Goal: Information Seeking & Learning: Find specific fact

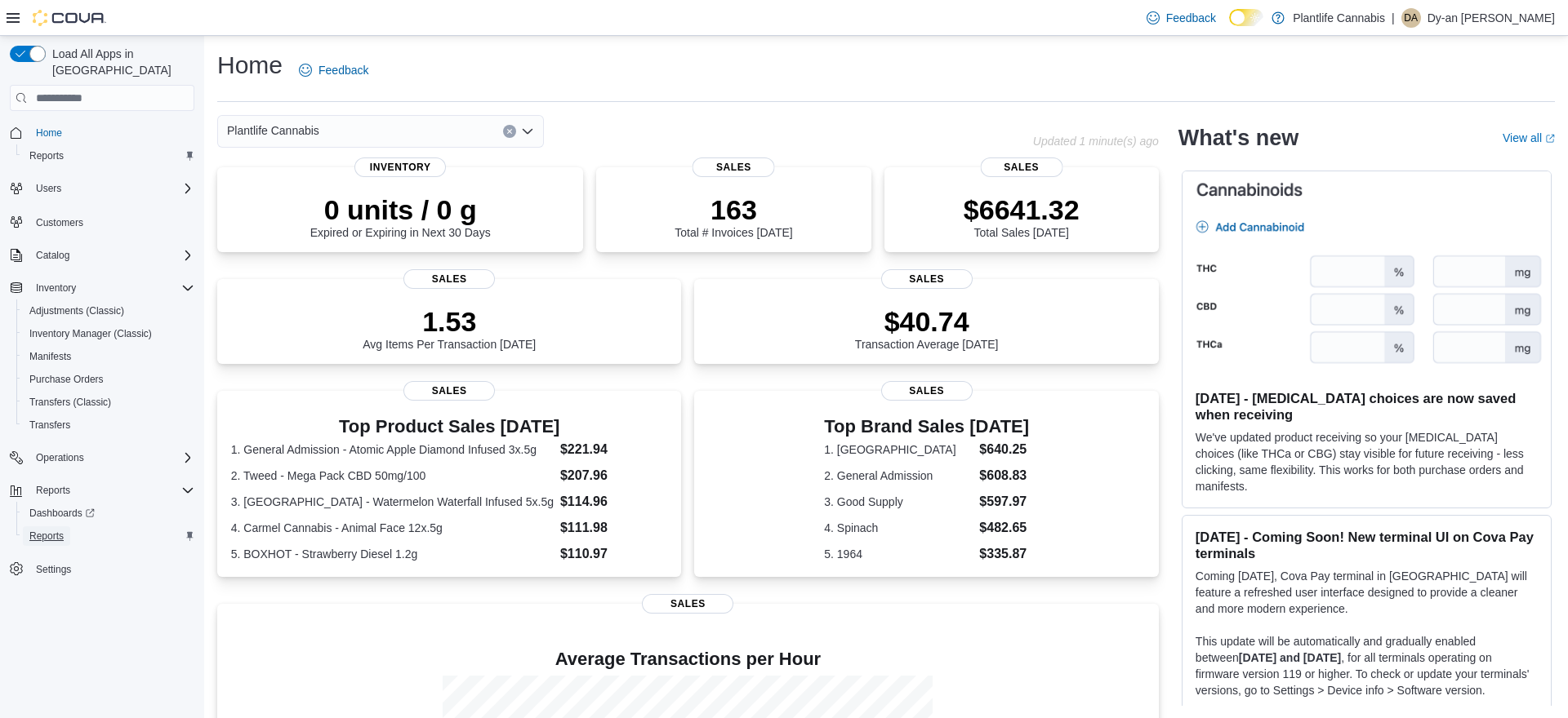
click at [62, 530] on span "Reports" at bounding box center [46, 536] width 34 height 13
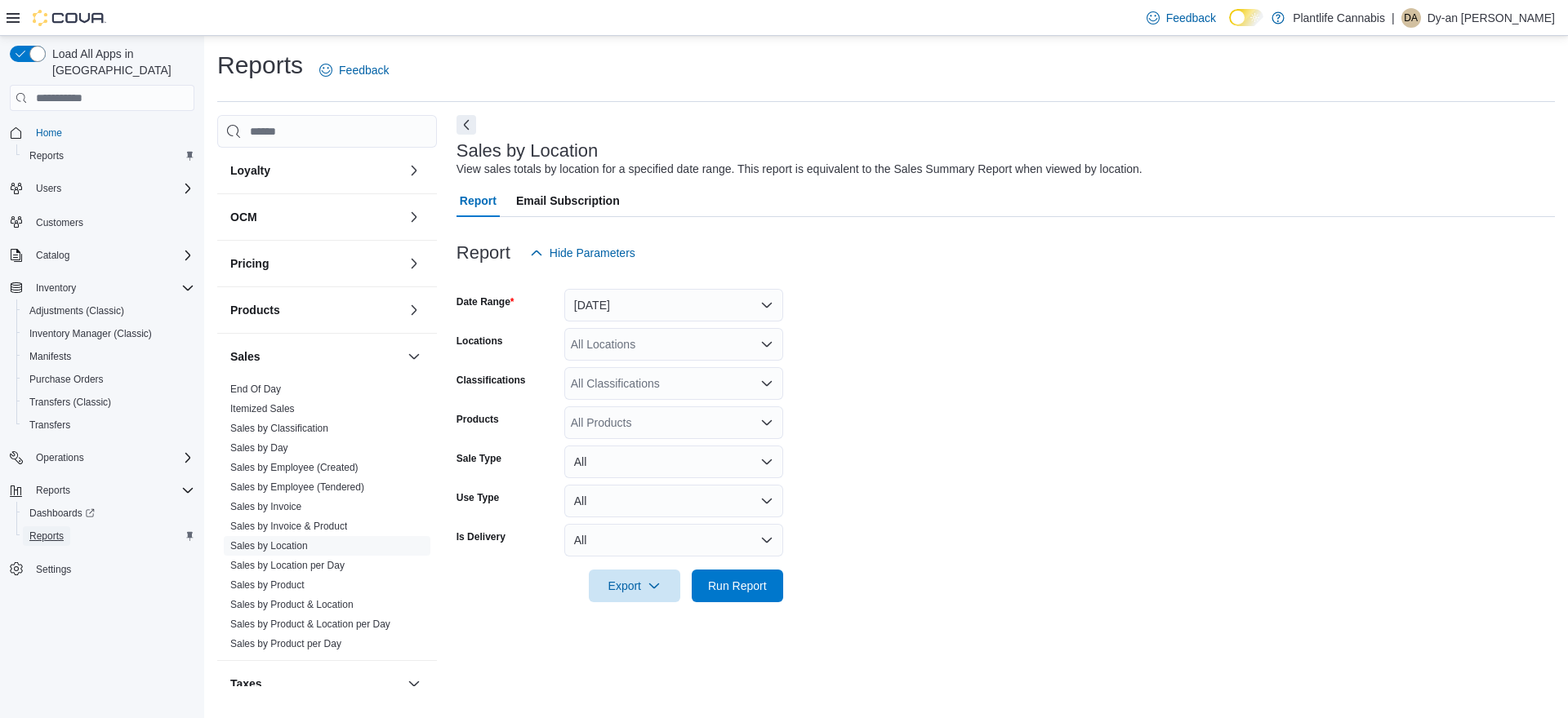
scroll to position [269, 0]
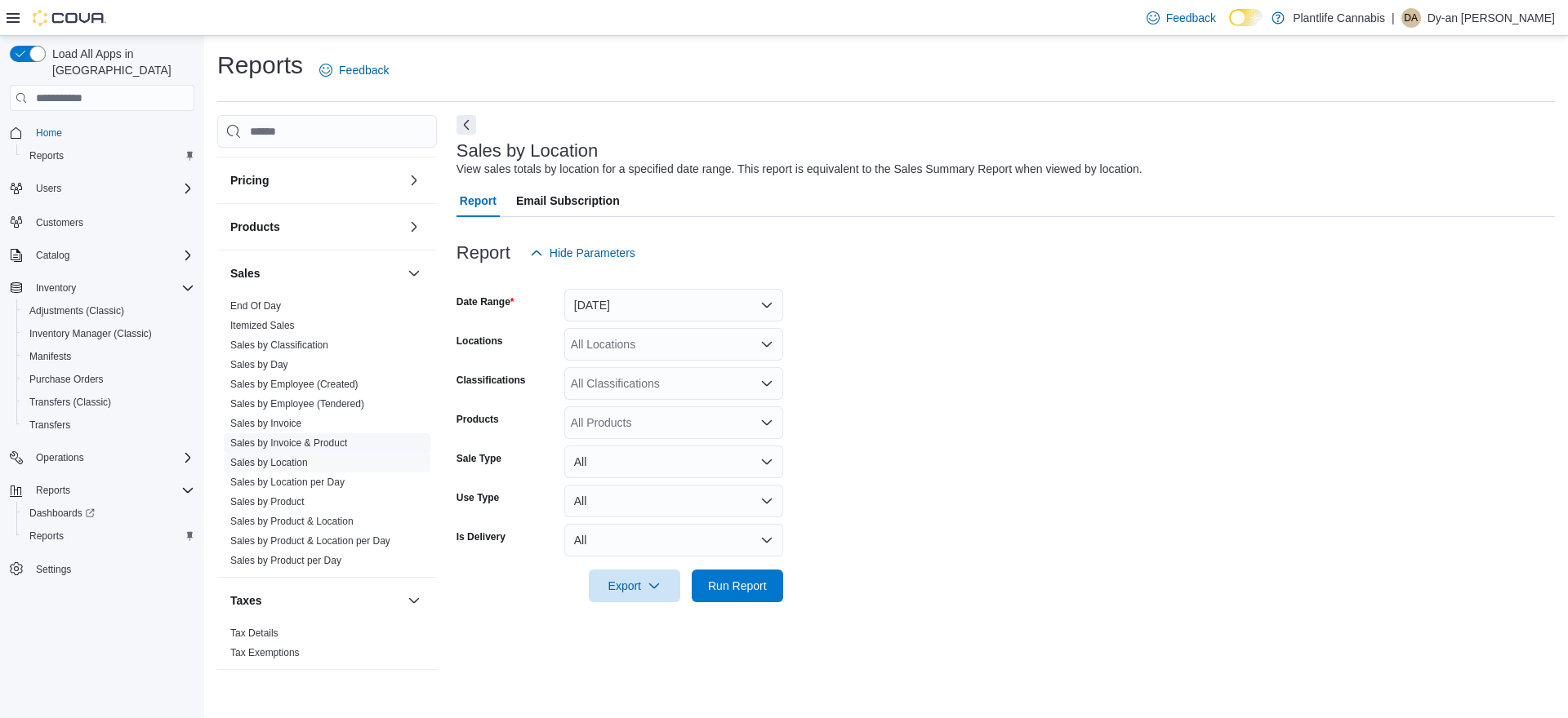
click at [308, 447] on link "Sales by Invoice & Product" at bounding box center [288, 443] width 116 height 11
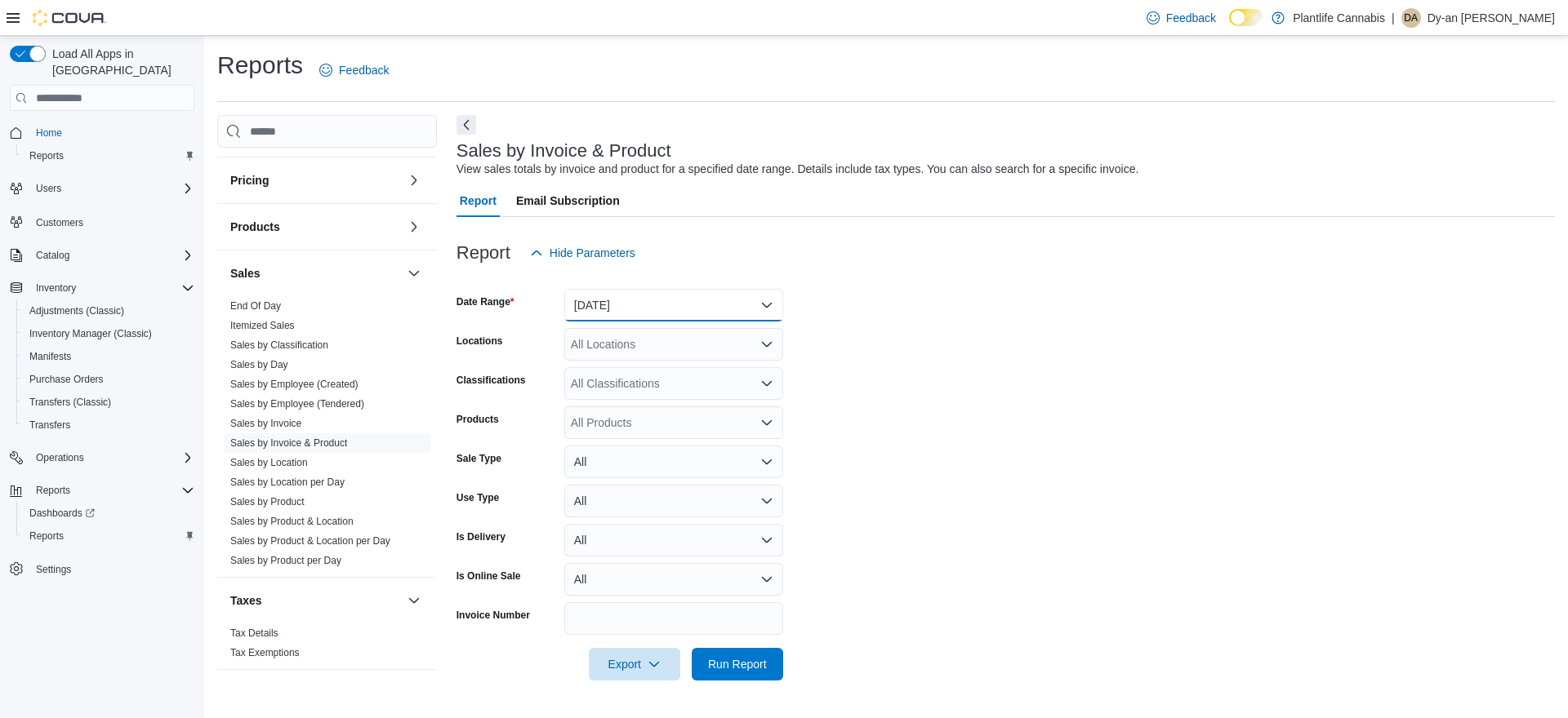
click at [618, 315] on button "[DATE]" at bounding box center [673, 305] width 219 height 32
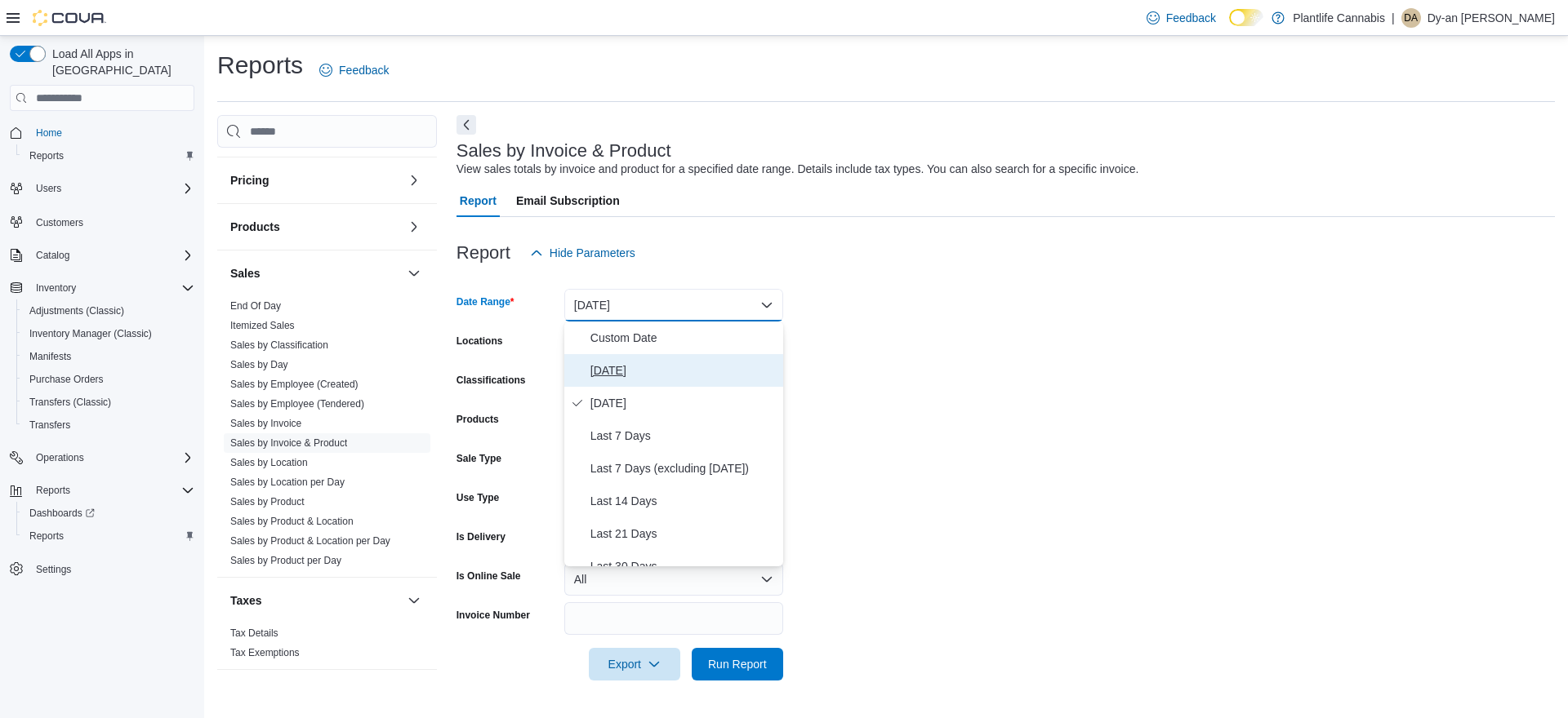
drag, startPoint x: 633, startPoint y: 369, endPoint x: 639, endPoint y: 353, distance: 17.1
click at [634, 365] on span "[DATE]" at bounding box center [683, 370] width 187 height 19
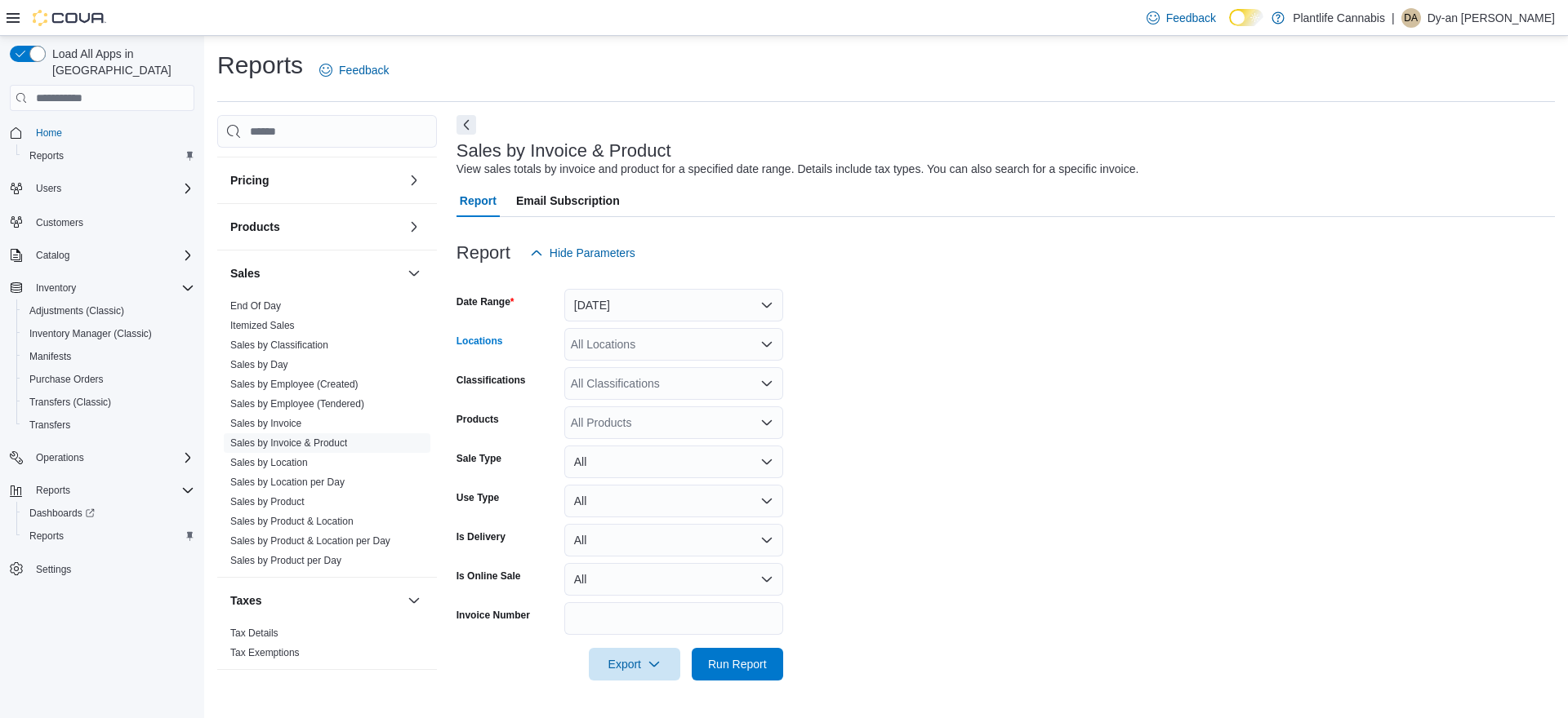
click at [639, 343] on div "All Locations" at bounding box center [673, 344] width 219 height 32
drag, startPoint x: 683, startPoint y: 298, endPoint x: 670, endPoint y: 317, distance: 23.0
click at [683, 298] on button "[DATE]" at bounding box center [673, 305] width 219 height 32
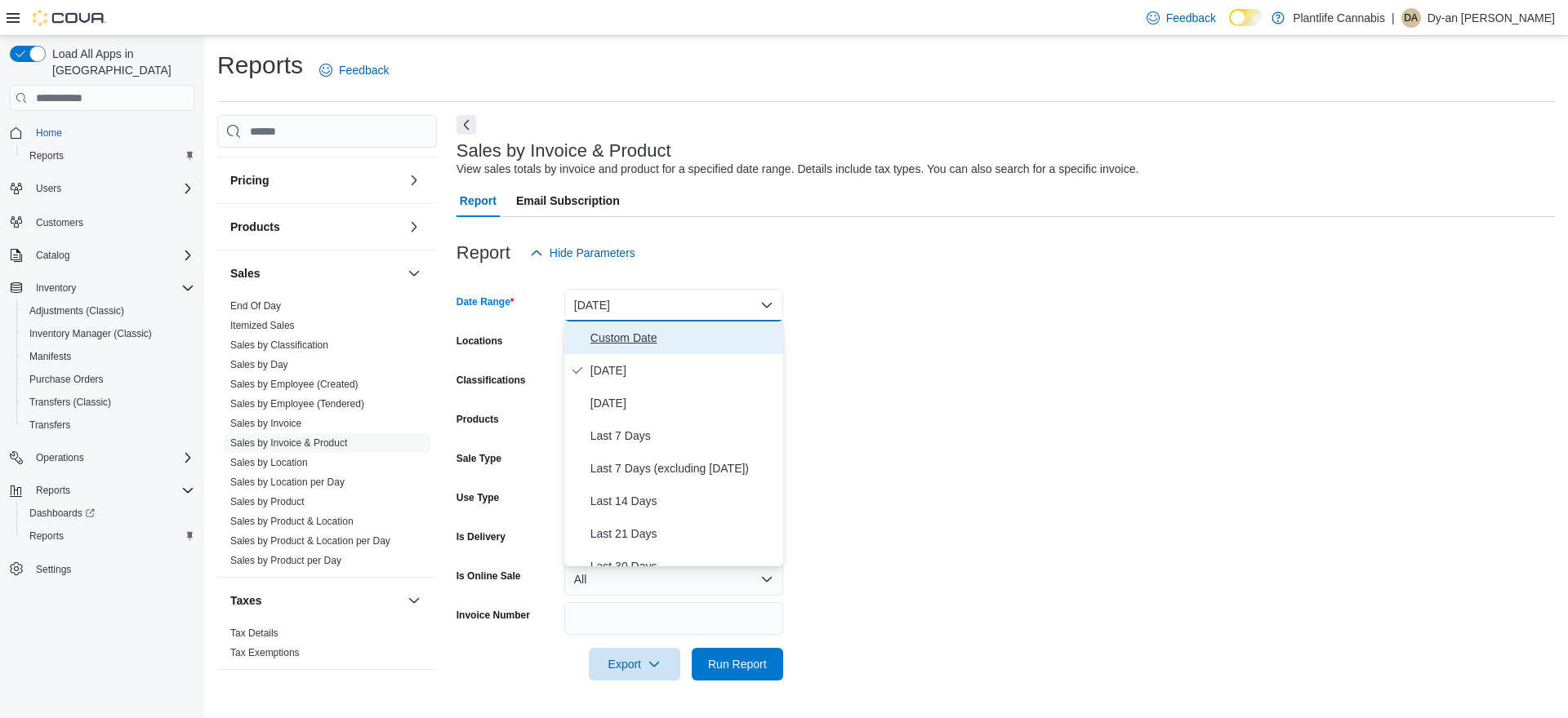
click at [655, 342] on span "Custom Date" at bounding box center [683, 338] width 187 height 19
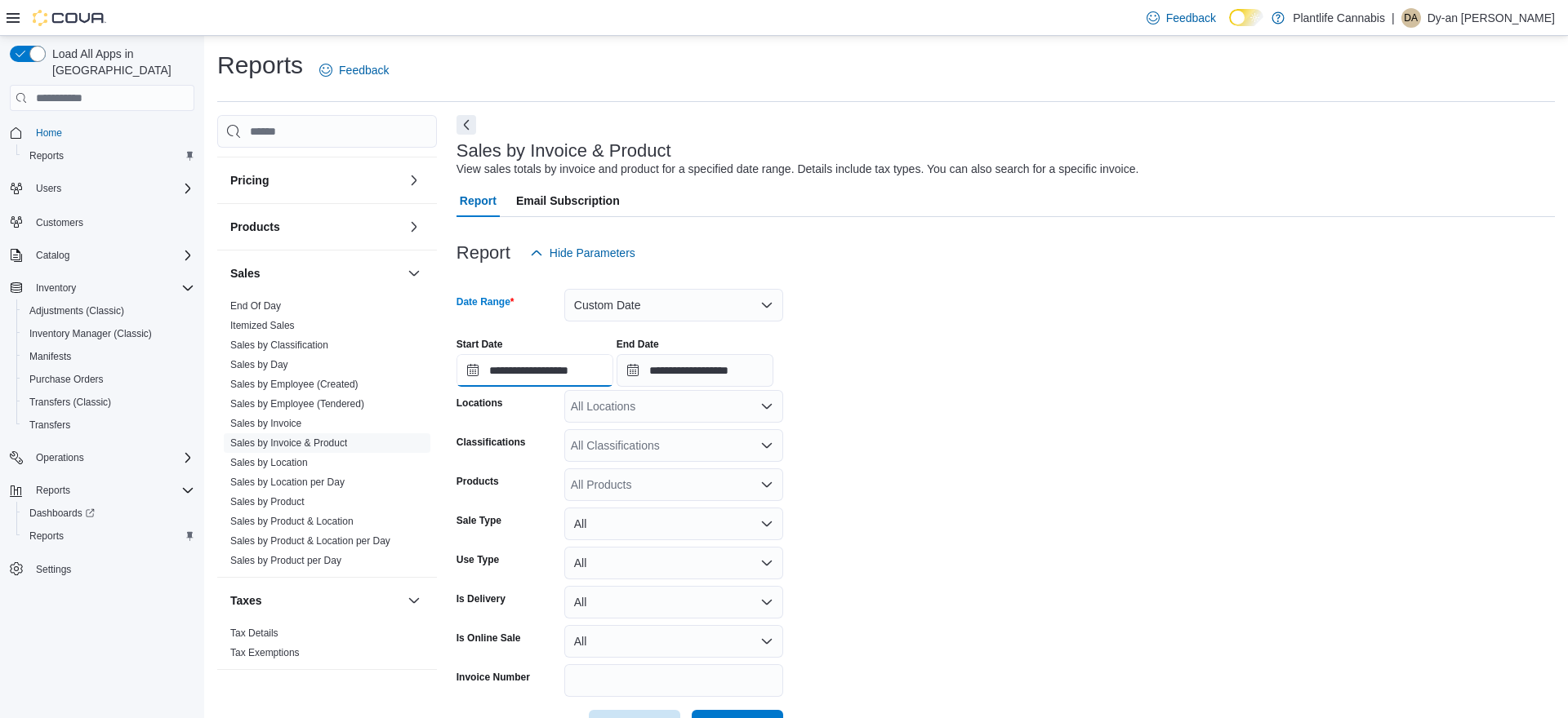
drag, startPoint x: 576, startPoint y: 374, endPoint x: 611, endPoint y: 388, distance: 37.7
click at [578, 374] on input "**********" at bounding box center [535, 370] width 157 height 32
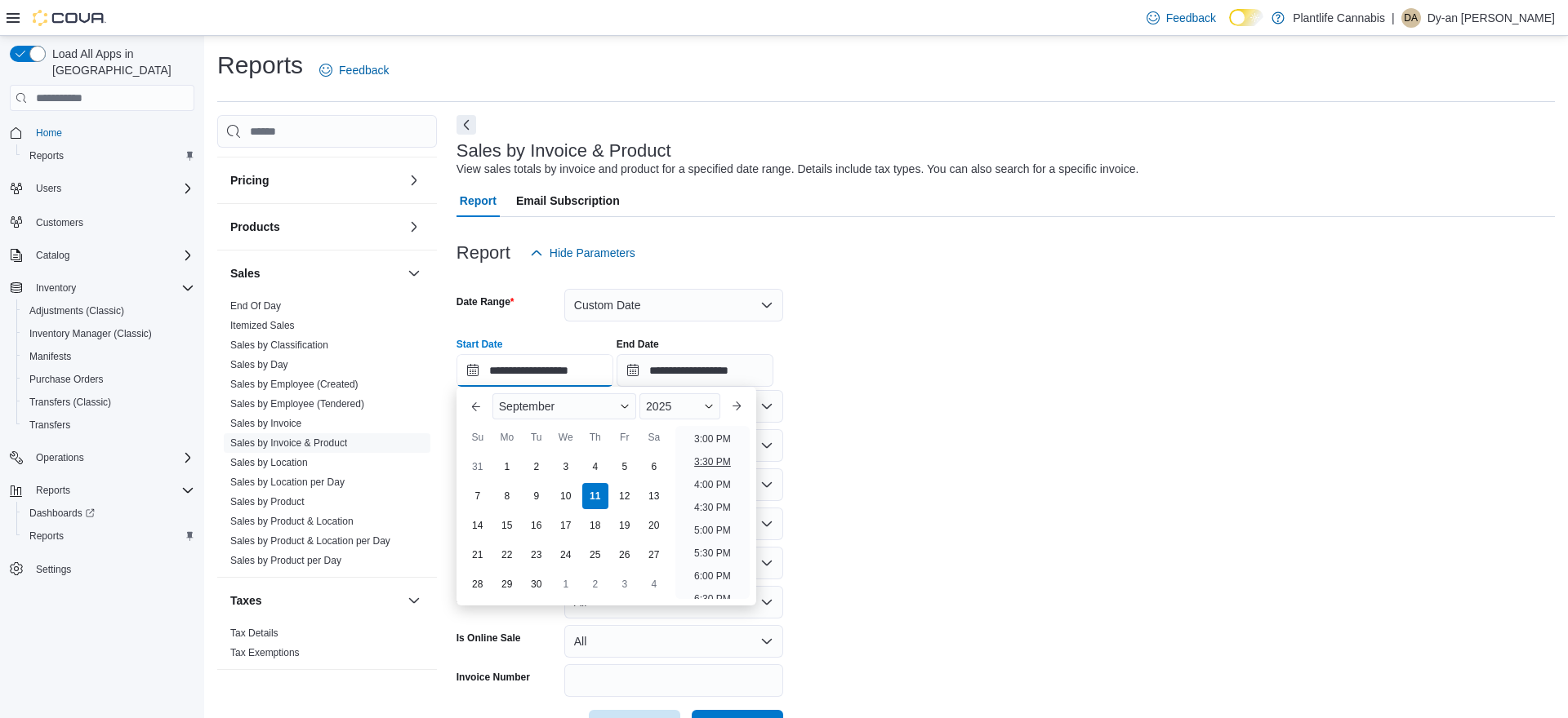
scroll to position [679, 0]
click at [723, 495] on li "4:00 PM" at bounding box center [713, 491] width 50 height 19
type input "**********"
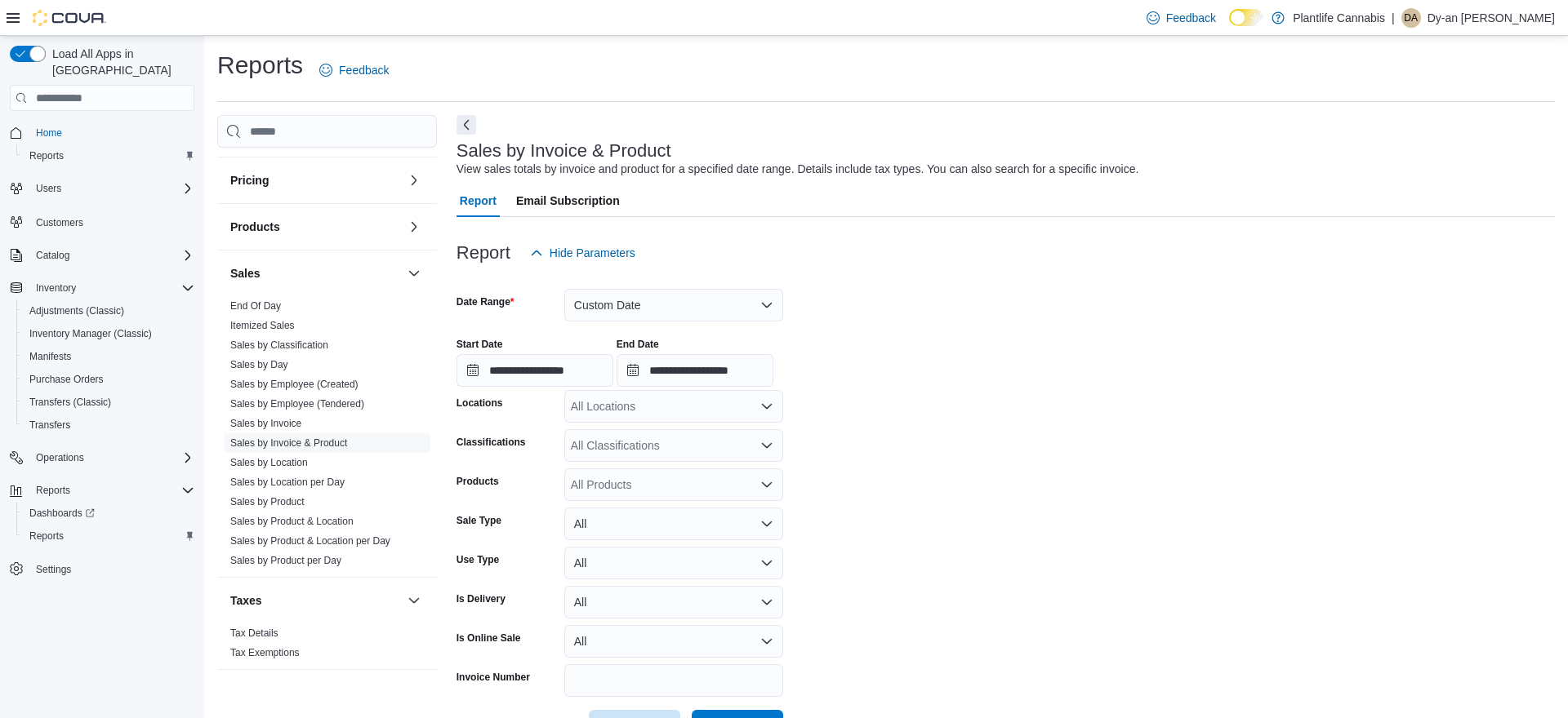
drag, startPoint x: 694, startPoint y: 413, endPoint x: 726, endPoint y: 408, distance: 32.4
click at [694, 413] on div "All Locations" at bounding box center [673, 406] width 219 height 32
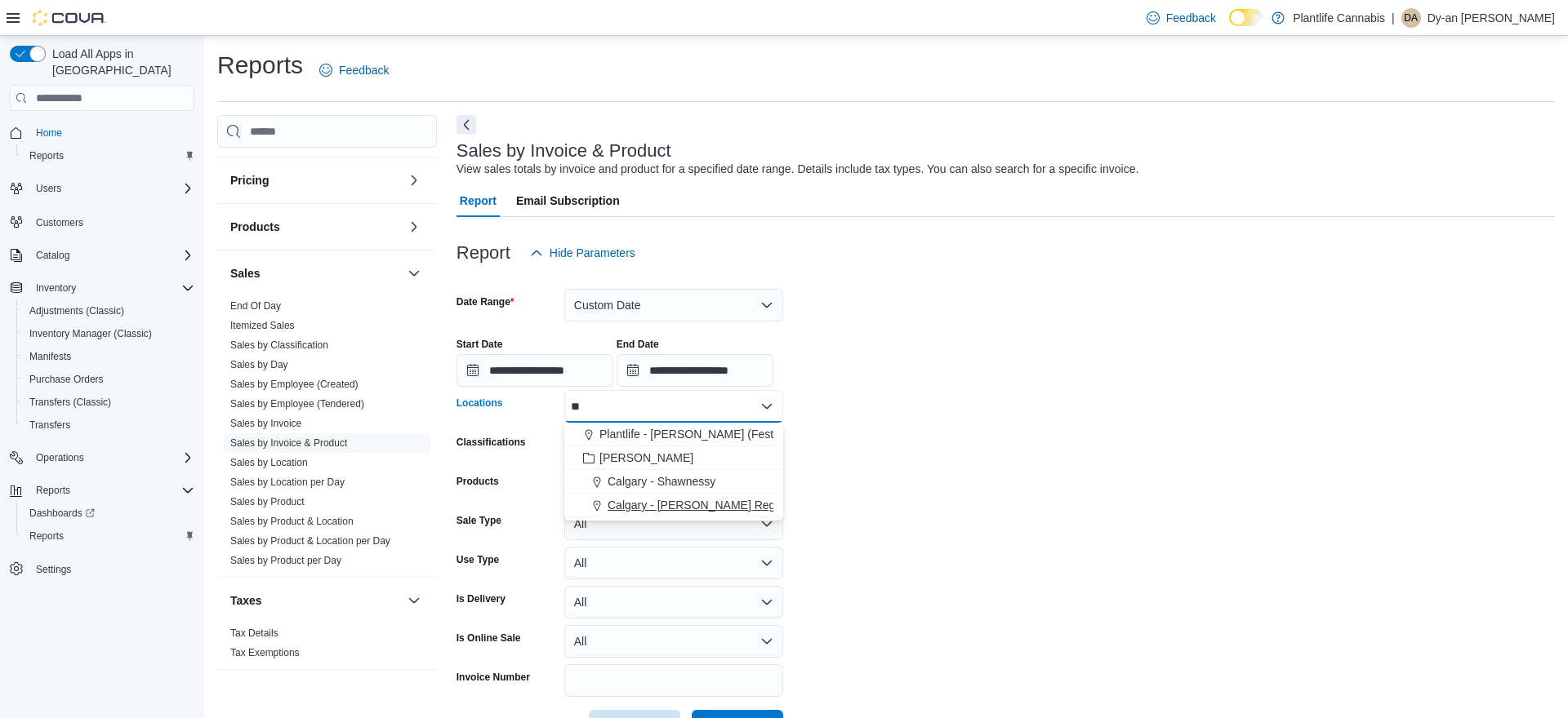
type input "**"
drag, startPoint x: 698, startPoint y: 505, endPoint x: 944, endPoint y: 489, distance: 246.5
click at [703, 505] on span "Calgary - [PERSON_NAME] Regional" at bounding box center [704, 506] width 192 height 17
click at [944, 489] on form "**********" at bounding box center [1006, 506] width 1099 height 473
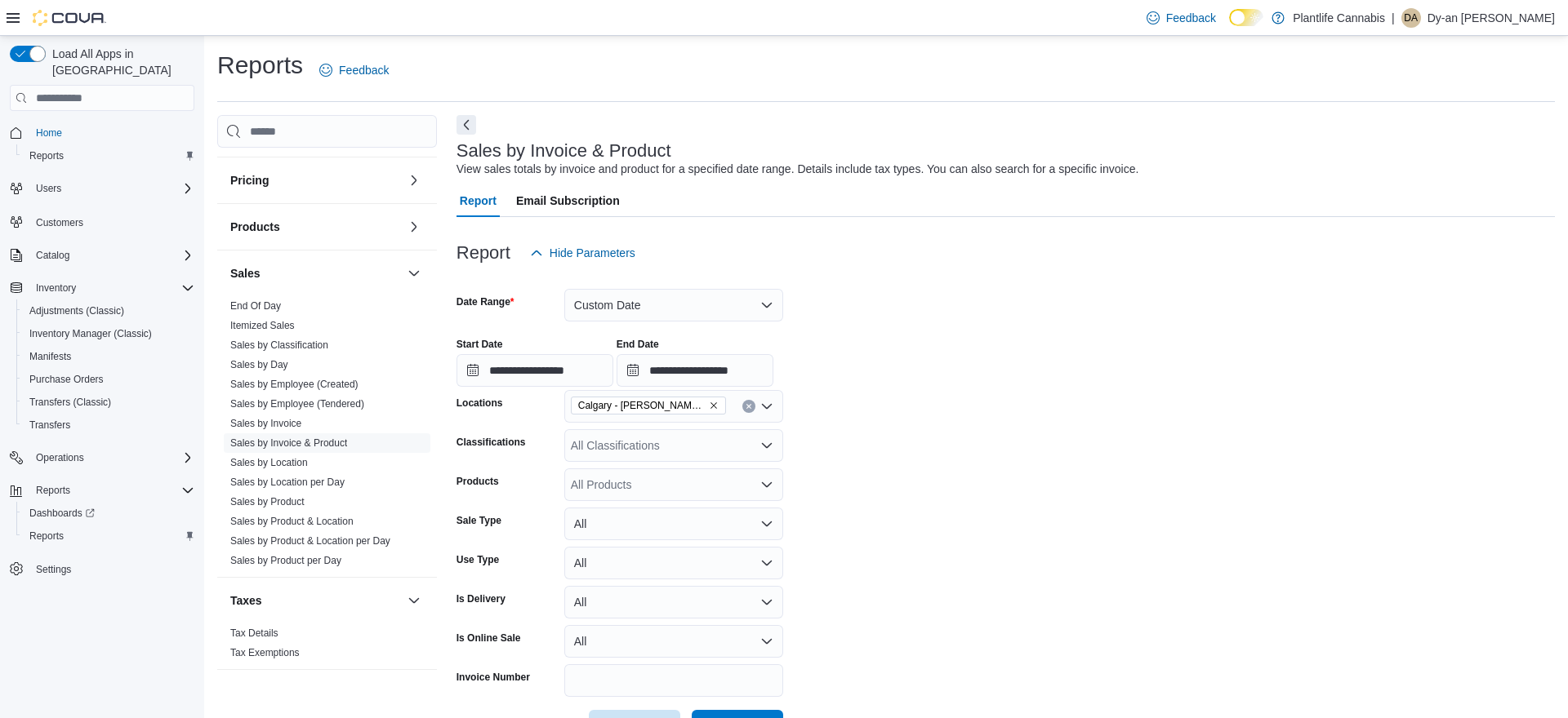
scroll to position [57, 0]
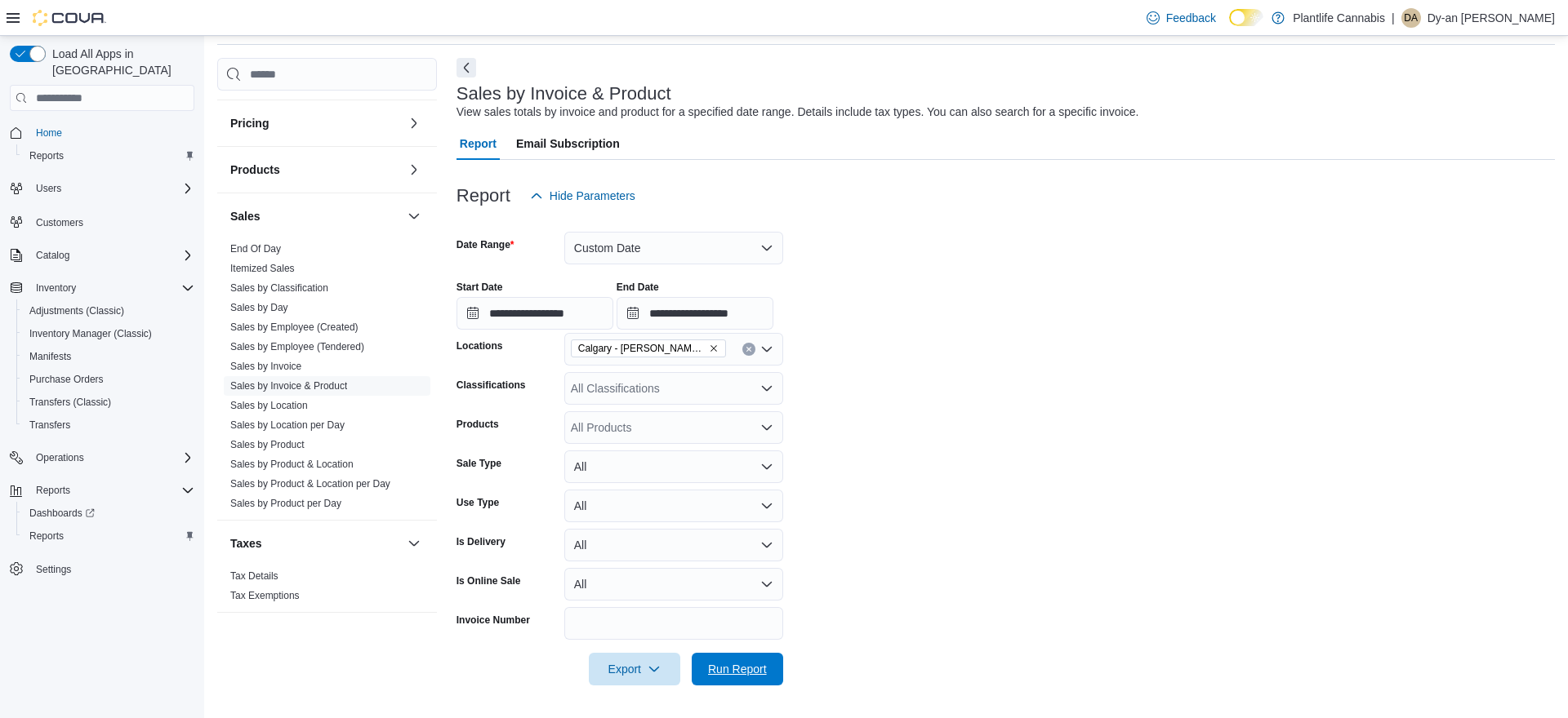
drag, startPoint x: 747, startPoint y: 672, endPoint x: 791, endPoint y: 642, distance: 53.3
click at [747, 671] on span "Run Report" at bounding box center [738, 669] width 59 height 17
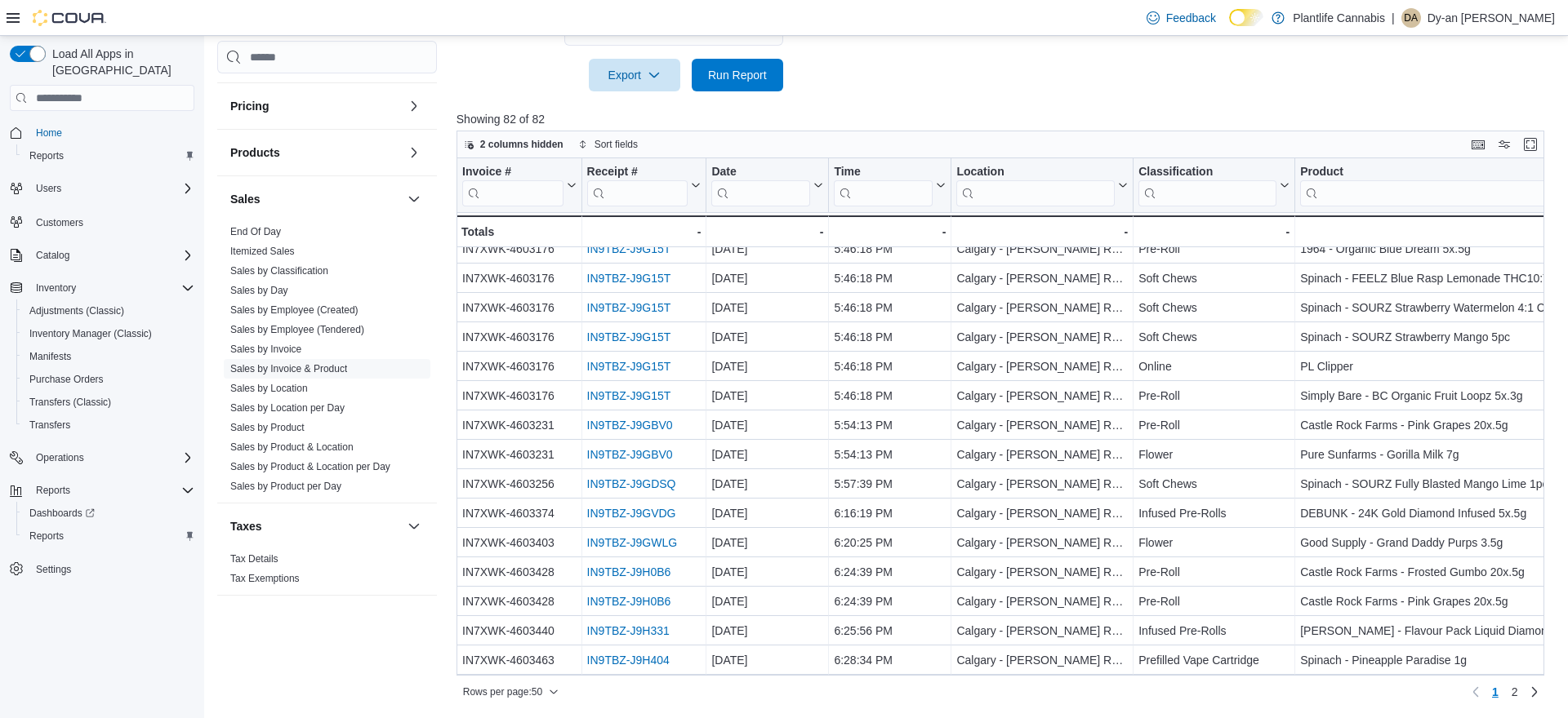
scroll to position [1041, 0]
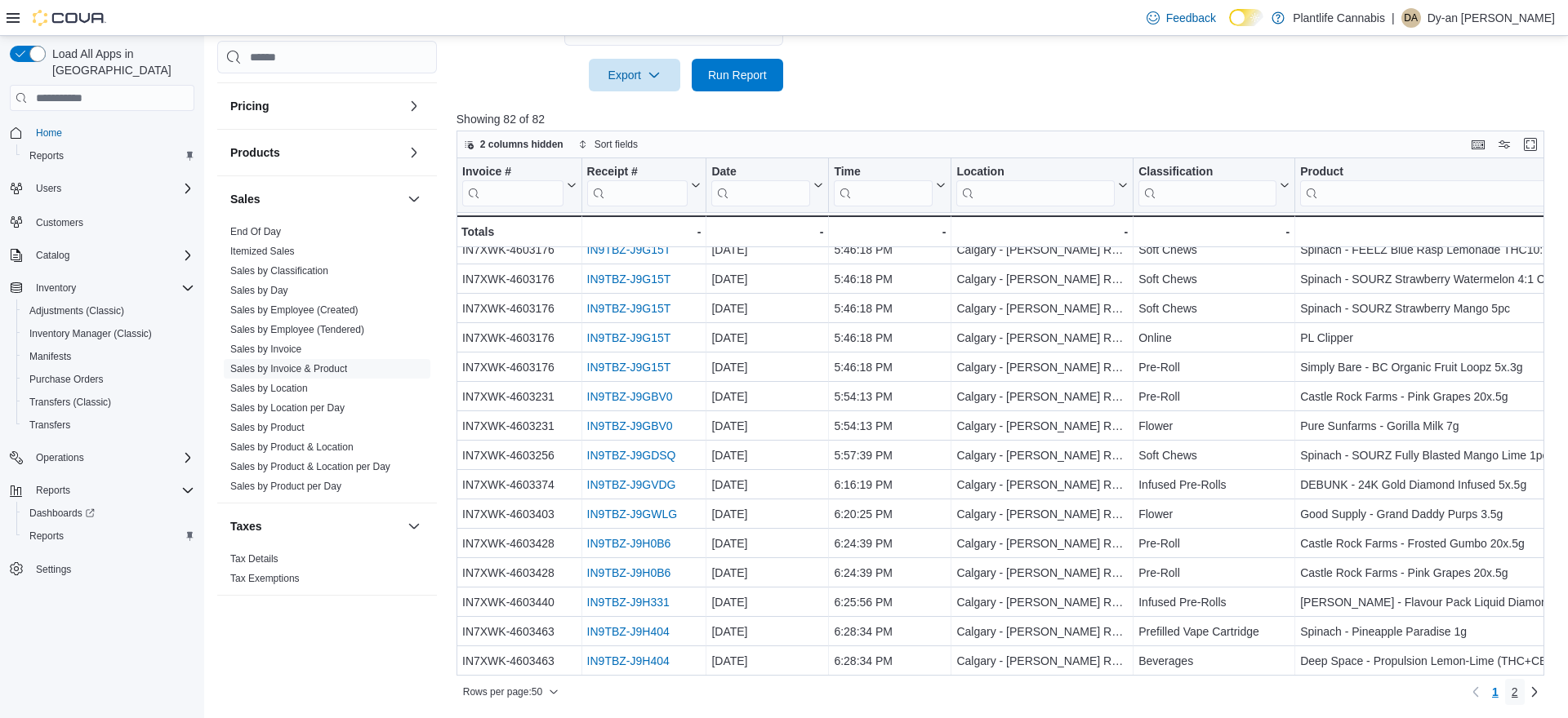
click at [1519, 688] on link "2" at bounding box center [1514, 692] width 19 height 26
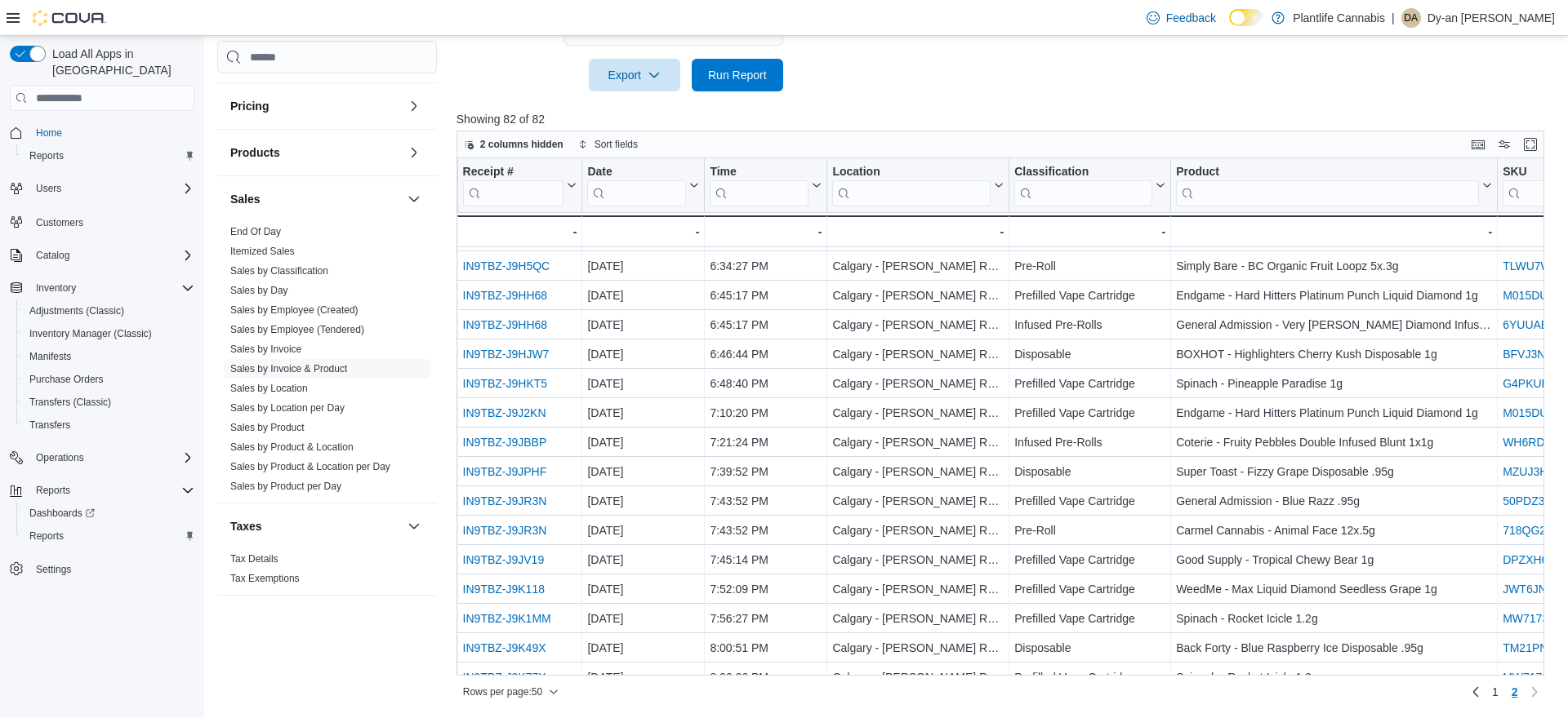
scroll to position [54, 151]
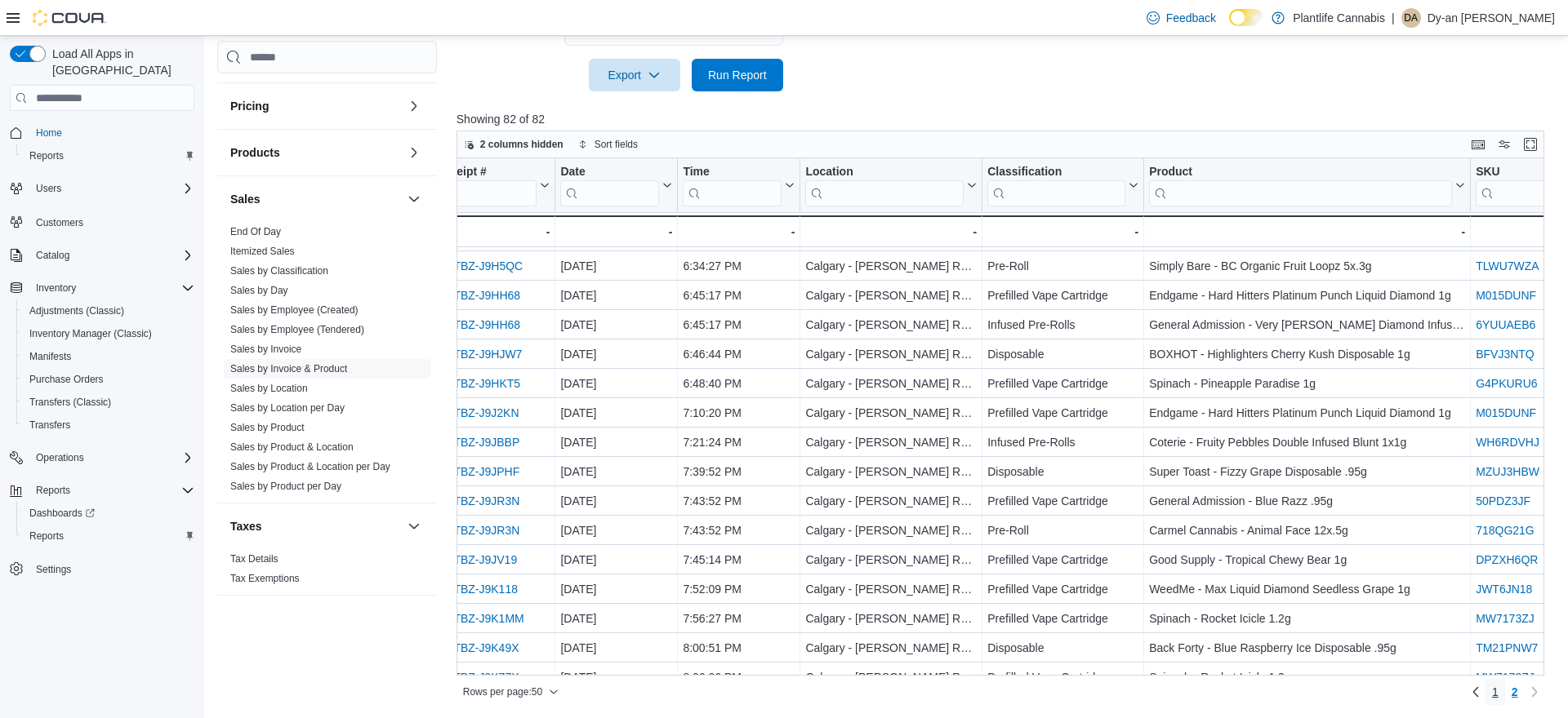
click at [1493, 694] on span "1" at bounding box center [1495, 692] width 6 height 17
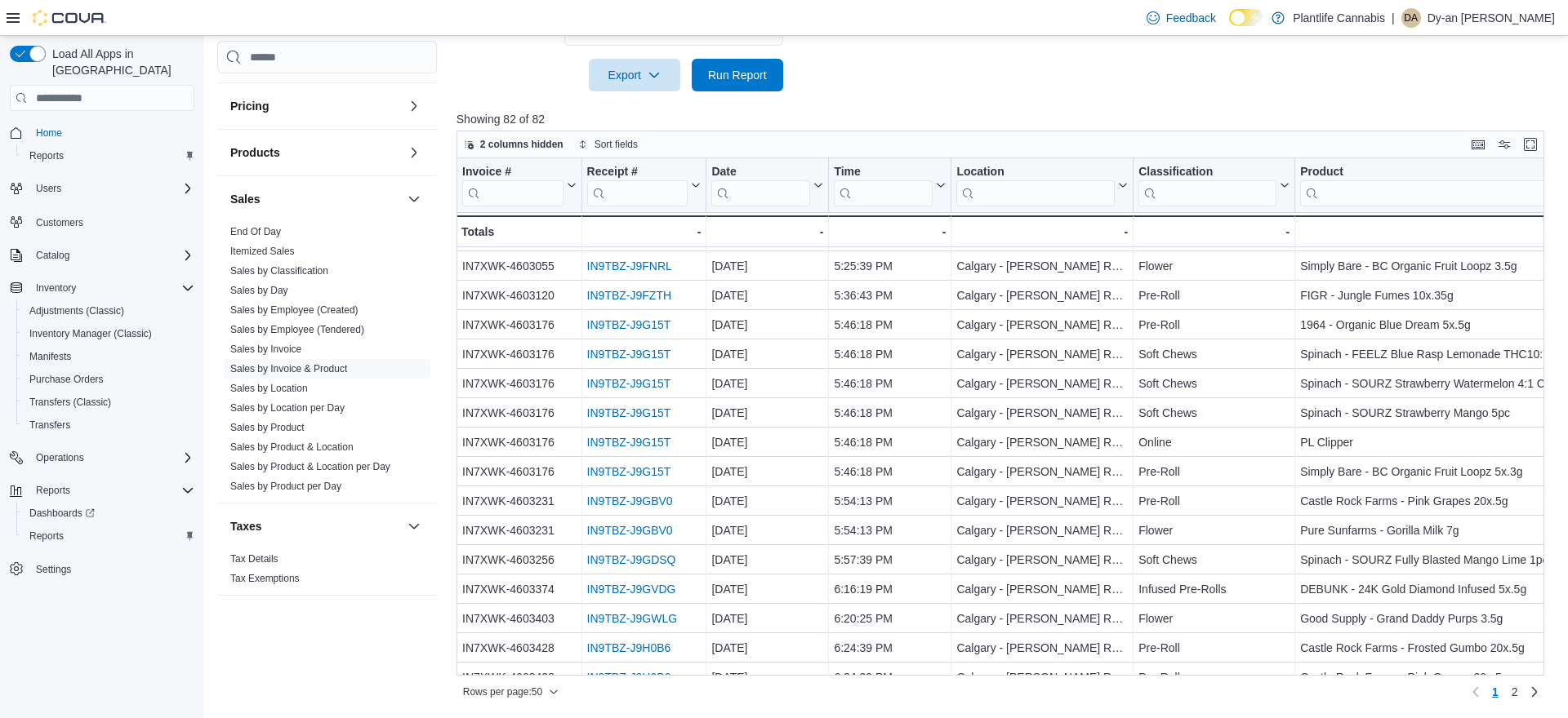
scroll to position [934, 0]
click at [296, 393] on link "Sales by Location" at bounding box center [269, 389] width 78 height 11
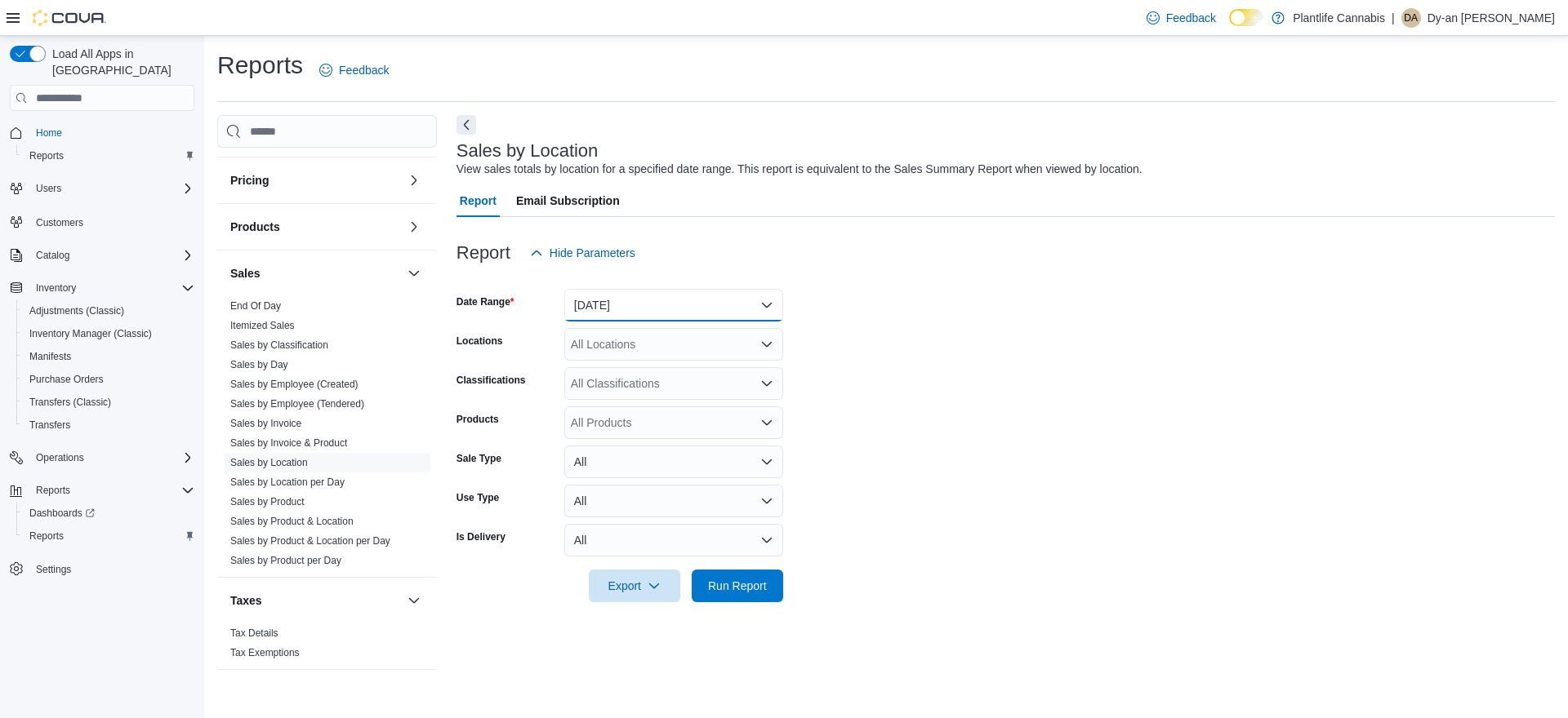
click at [674, 293] on button "[DATE]" at bounding box center [673, 305] width 219 height 32
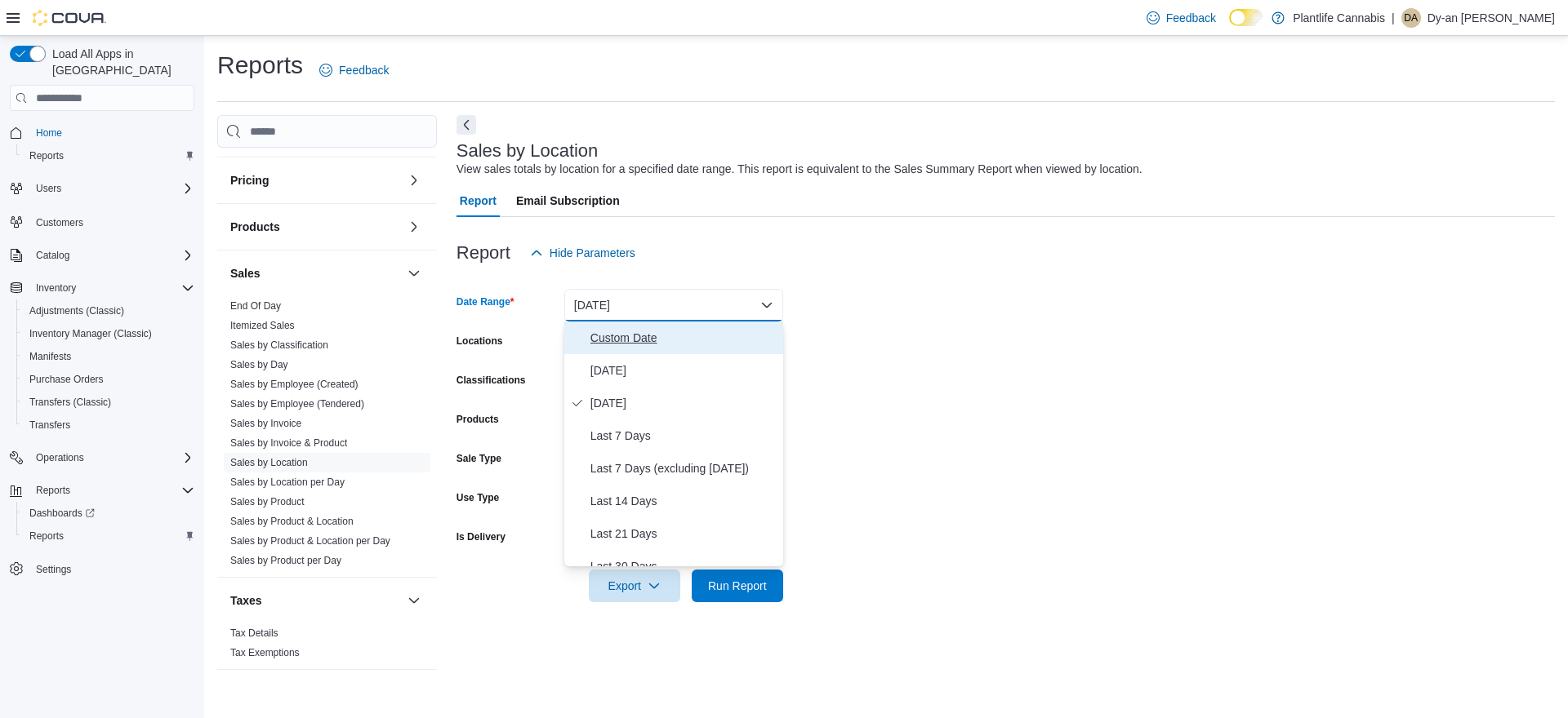
click at [585, 348] on button "Custom Date" at bounding box center [673, 337] width 219 height 32
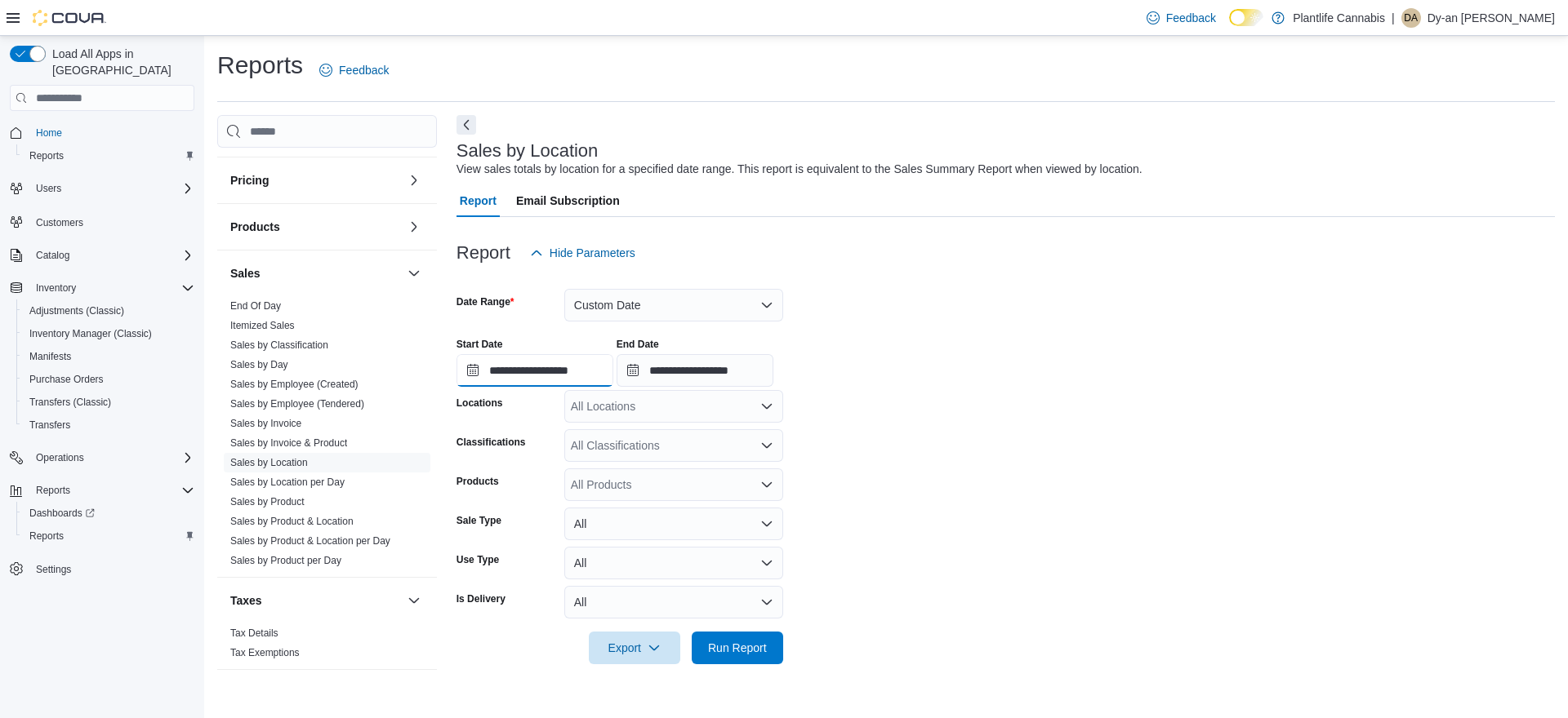
drag, startPoint x: 580, startPoint y: 357, endPoint x: 630, endPoint y: 386, distance: 57.8
click at [583, 358] on input "**********" at bounding box center [535, 370] width 157 height 32
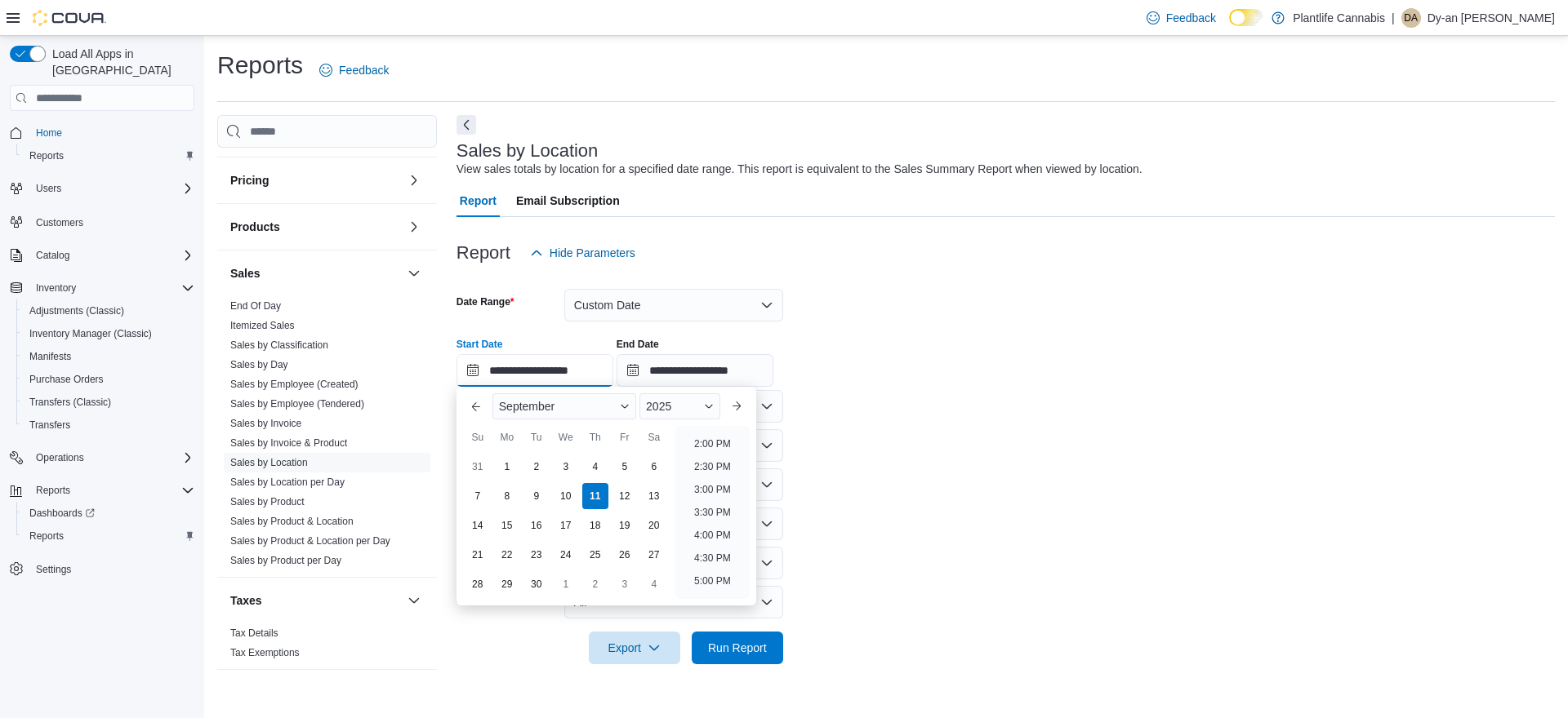
scroll to position [646, 0]
click at [709, 523] on li "4:00 PM" at bounding box center [713, 524] width 50 height 19
type input "**********"
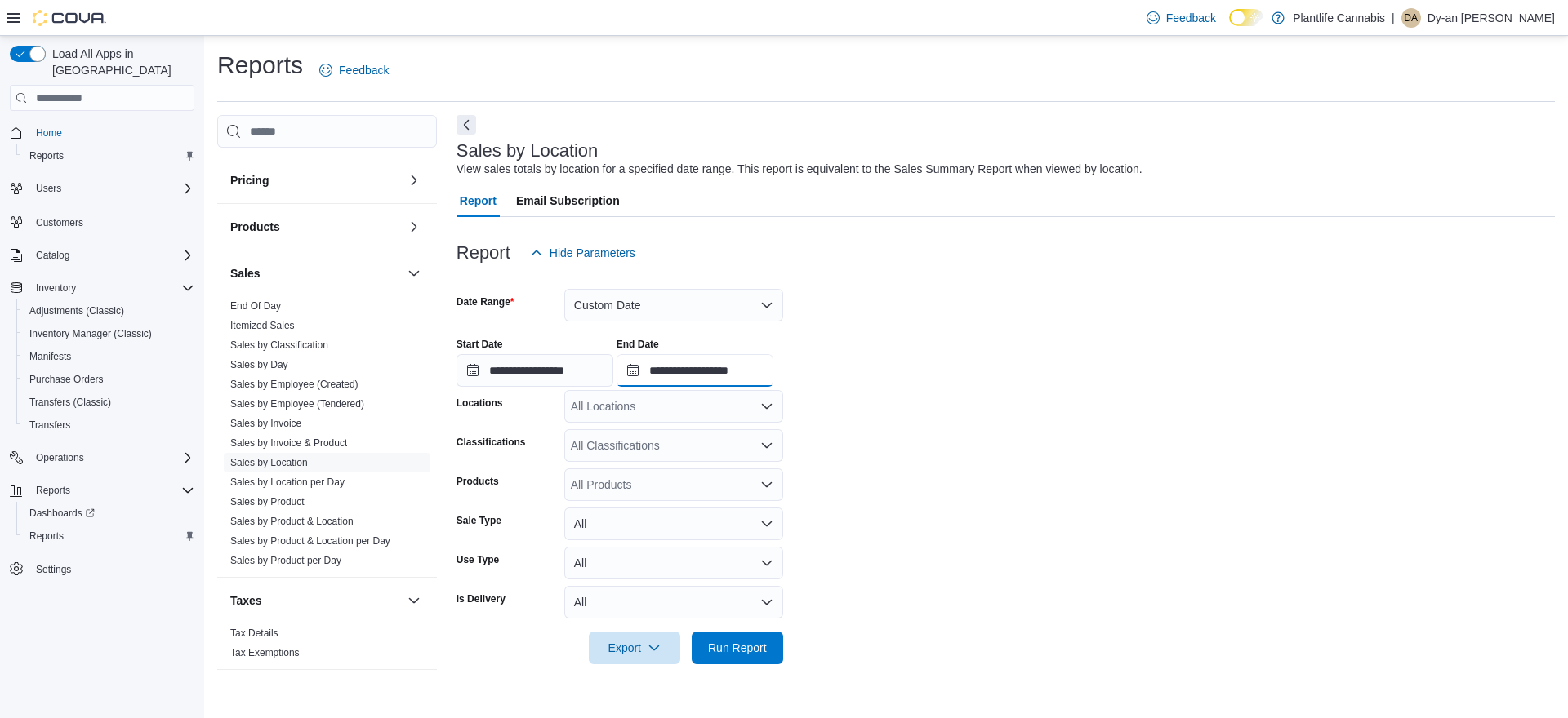
click at [753, 373] on input "**********" at bounding box center [695, 370] width 157 height 32
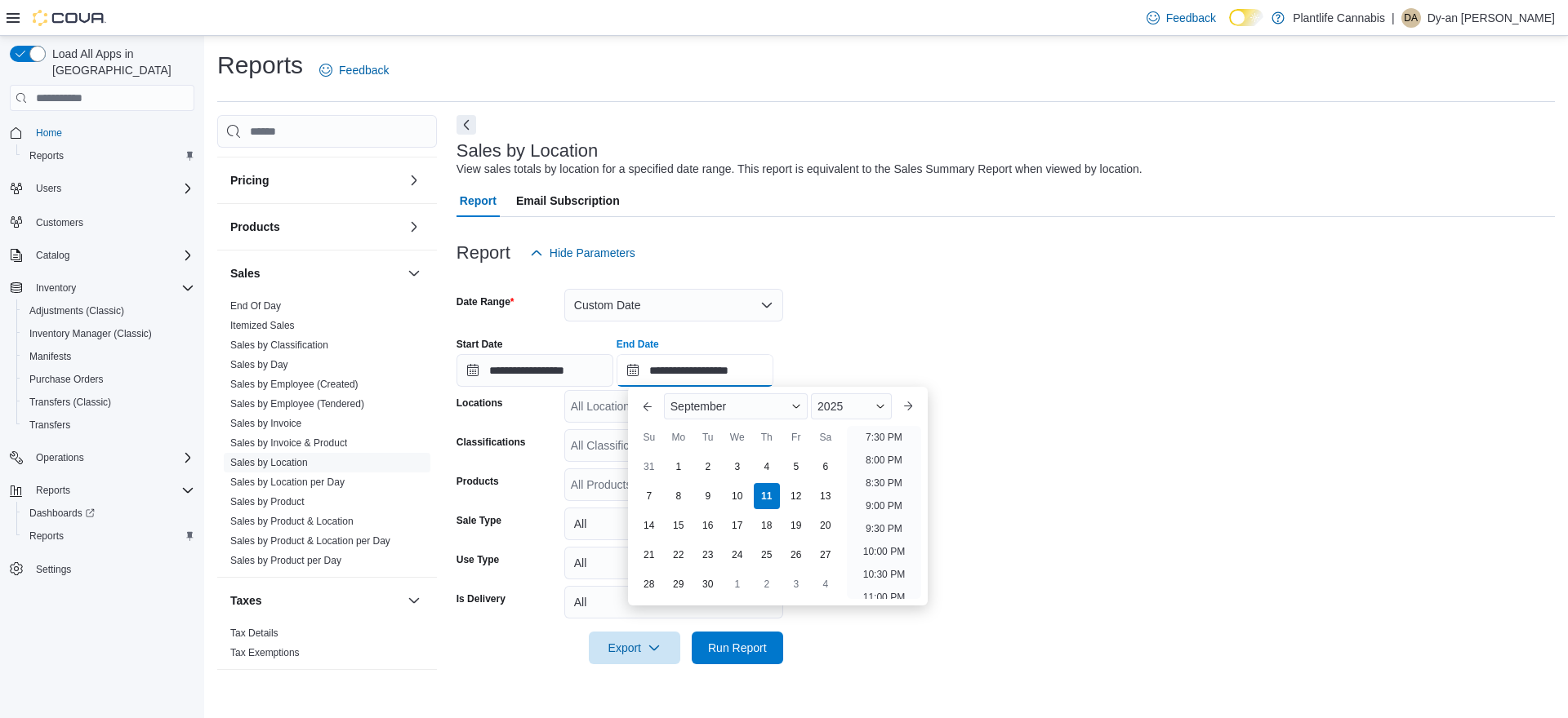
scroll to position [863, 0]
click at [887, 443] on li "7:00 PM" at bounding box center [884, 444] width 50 height 19
type input "**********"
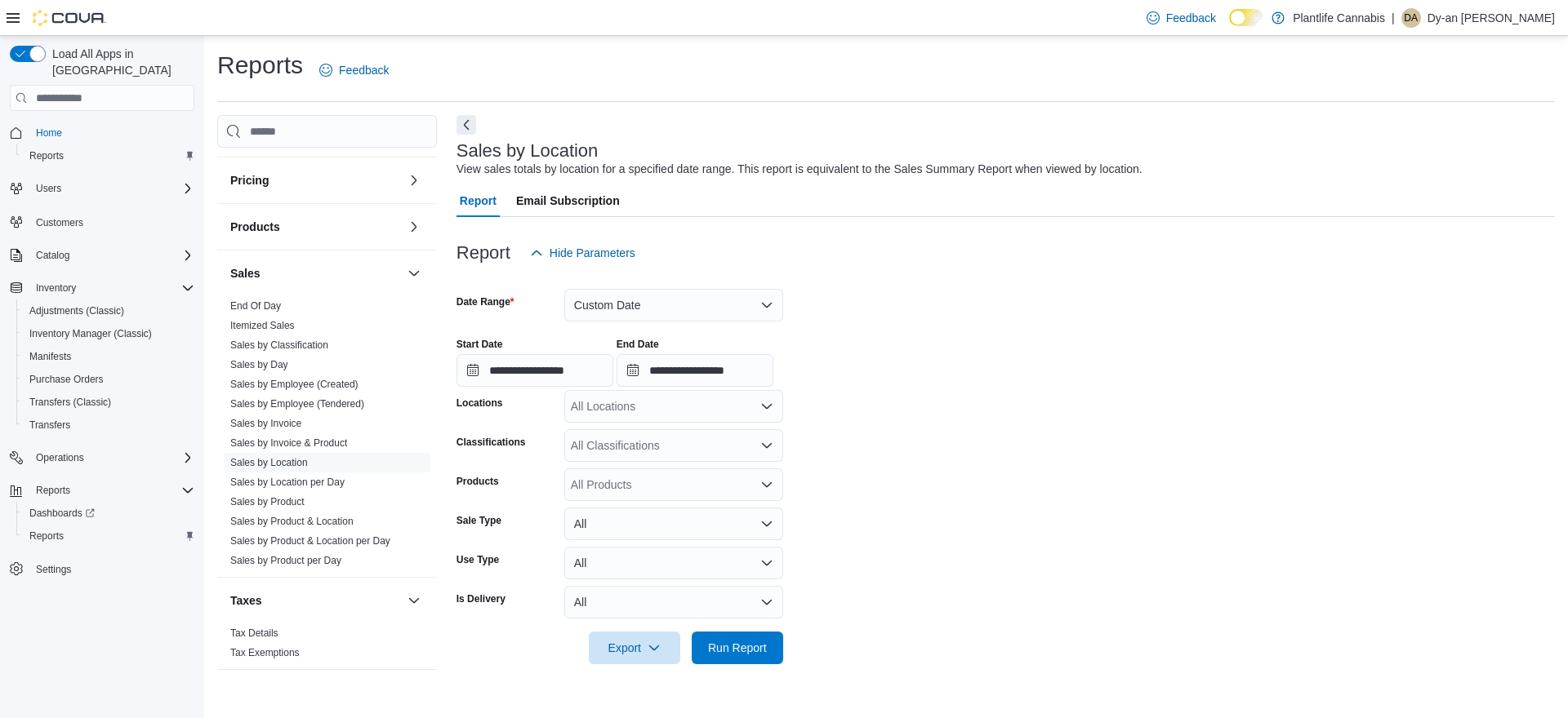
drag, startPoint x: 693, startPoint y: 414, endPoint x: 1004, endPoint y: 413, distance: 311.0
click at [702, 414] on div "All Locations" at bounding box center [673, 406] width 219 height 32
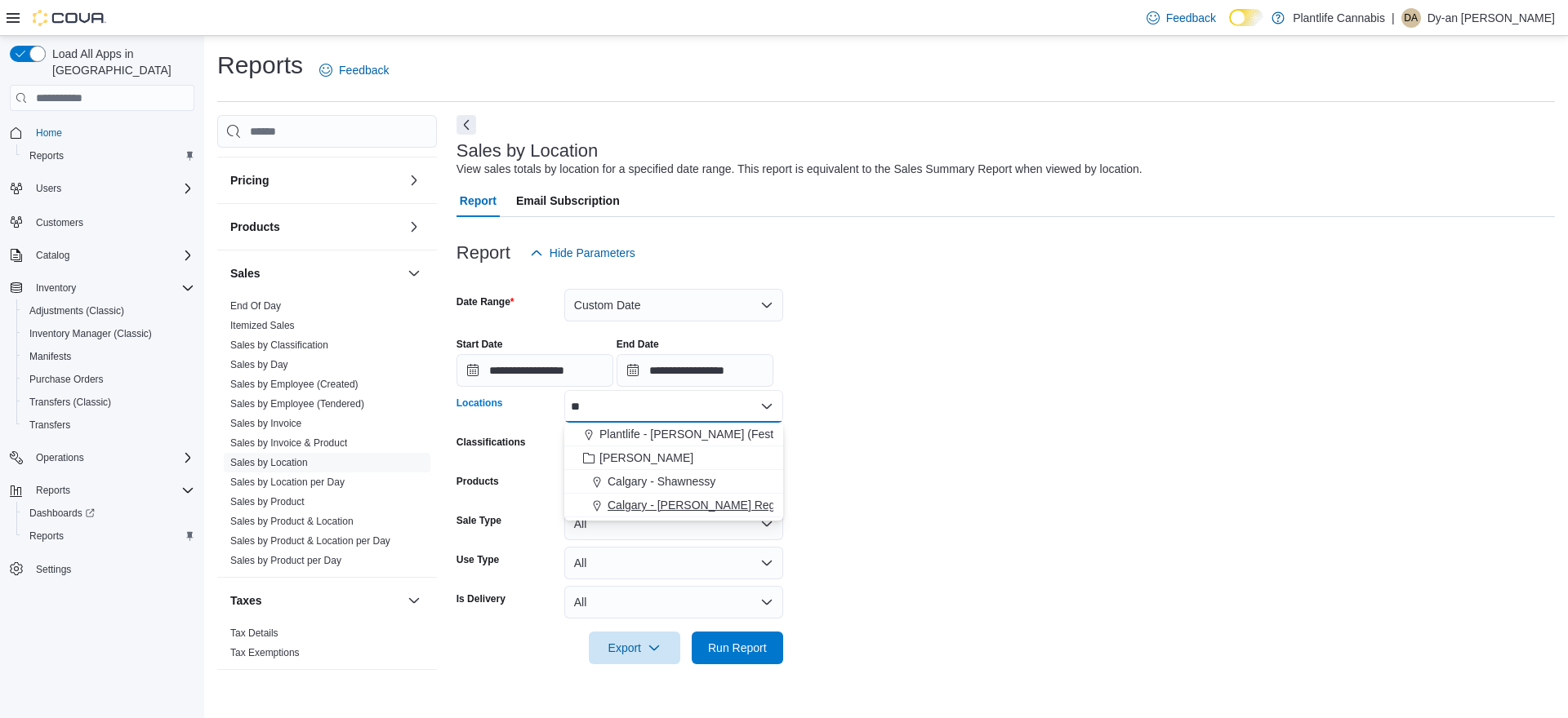
type input "**"
drag, startPoint x: 749, startPoint y: 502, endPoint x: 983, endPoint y: 478, distance: 235.2
click at [766, 498] on div "Calgary - [PERSON_NAME] Regional" at bounding box center [674, 506] width 199 height 17
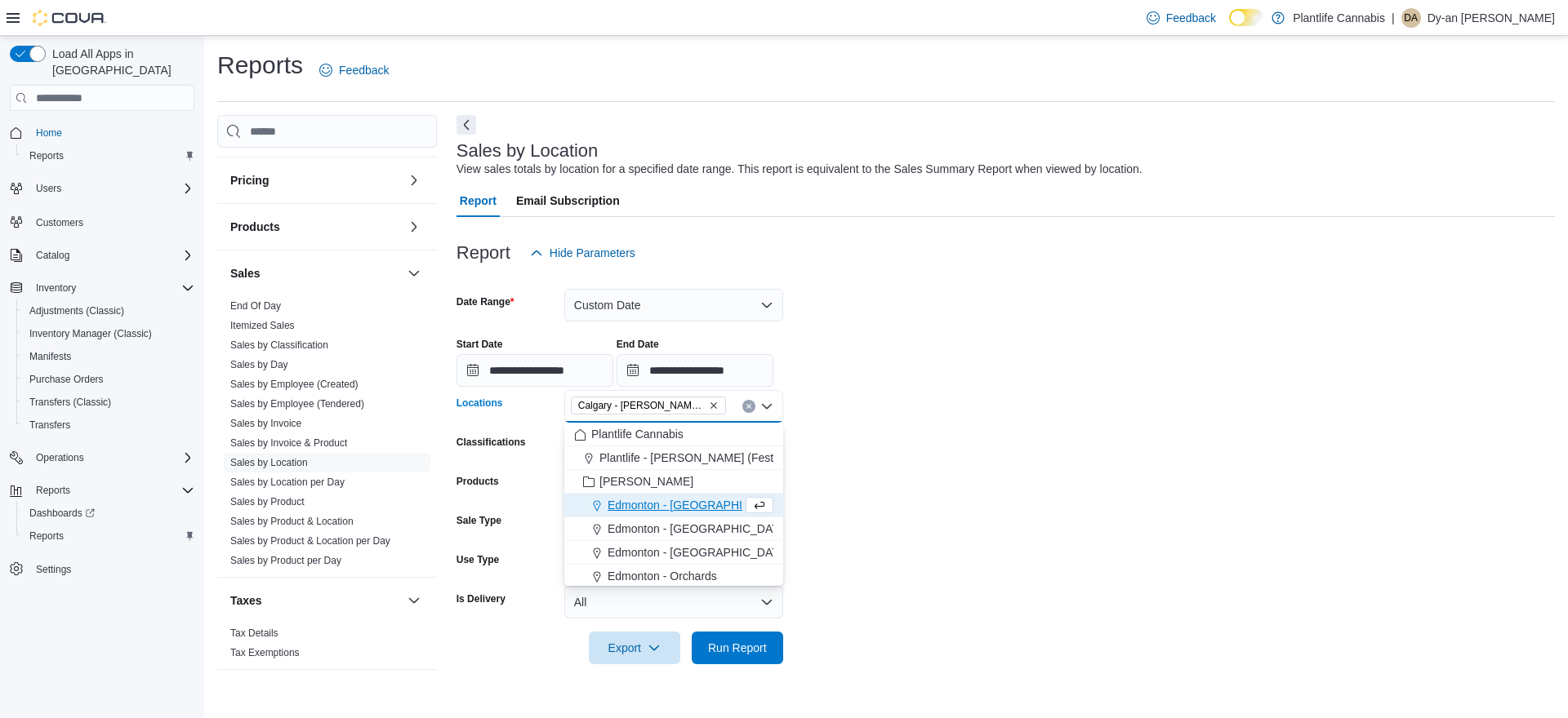
click at [995, 477] on form "**********" at bounding box center [1006, 467] width 1099 height 395
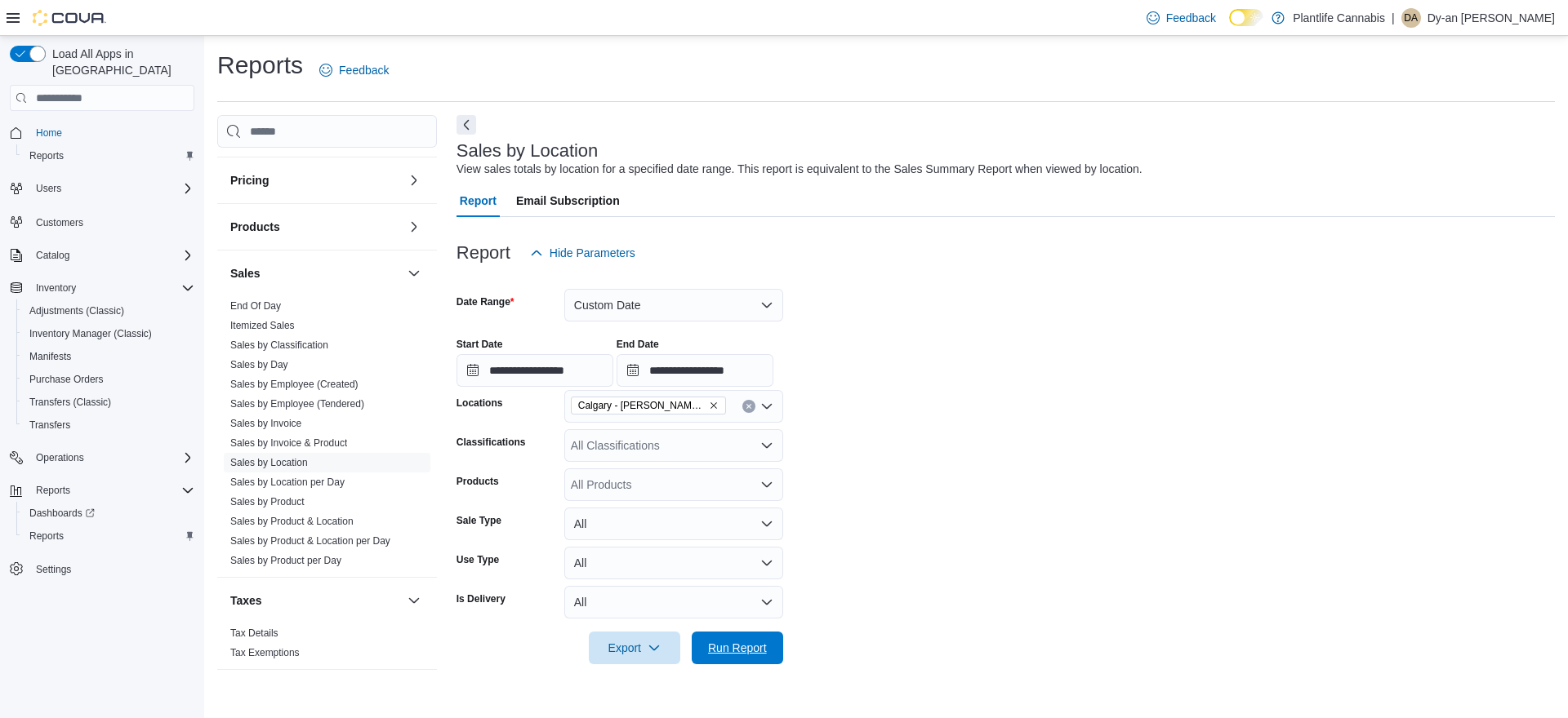
drag, startPoint x: 749, startPoint y: 639, endPoint x: 809, endPoint y: 599, distance: 72.1
click at [749, 639] on span "Run Report" at bounding box center [738, 648] width 72 height 32
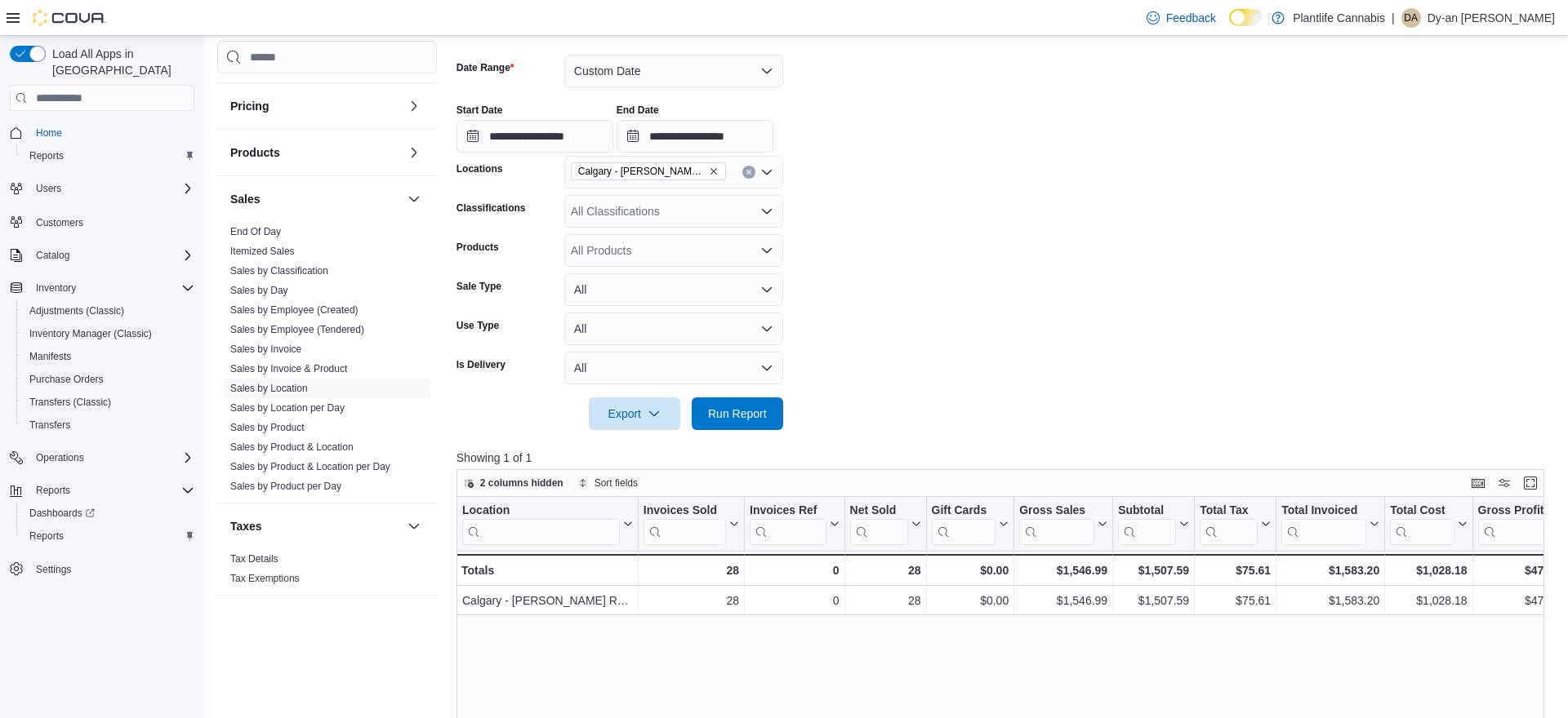
scroll to position [253, 0]
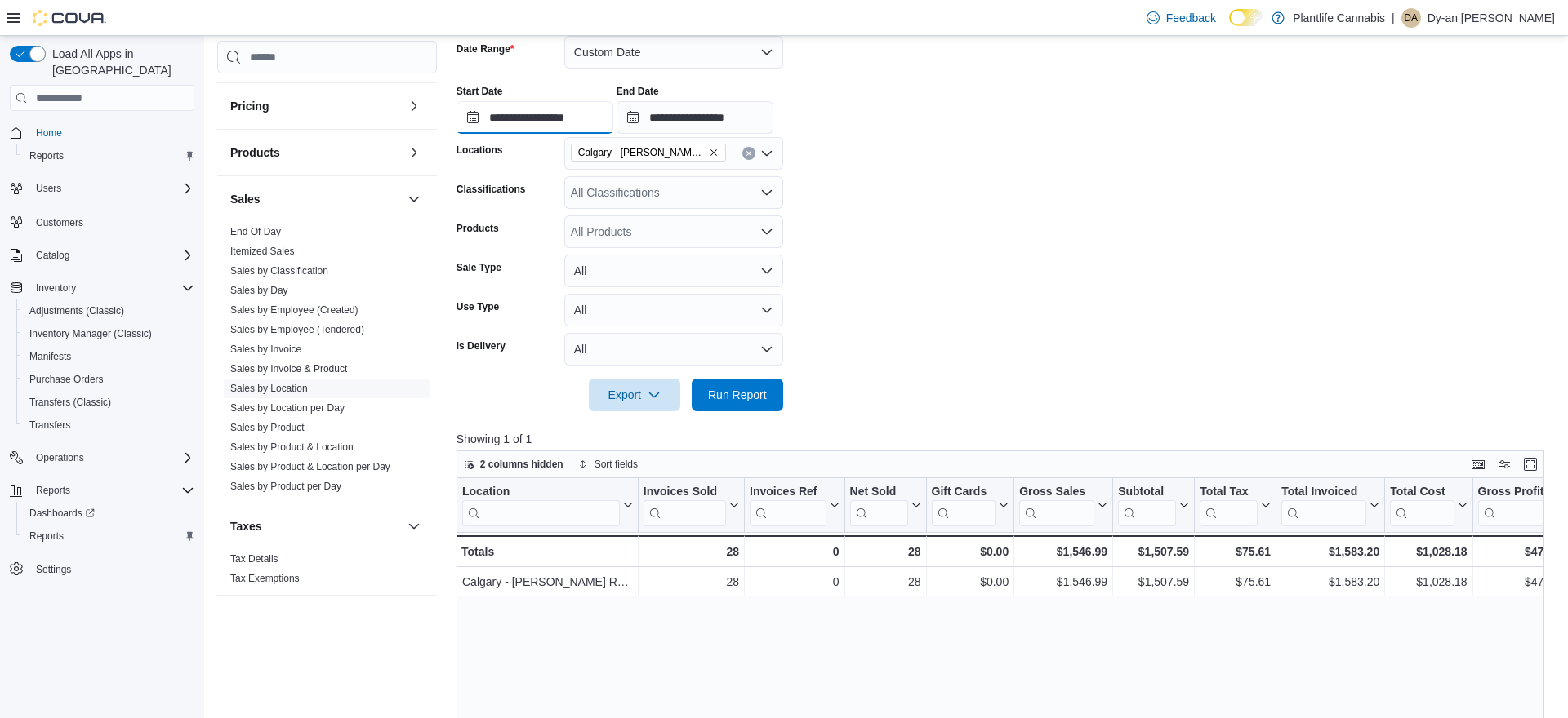
drag, startPoint x: 592, startPoint y: 104, endPoint x: 606, endPoint y: 128, distance: 27.8
click at [592, 104] on input "**********" at bounding box center [535, 117] width 157 height 32
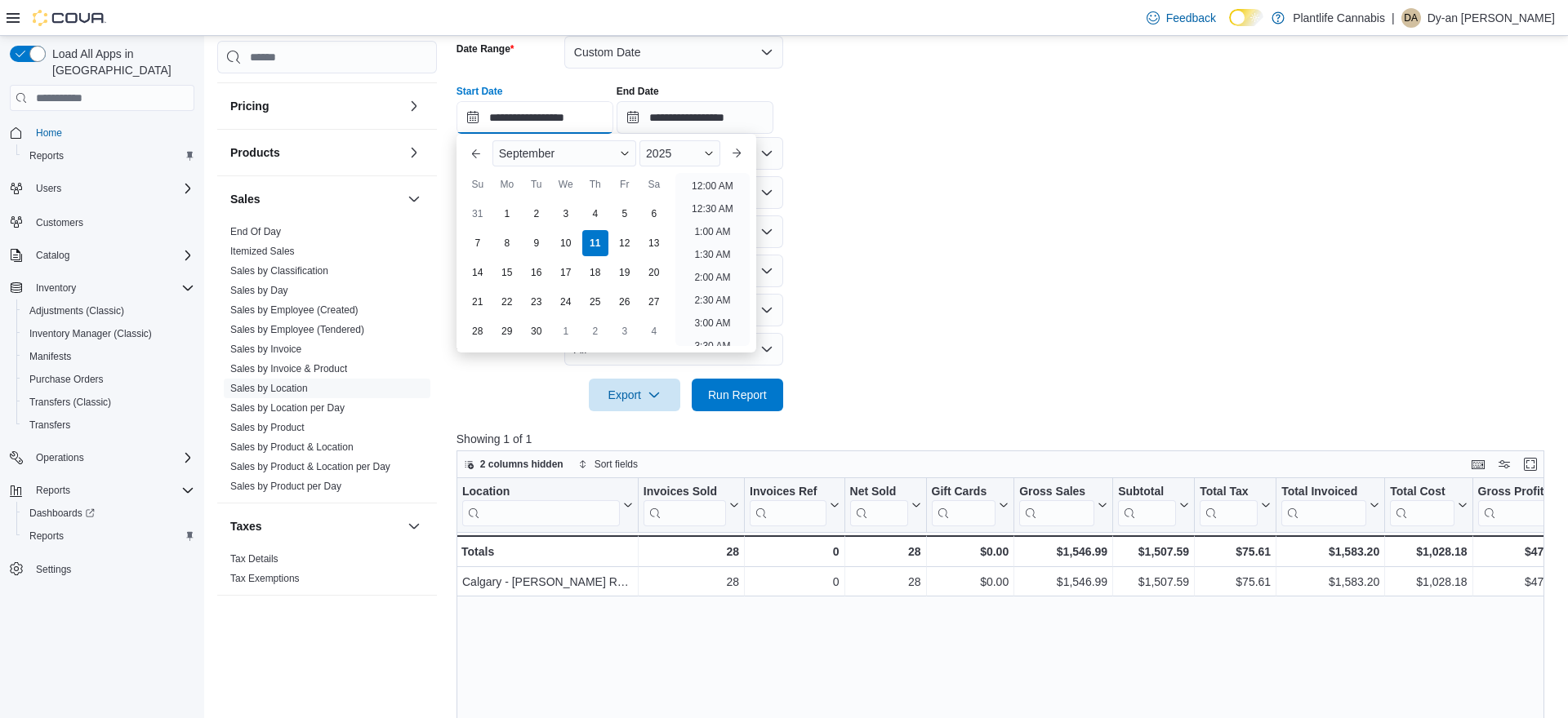
scroll to position [782, 0]
drag, startPoint x: 724, startPoint y: 280, endPoint x: 718, endPoint y: 261, distance: 19.9
click at [724, 280] on li "7:00 PM" at bounding box center [713, 272] width 50 height 19
type input "**********"
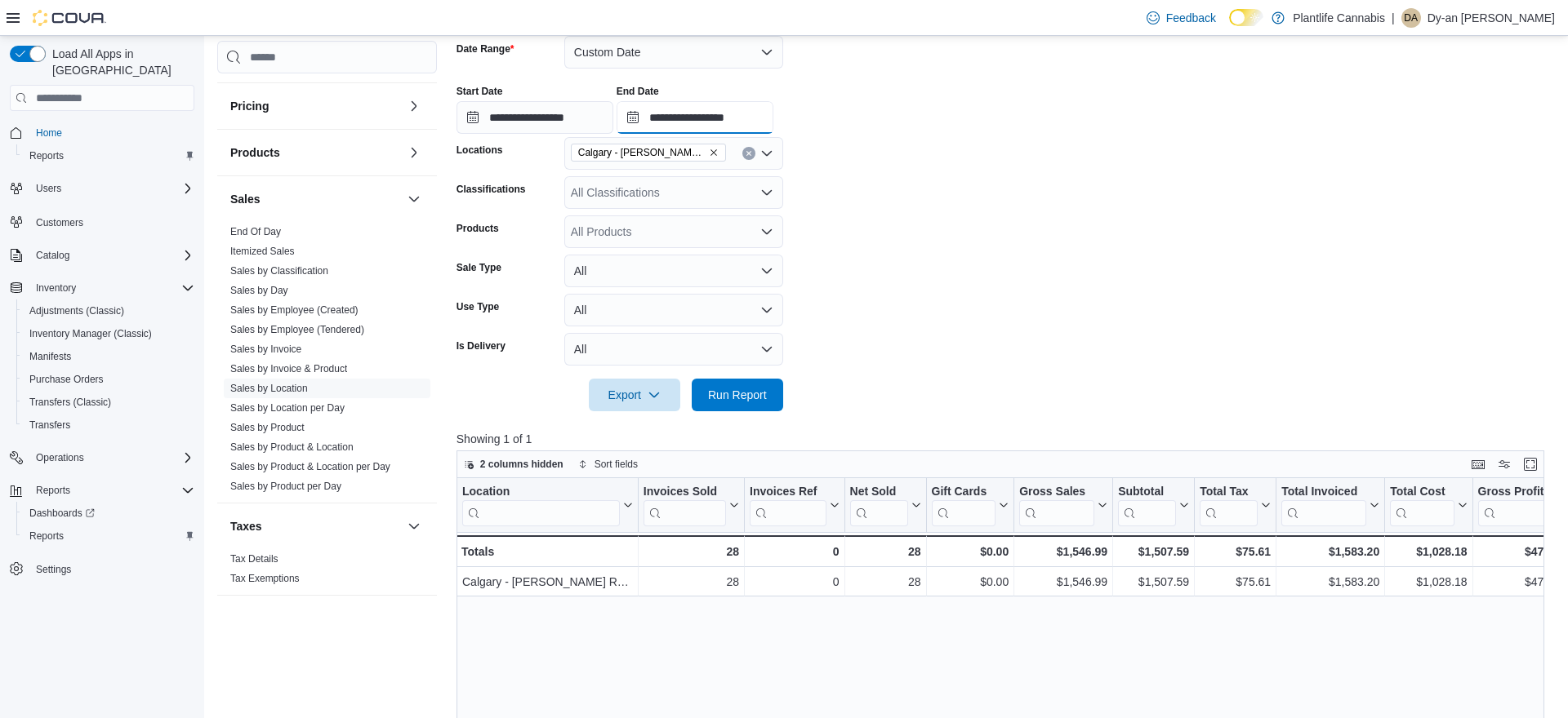
click at [757, 115] on input "**********" at bounding box center [695, 117] width 157 height 32
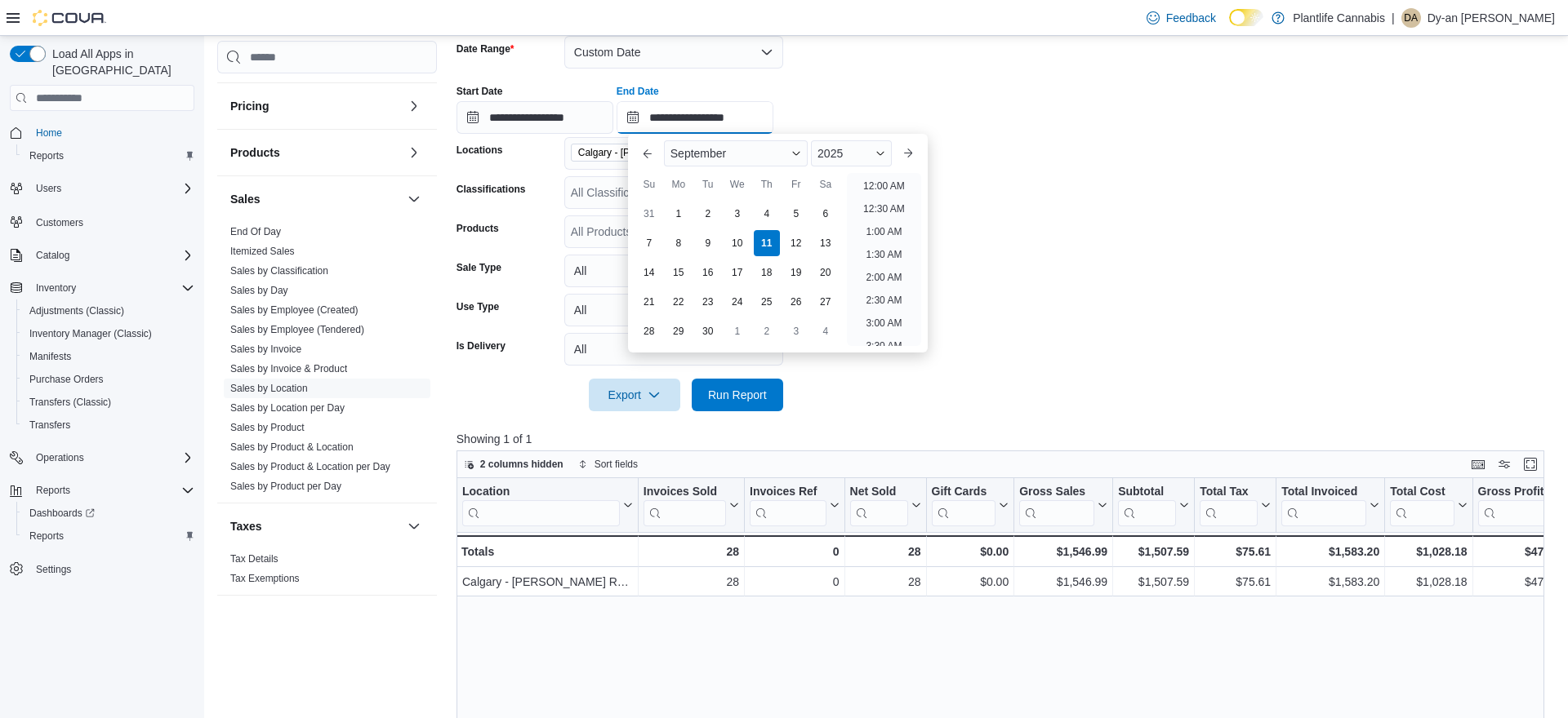
scroll to position [919, 0]
click at [887, 274] on li "10:00 PM" at bounding box center [884, 272] width 54 height 19
type input "**********"
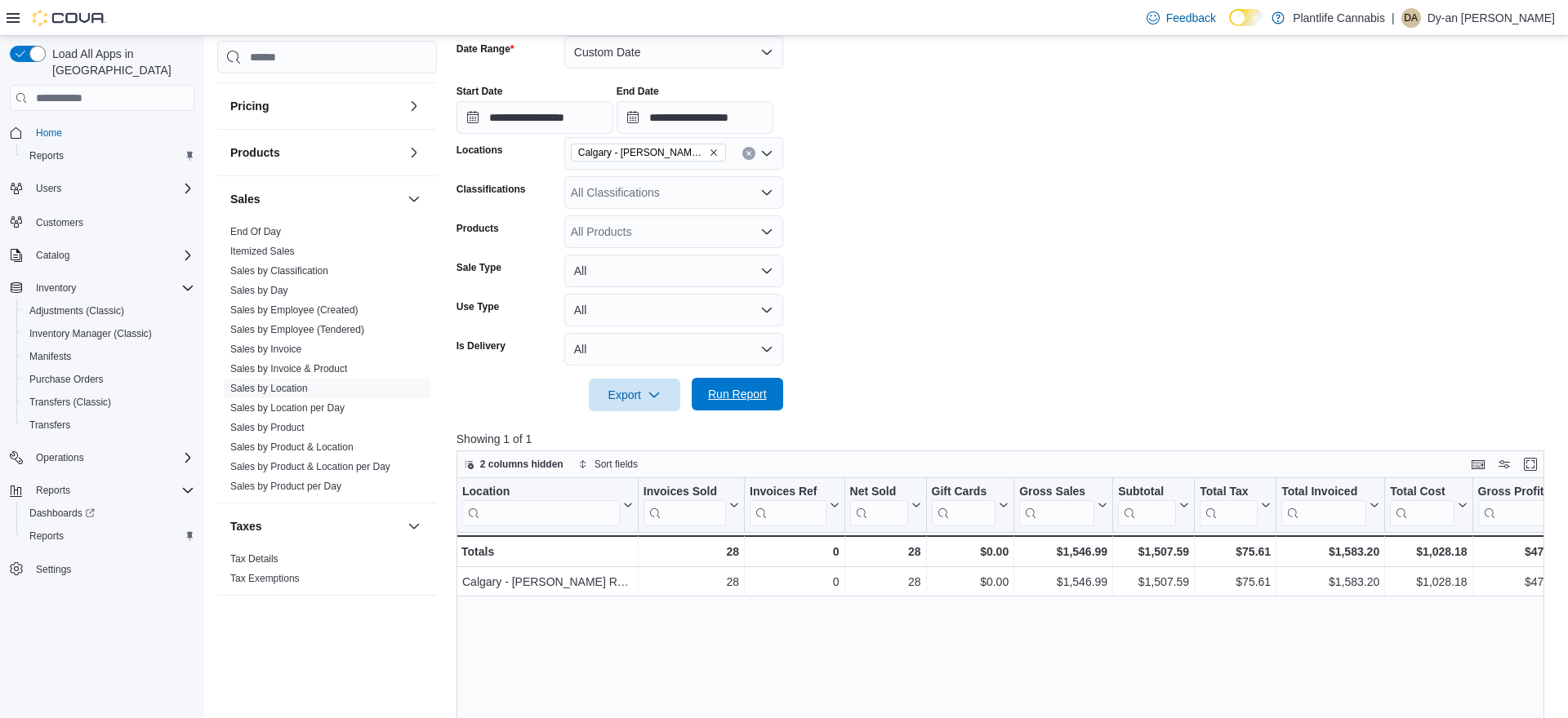
click at [752, 408] on span "Run Report" at bounding box center [738, 393] width 72 height 32
click at [288, 271] on link "Sales by Classification" at bounding box center [279, 270] width 98 height 11
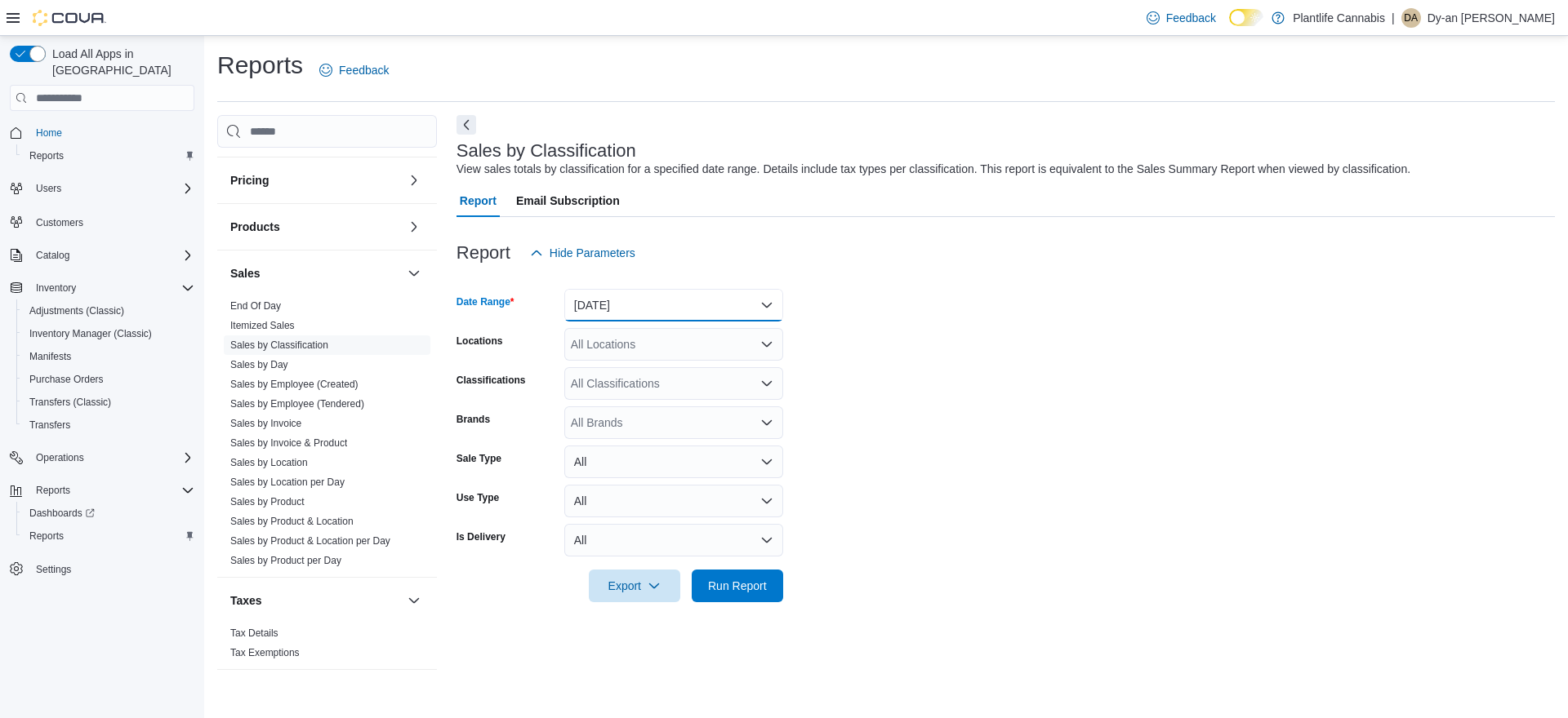
click at [623, 290] on button "[DATE]" at bounding box center [673, 305] width 219 height 32
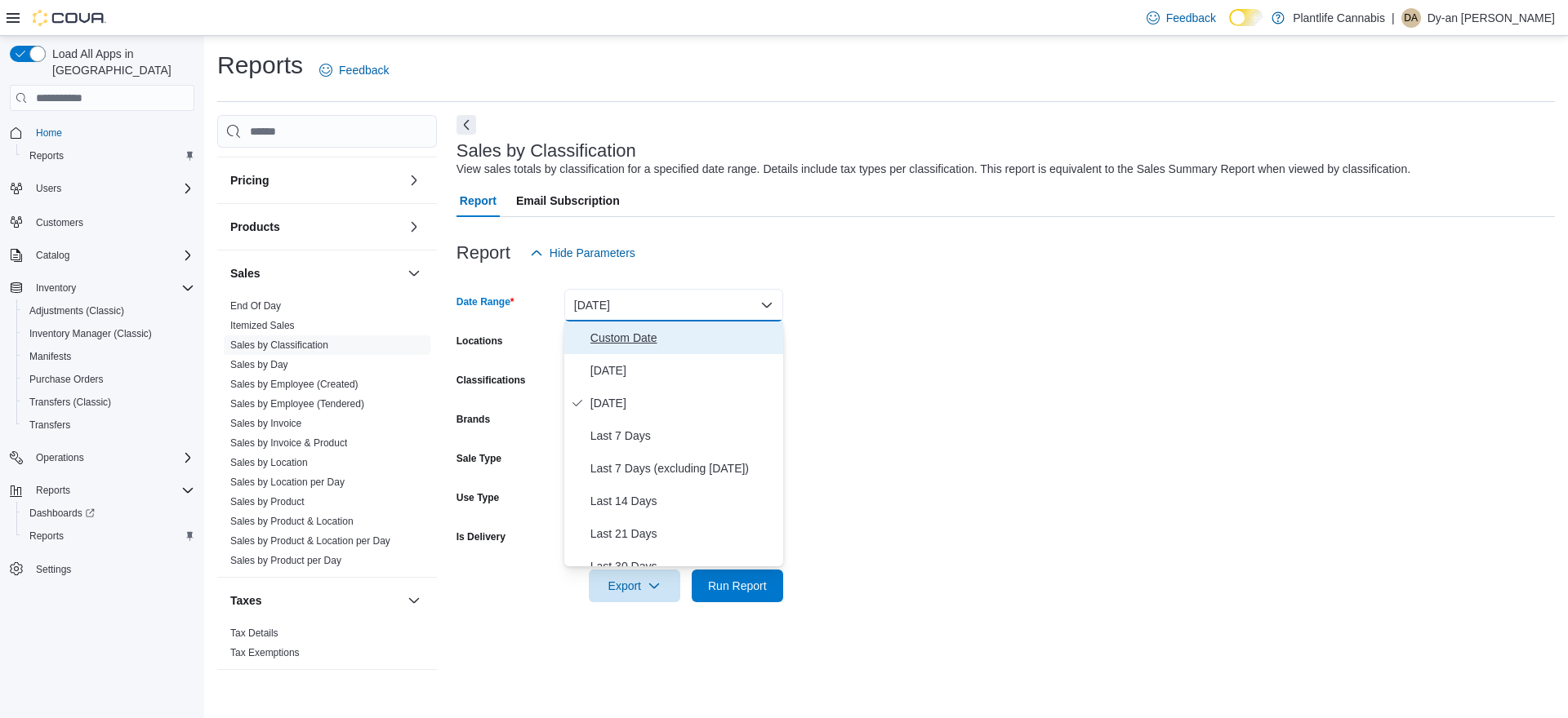
click at [611, 335] on span "Custom Date" at bounding box center [683, 338] width 187 height 19
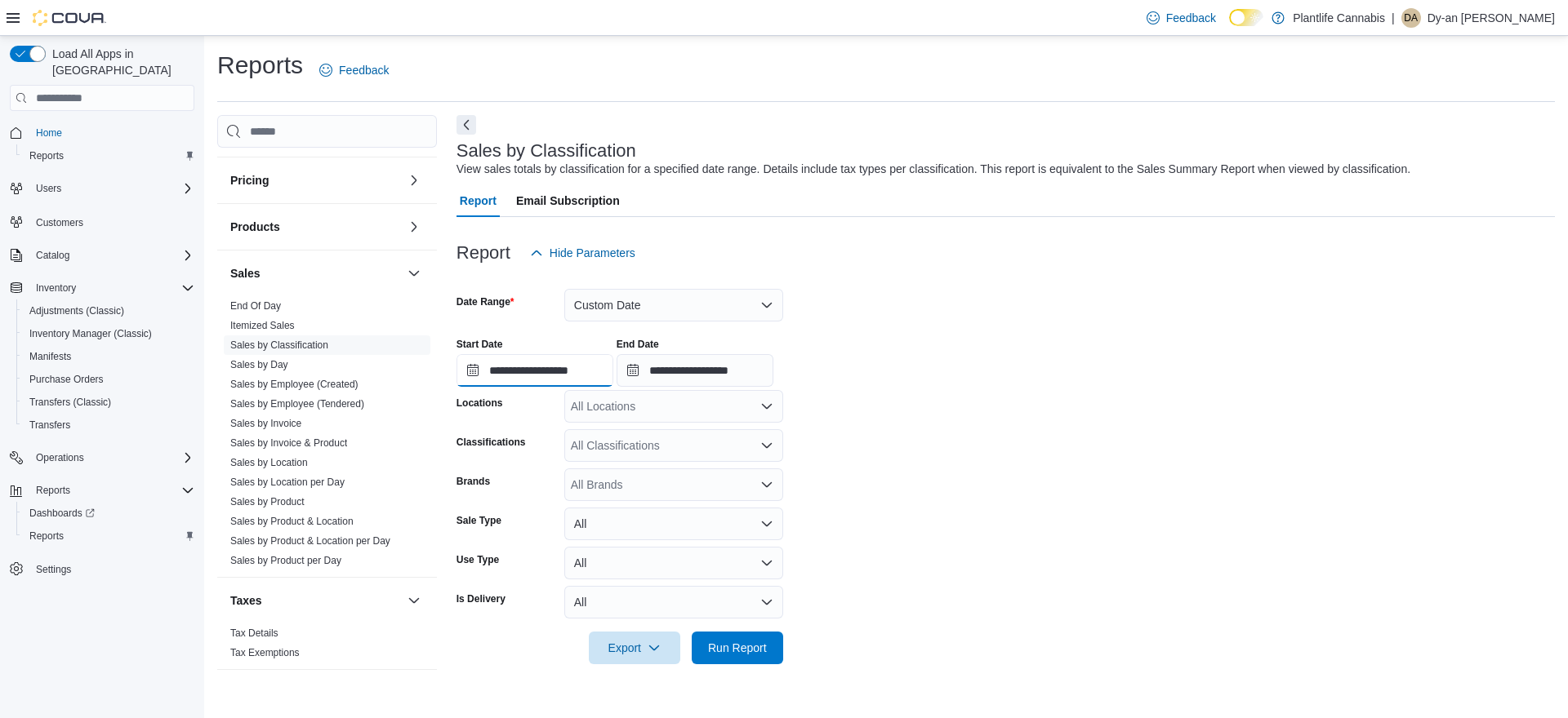
drag, startPoint x: 611, startPoint y: 335, endPoint x: 620, endPoint y: 381, distance: 46.9
click at [608, 359] on input "**********" at bounding box center [535, 370] width 157 height 32
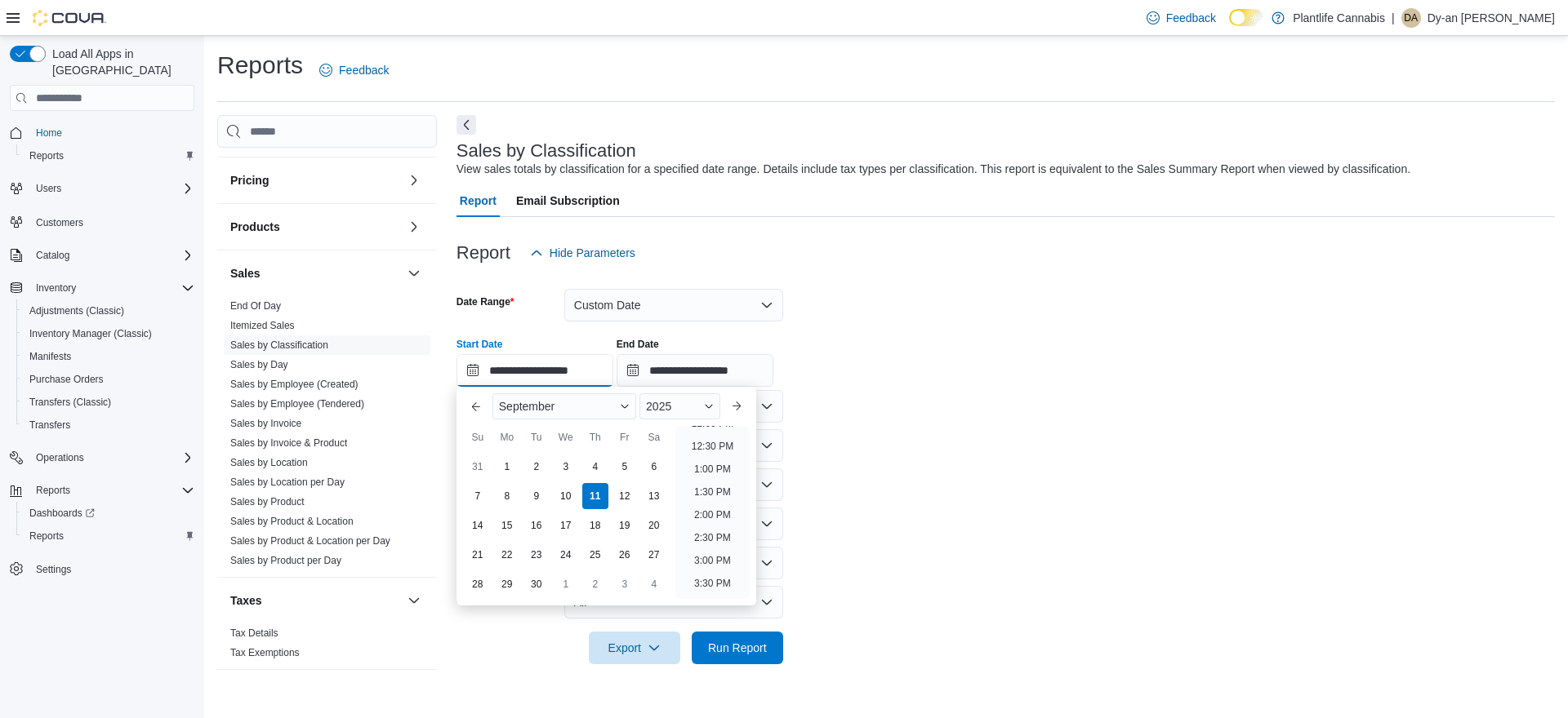
scroll to position [666, 0]
drag, startPoint x: 731, startPoint y: 508, endPoint x: 726, endPoint y: 495, distance: 13.9
click at [731, 507] on li "4:00 PM" at bounding box center [713, 504] width 50 height 19
type input "**********"
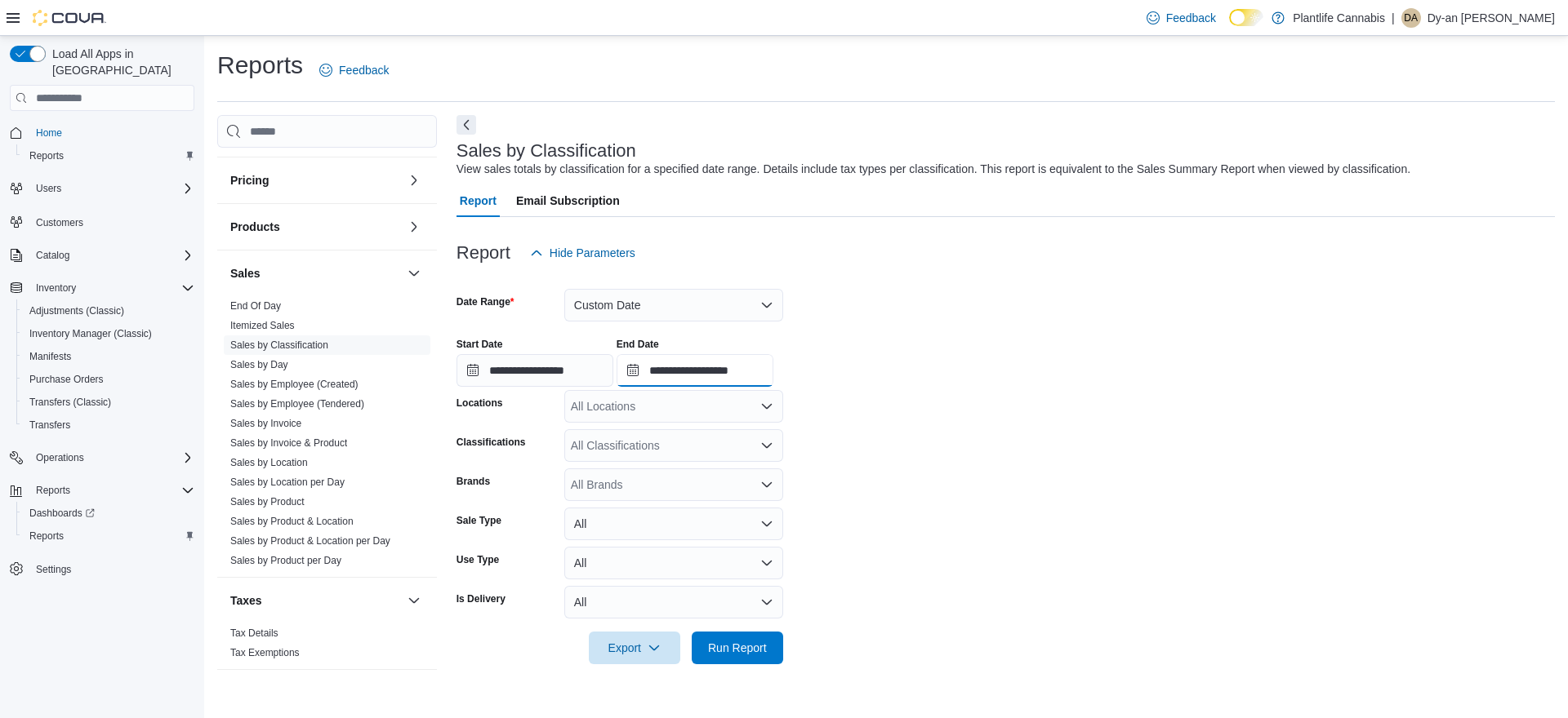
click at [747, 372] on input "**********" at bounding box center [695, 370] width 157 height 32
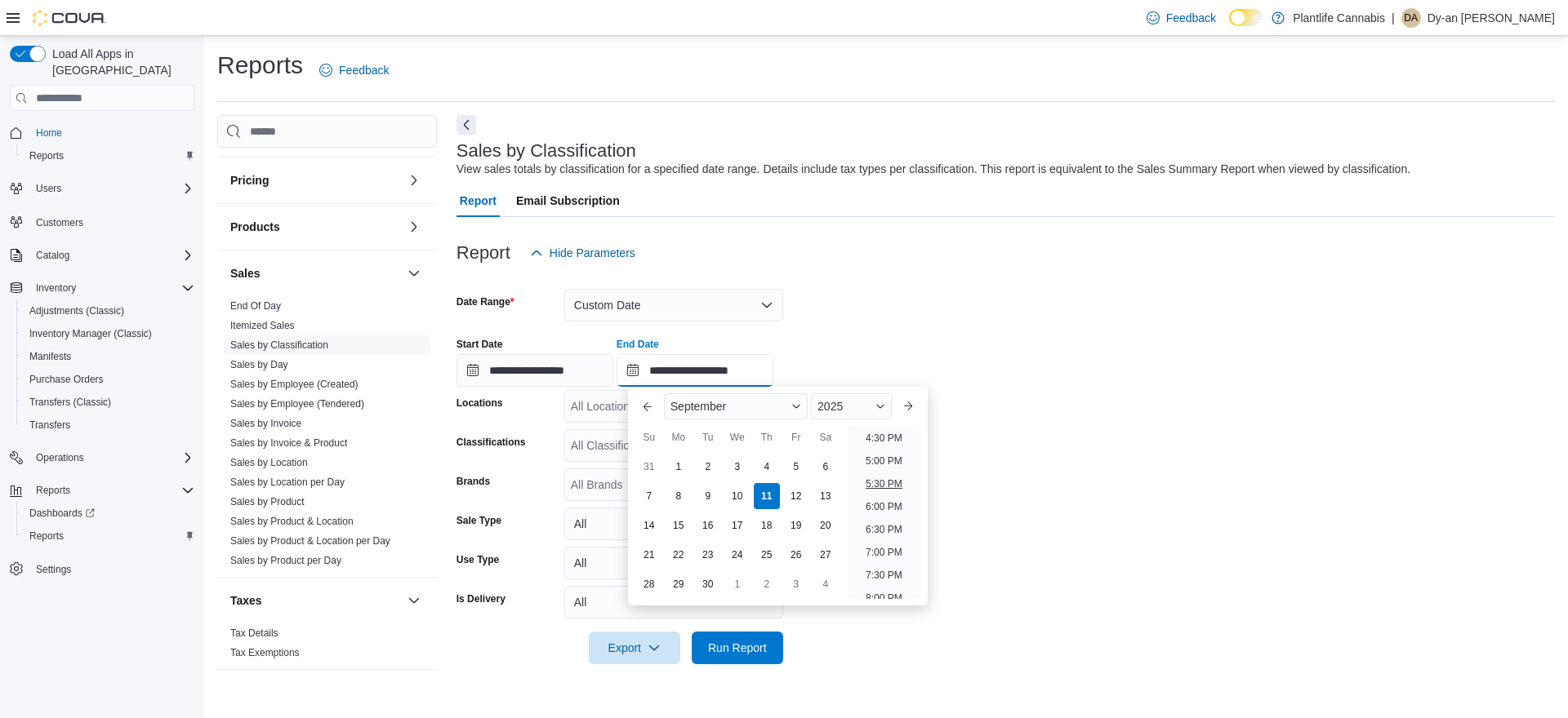
scroll to position [736, 0]
click at [885, 574] on li "7:00 PM" at bounding box center [884, 571] width 50 height 19
type input "**********"
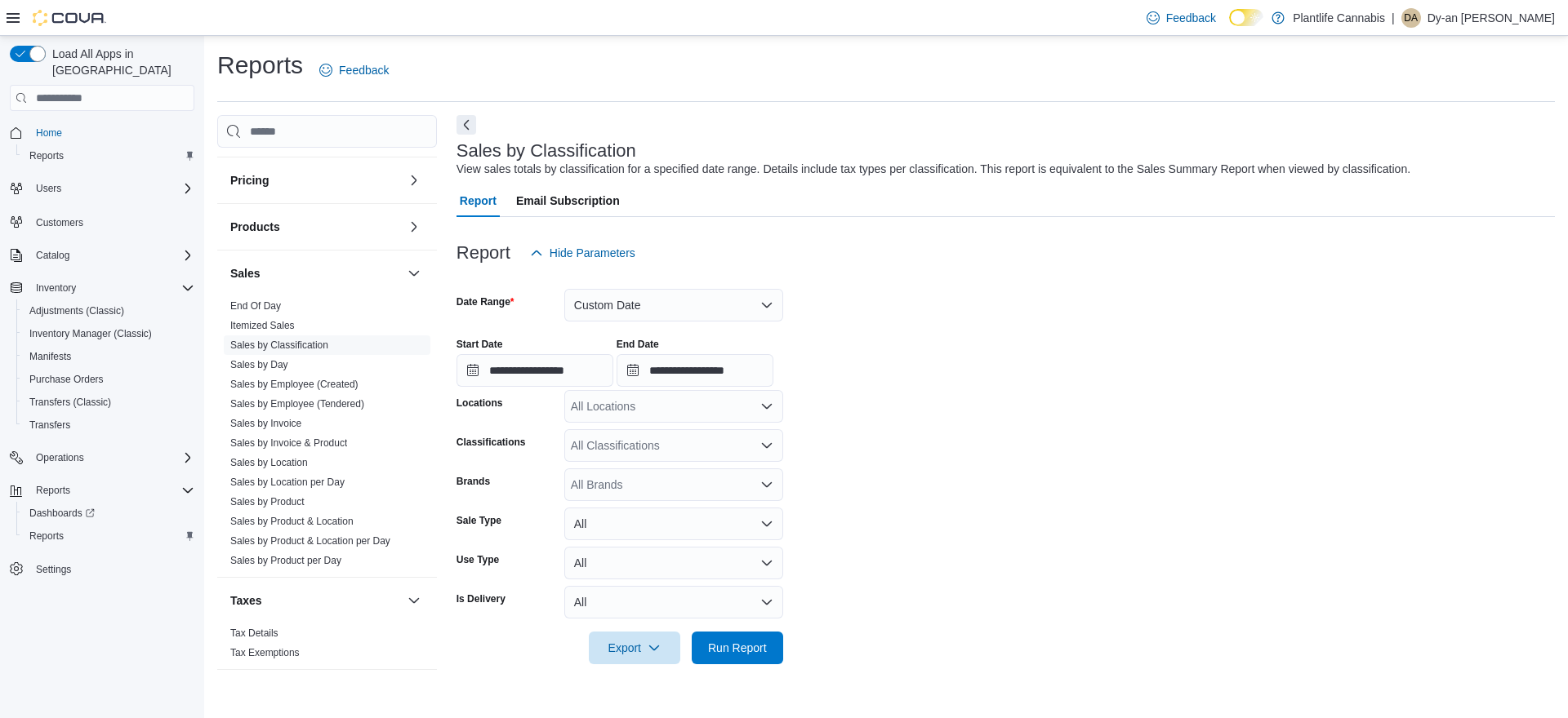
click at [682, 405] on div "All Locations" at bounding box center [673, 406] width 219 height 32
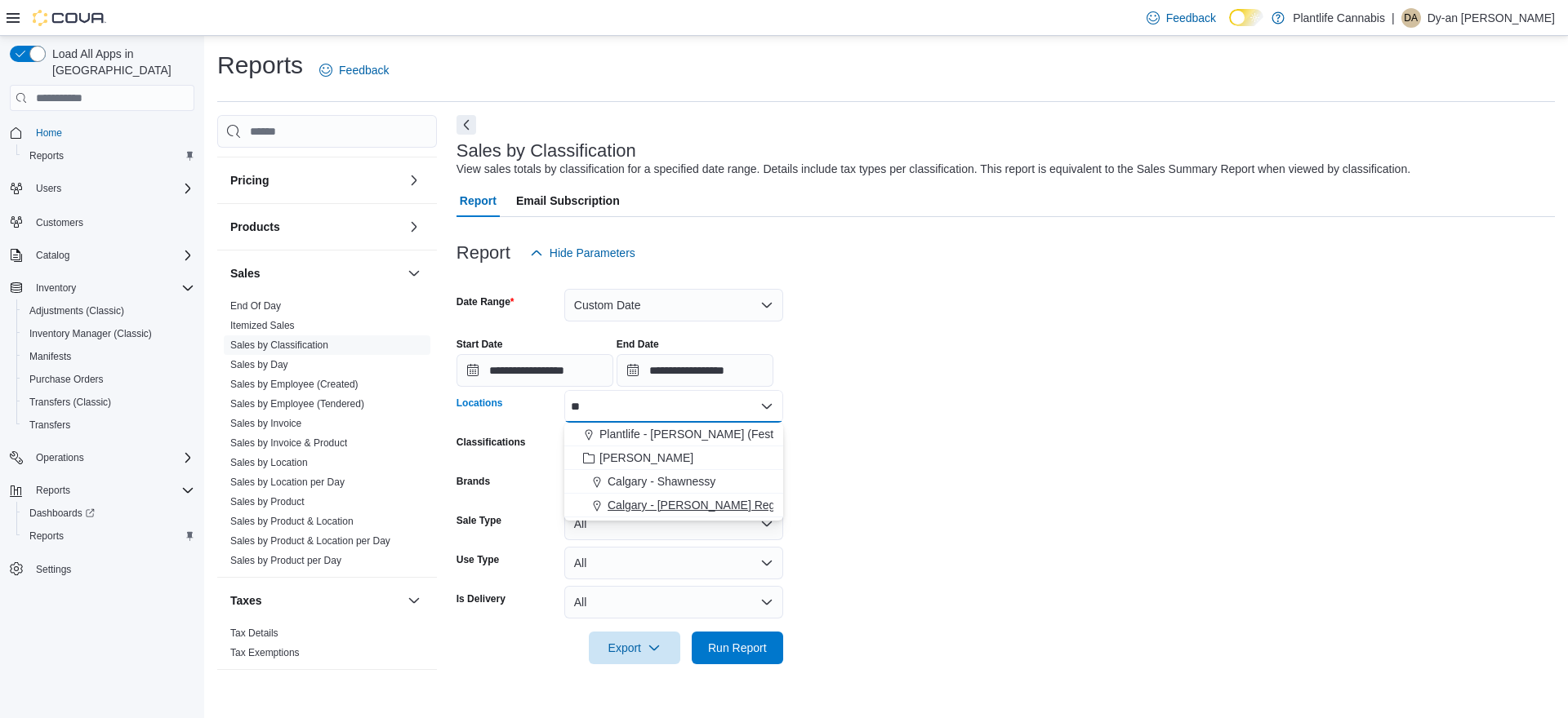
type input "**"
drag, startPoint x: 749, startPoint y: 501, endPoint x: 975, endPoint y: 475, distance: 227.5
click at [775, 497] on button "Calgary - [PERSON_NAME] Regional" at bounding box center [673, 506] width 219 height 24
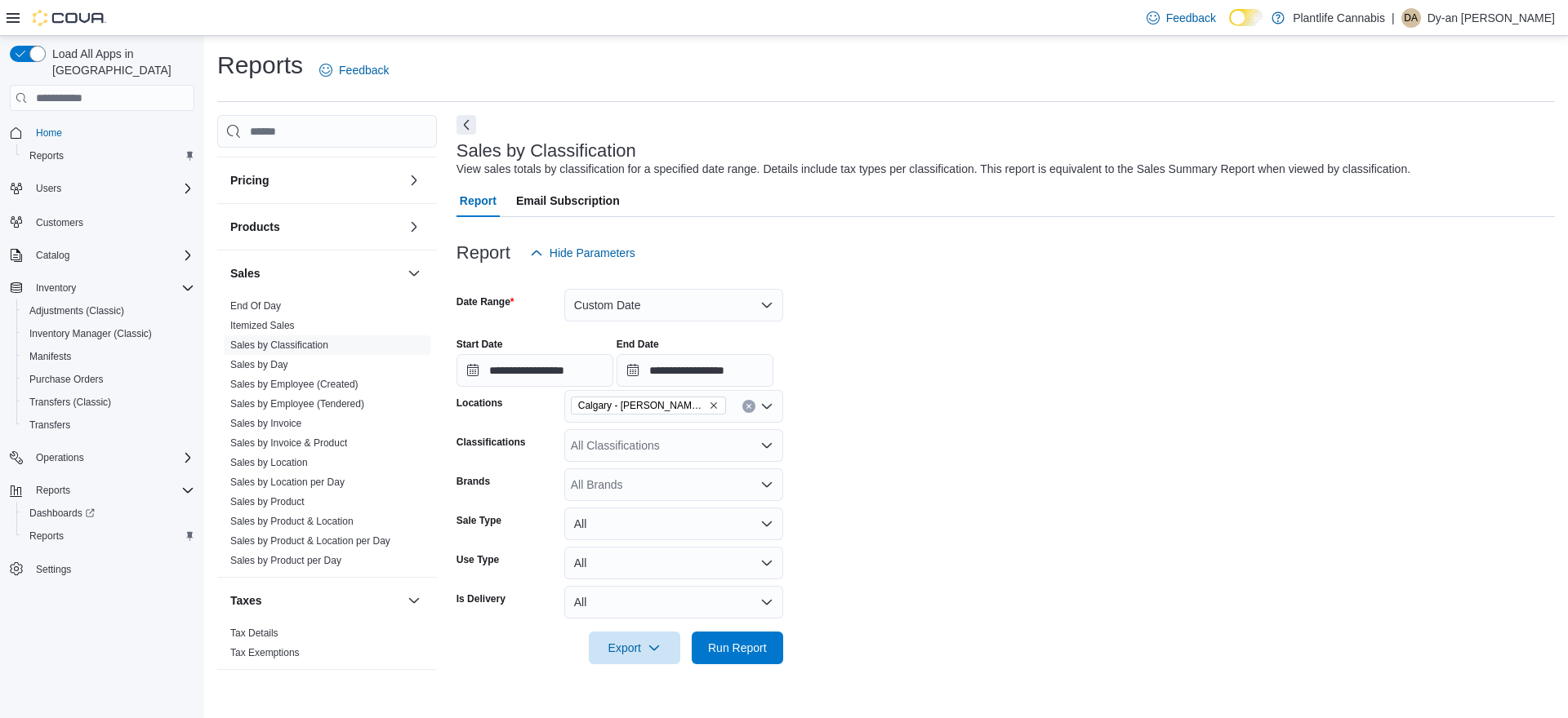
click at [975, 475] on form "**********" at bounding box center [1006, 467] width 1099 height 395
click at [768, 650] on span "Run Report" at bounding box center [738, 647] width 72 height 32
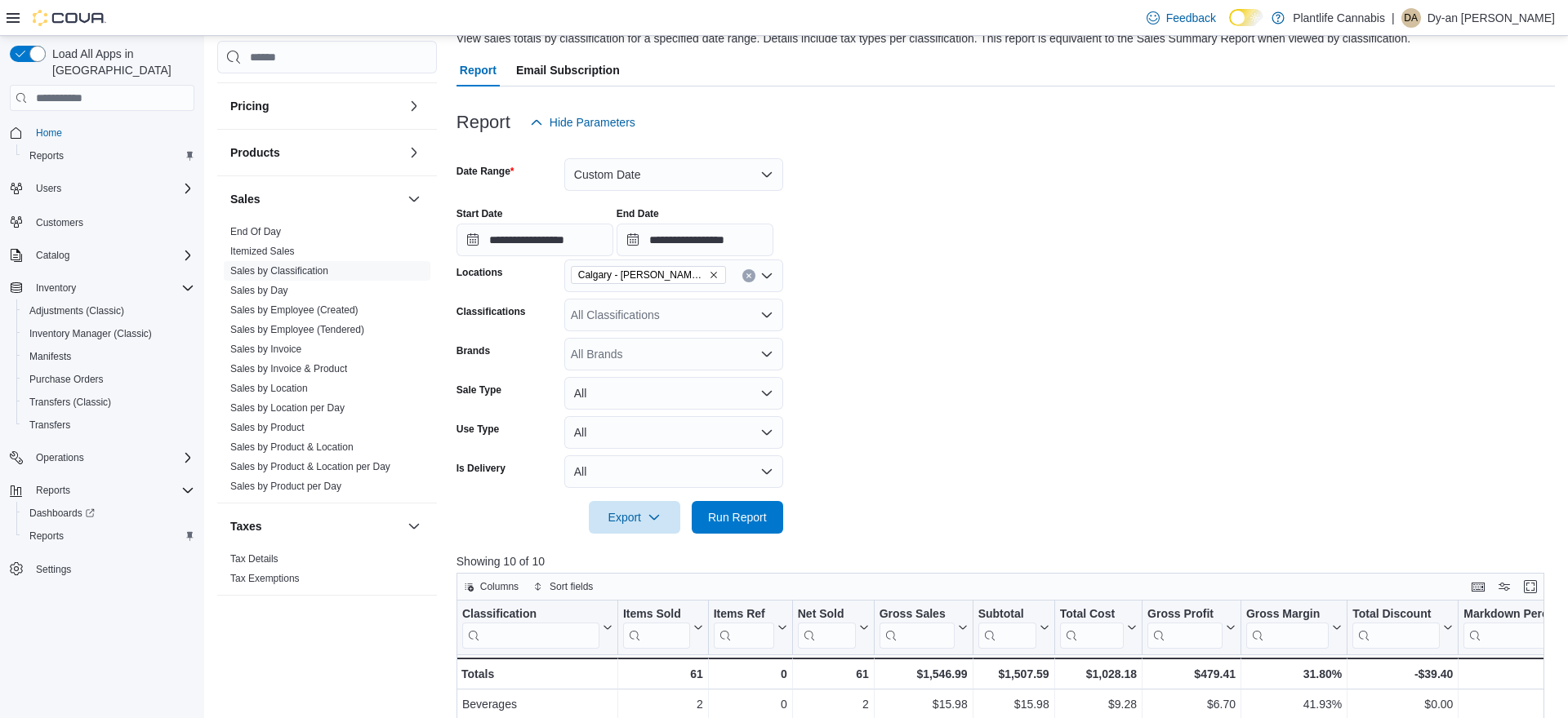
scroll to position [66, 0]
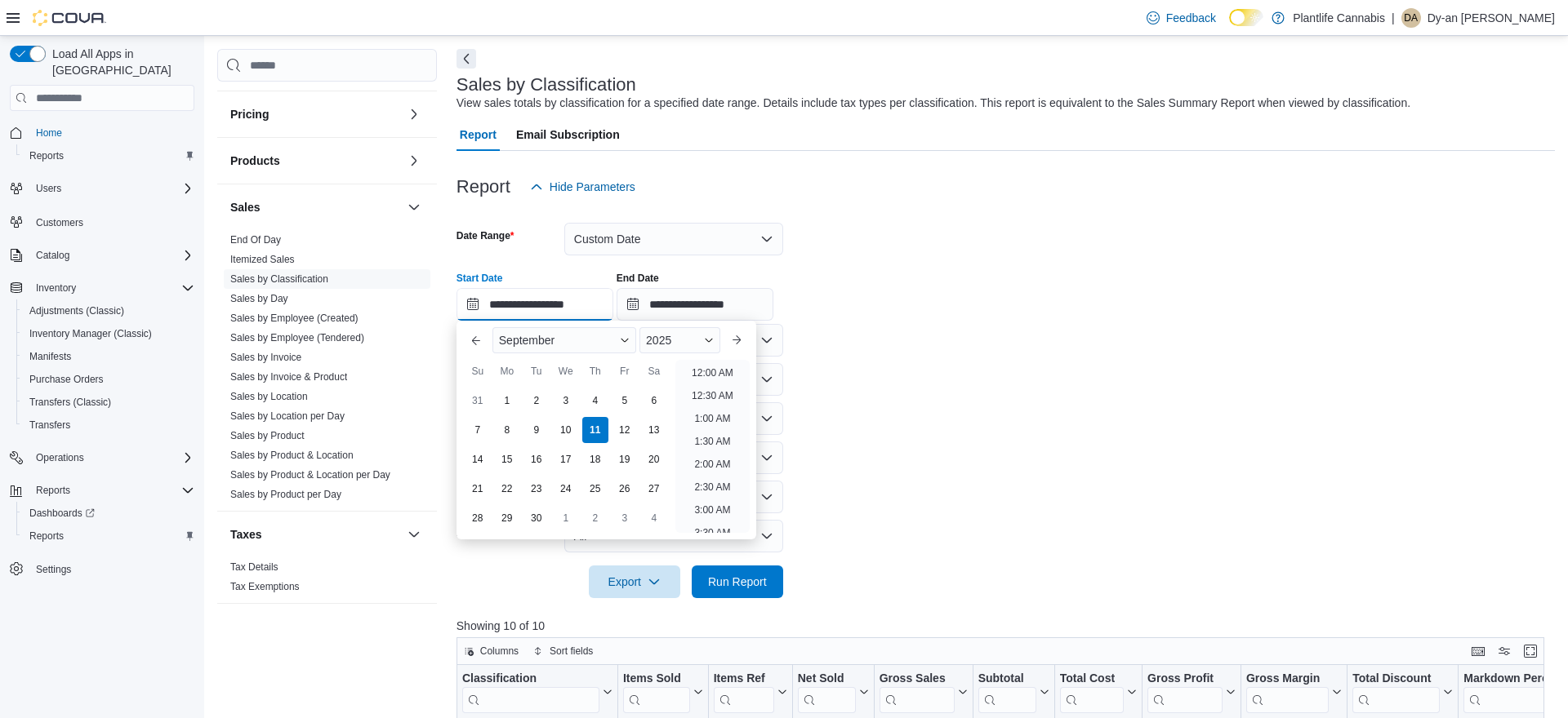
drag, startPoint x: 589, startPoint y: 303, endPoint x: 674, endPoint y: 393, distance: 123.8
click at [589, 303] on input "**********" at bounding box center [535, 304] width 157 height 32
click at [713, 452] on li "7:00 PM" at bounding box center [713, 459] width 50 height 19
type input "**********"
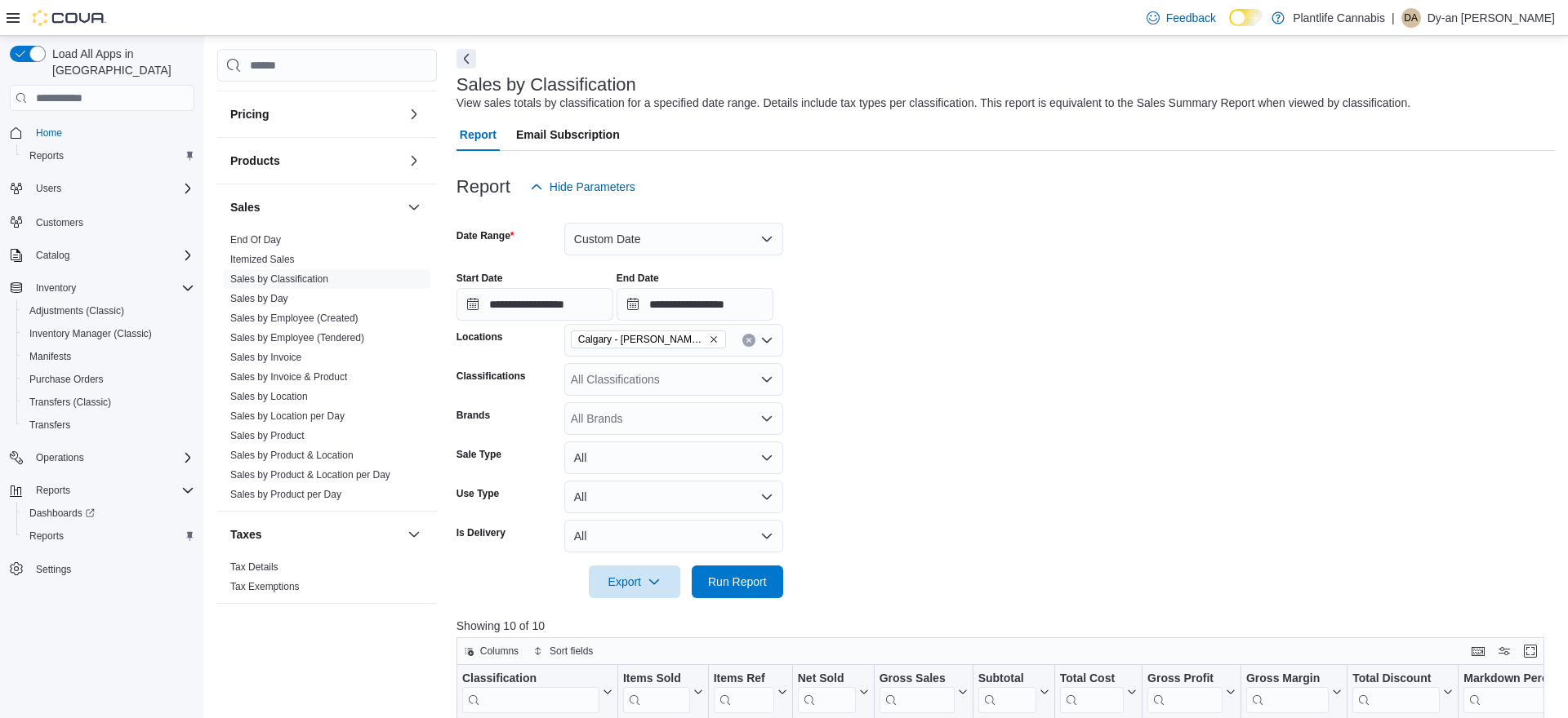
click at [759, 281] on div "End Date" at bounding box center [695, 279] width 157 height 13
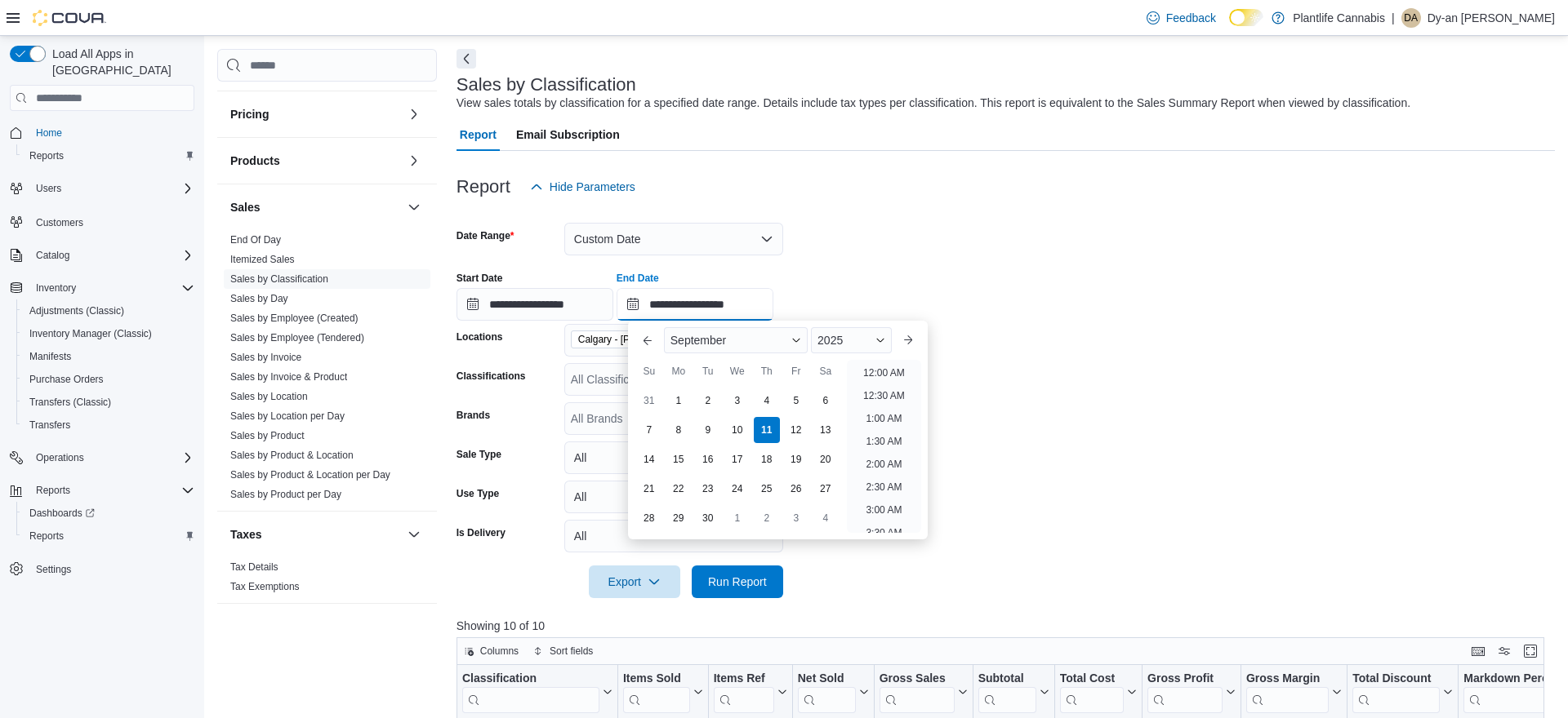
click at [757, 304] on input "**********" at bounding box center [695, 304] width 157 height 32
drag, startPoint x: 887, startPoint y: 442, endPoint x: 850, endPoint y: 498, distance: 67.1
click at [887, 442] on li "10:00 PM" at bounding box center [884, 450] width 54 height 19
type input "**********"
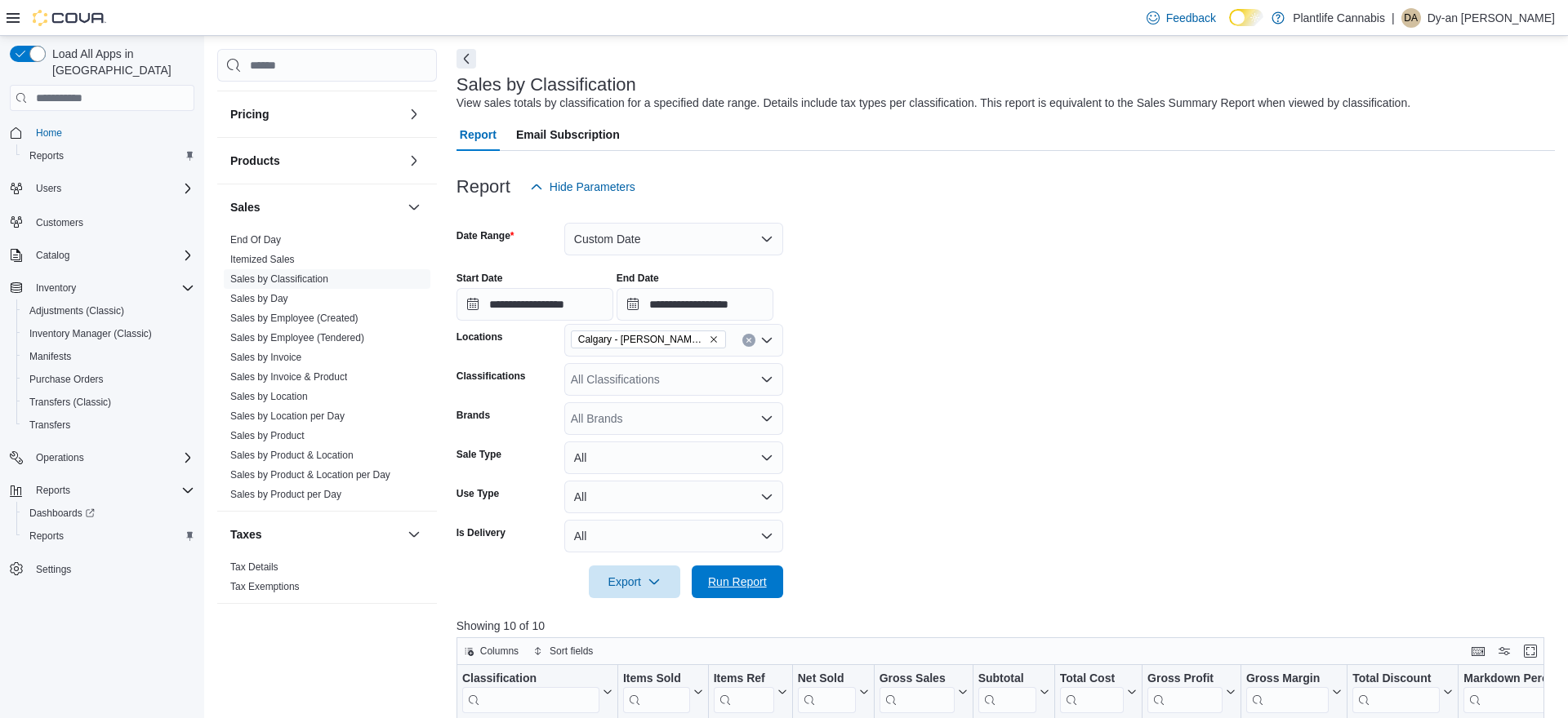
drag, startPoint x: 758, startPoint y: 576, endPoint x: 1017, endPoint y: 503, distance: 269.1
click at [767, 571] on span "Run Report" at bounding box center [738, 581] width 72 height 32
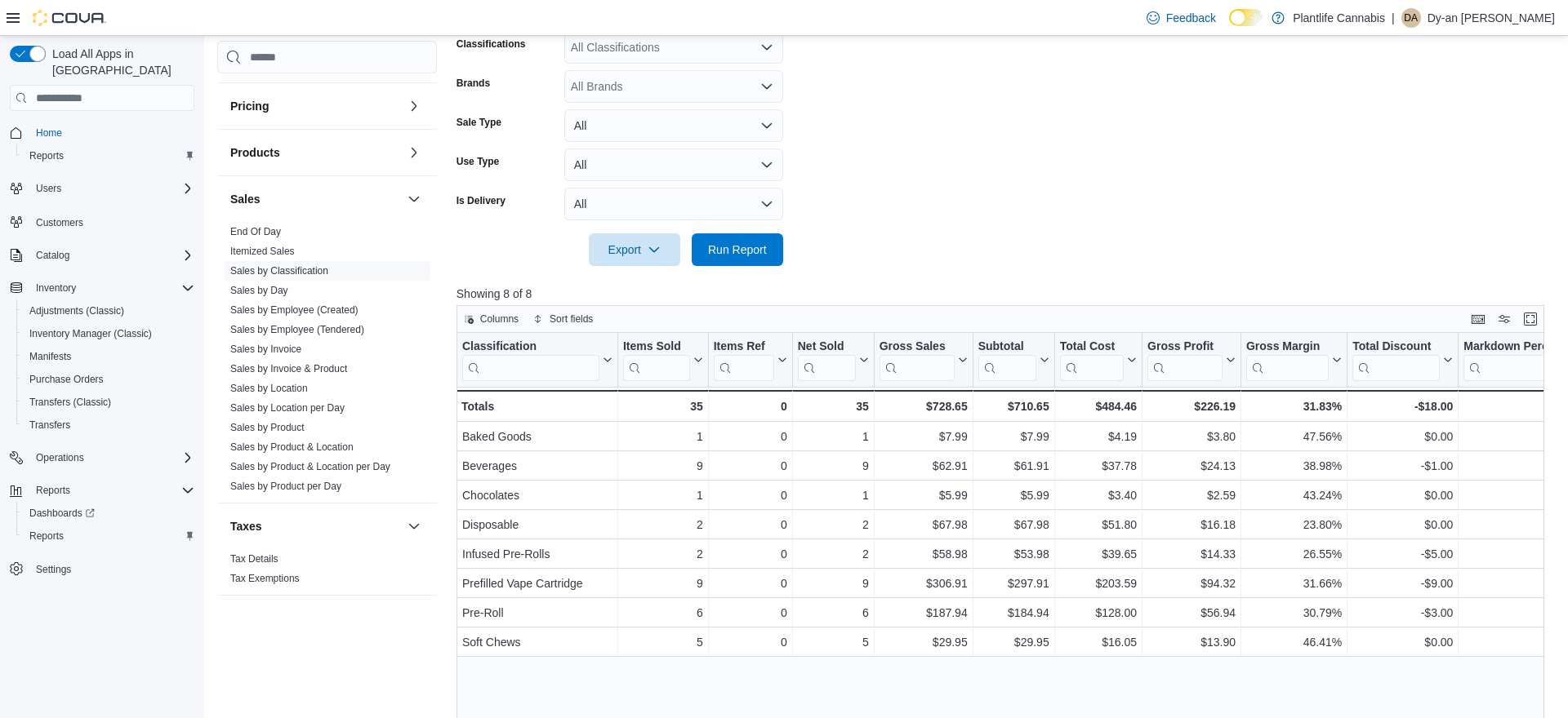
scroll to position [411, 0]
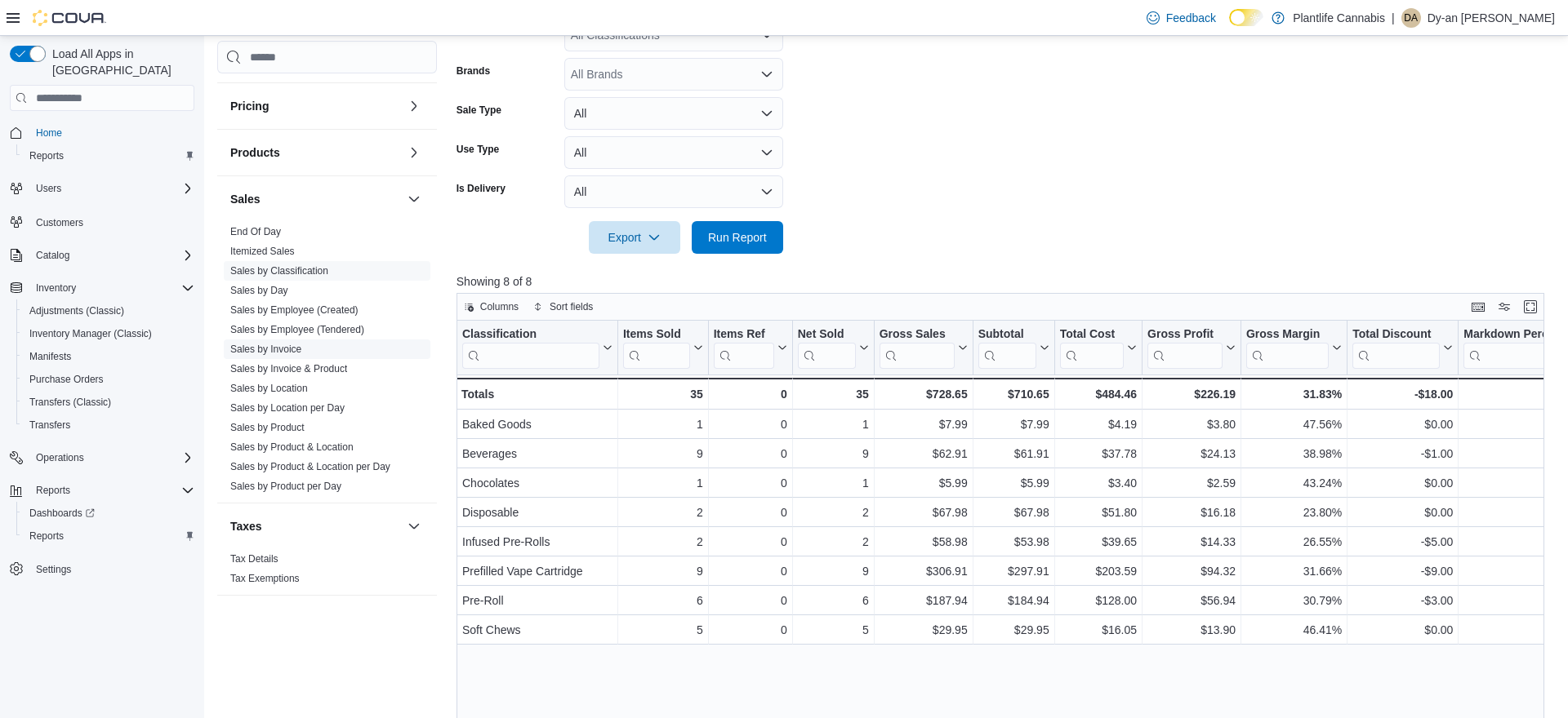
click at [296, 355] on span "Sales by Invoice" at bounding box center [265, 349] width 71 height 13
click at [288, 347] on link "Sales by Invoice" at bounding box center [265, 349] width 71 height 11
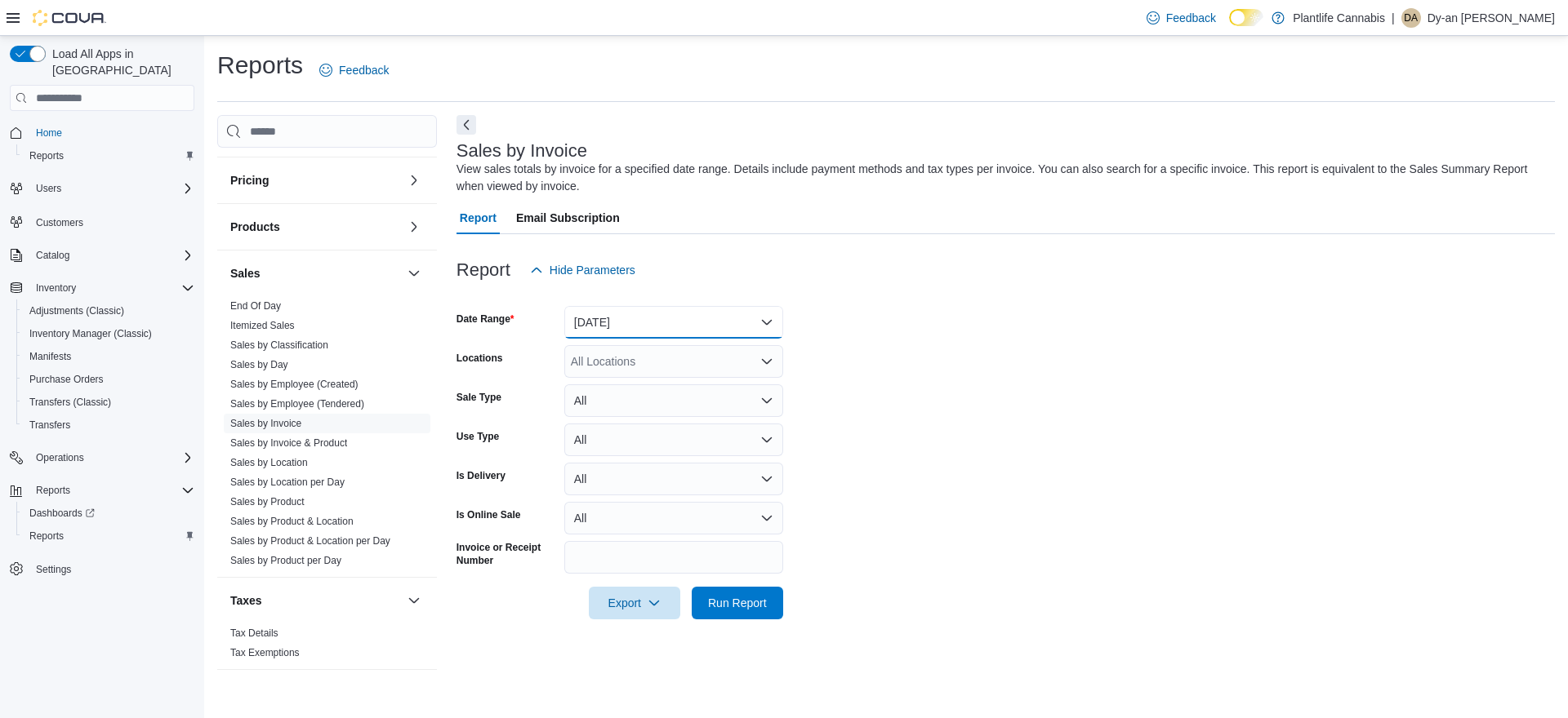
click at [623, 329] on button "[DATE]" at bounding box center [673, 322] width 219 height 32
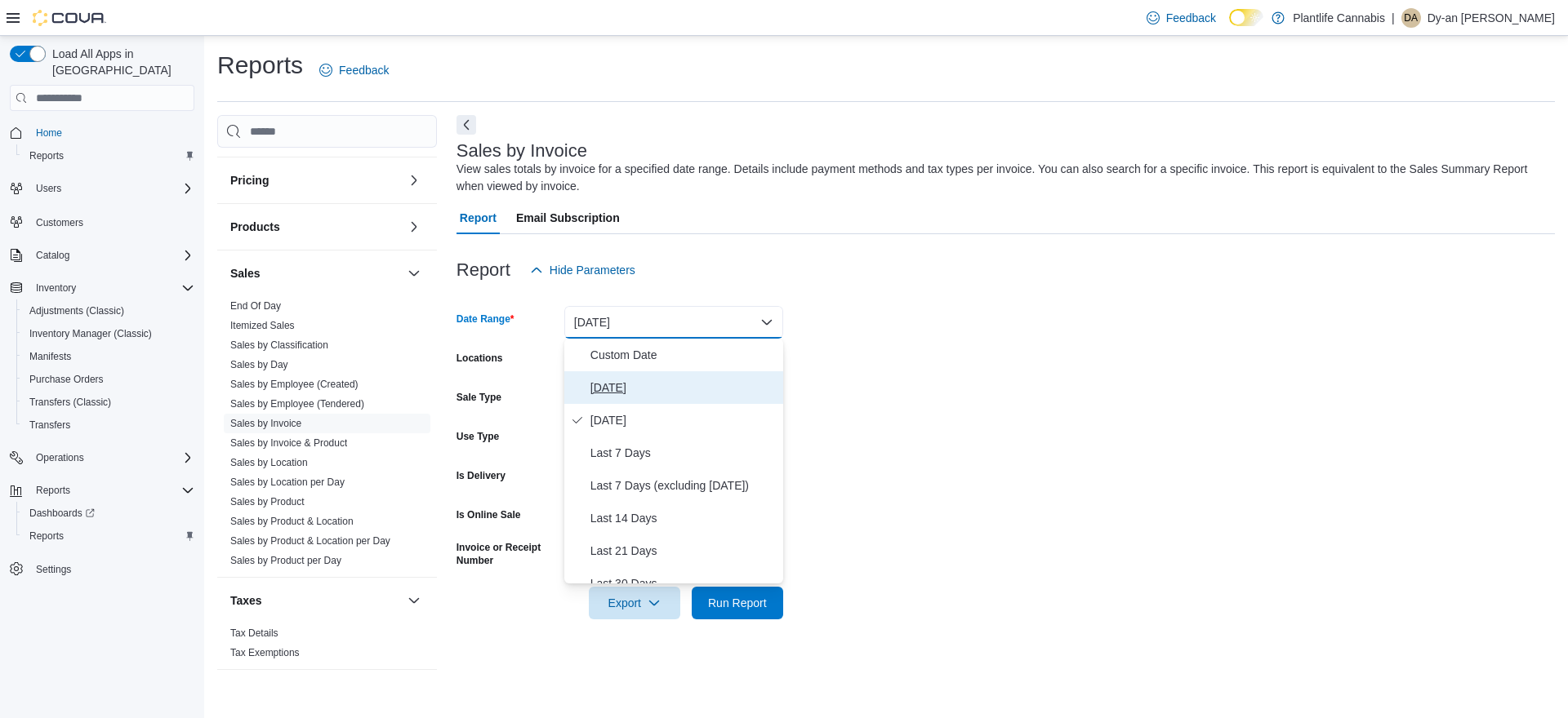
click at [616, 377] on span "[DATE]" at bounding box center [683, 387] width 187 height 19
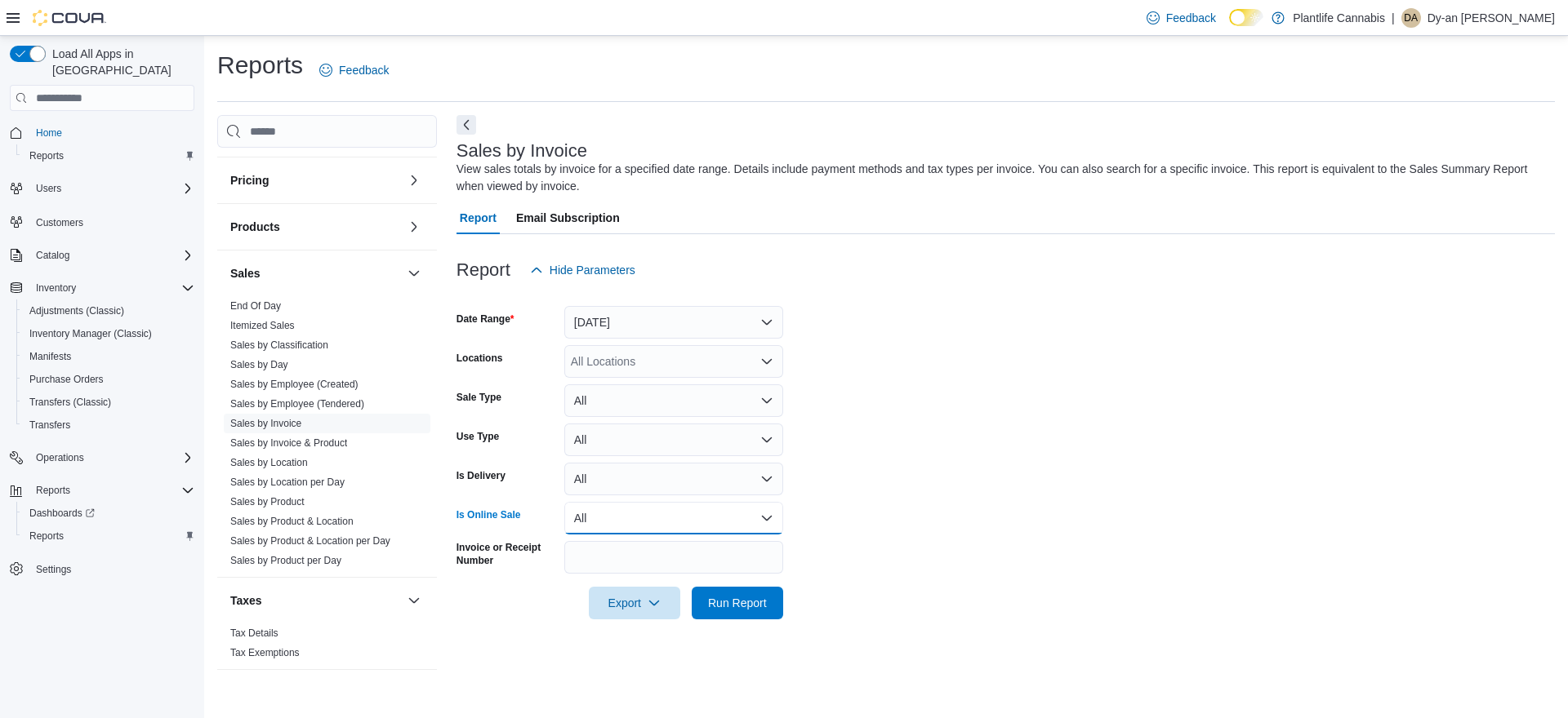
click at [619, 527] on button "All" at bounding box center [673, 518] width 219 height 32
drag, startPoint x: 607, startPoint y: 576, endPoint x: 803, endPoint y: 581, distance: 196.1
click at [609, 576] on span "Yes" at bounding box center [683, 583] width 187 height 19
click at [760, 597] on span "Run Report" at bounding box center [738, 603] width 59 height 17
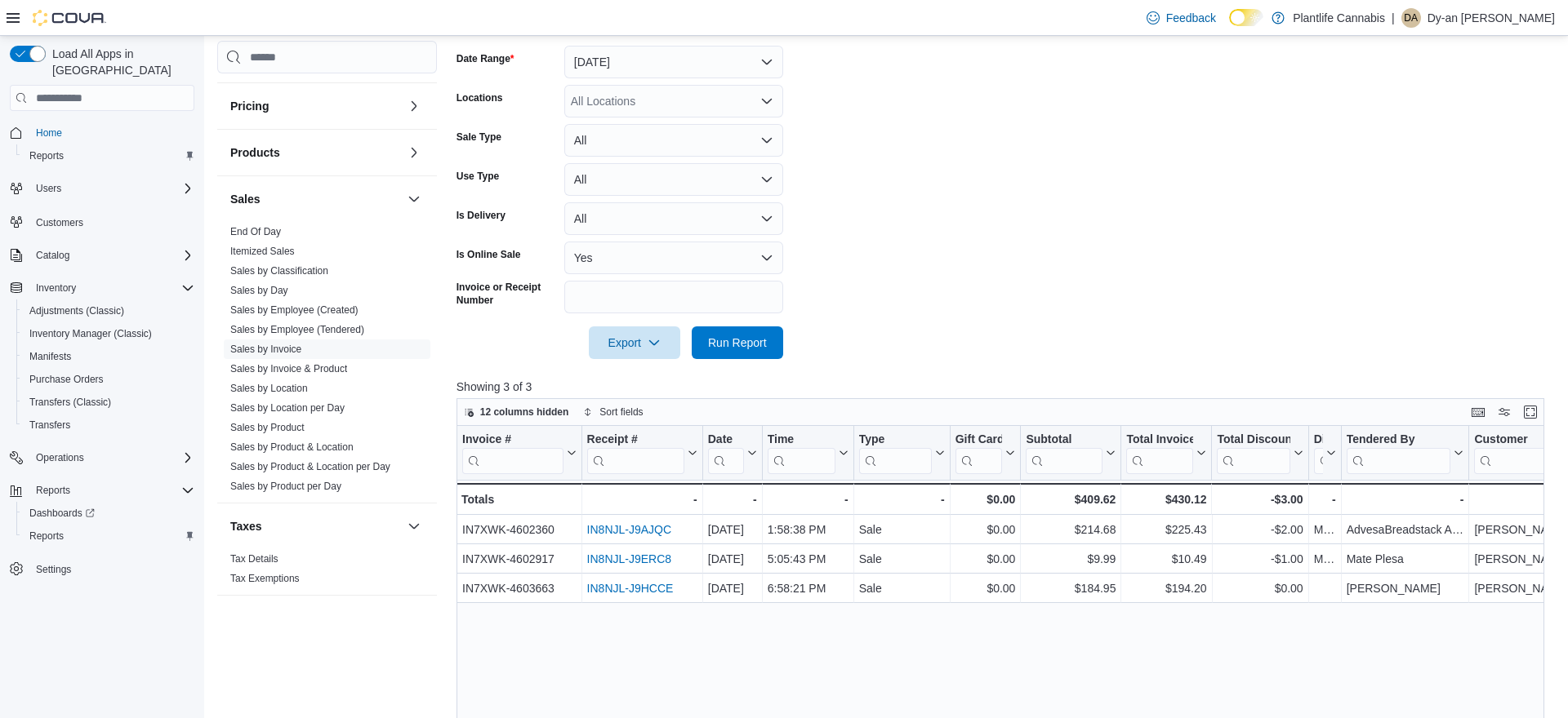
scroll to position [261, 0]
click at [724, 104] on div "All Locations" at bounding box center [673, 100] width 219 height 32
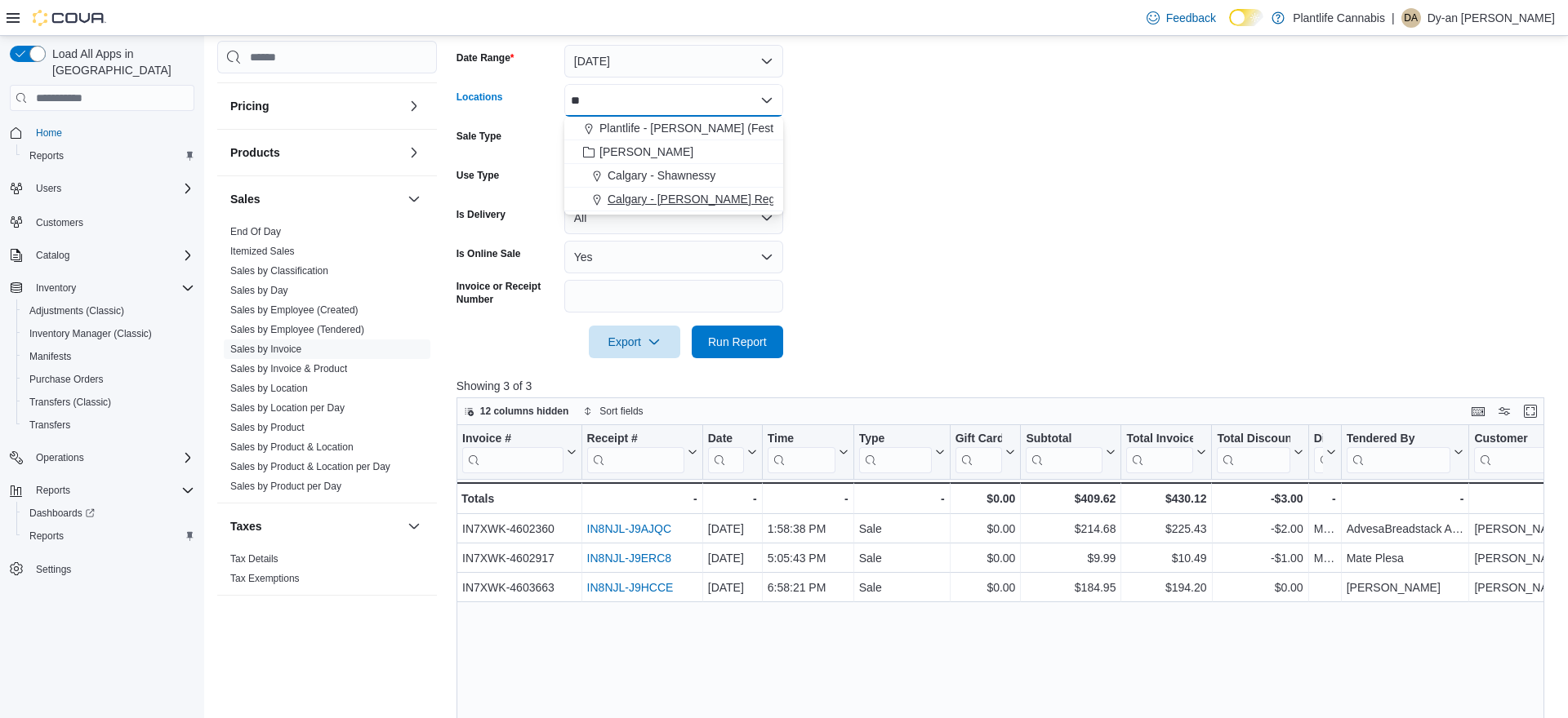
type input "**"
drag, startPoint x: 677, startPoint y: 200, endPoint x: 908, endPoint y: 208, distance: 231.1
click at [678, 200] on span "Calgary - [PERSON_NAME] Regional" at bounding box center [704, 199] width 192 height 17
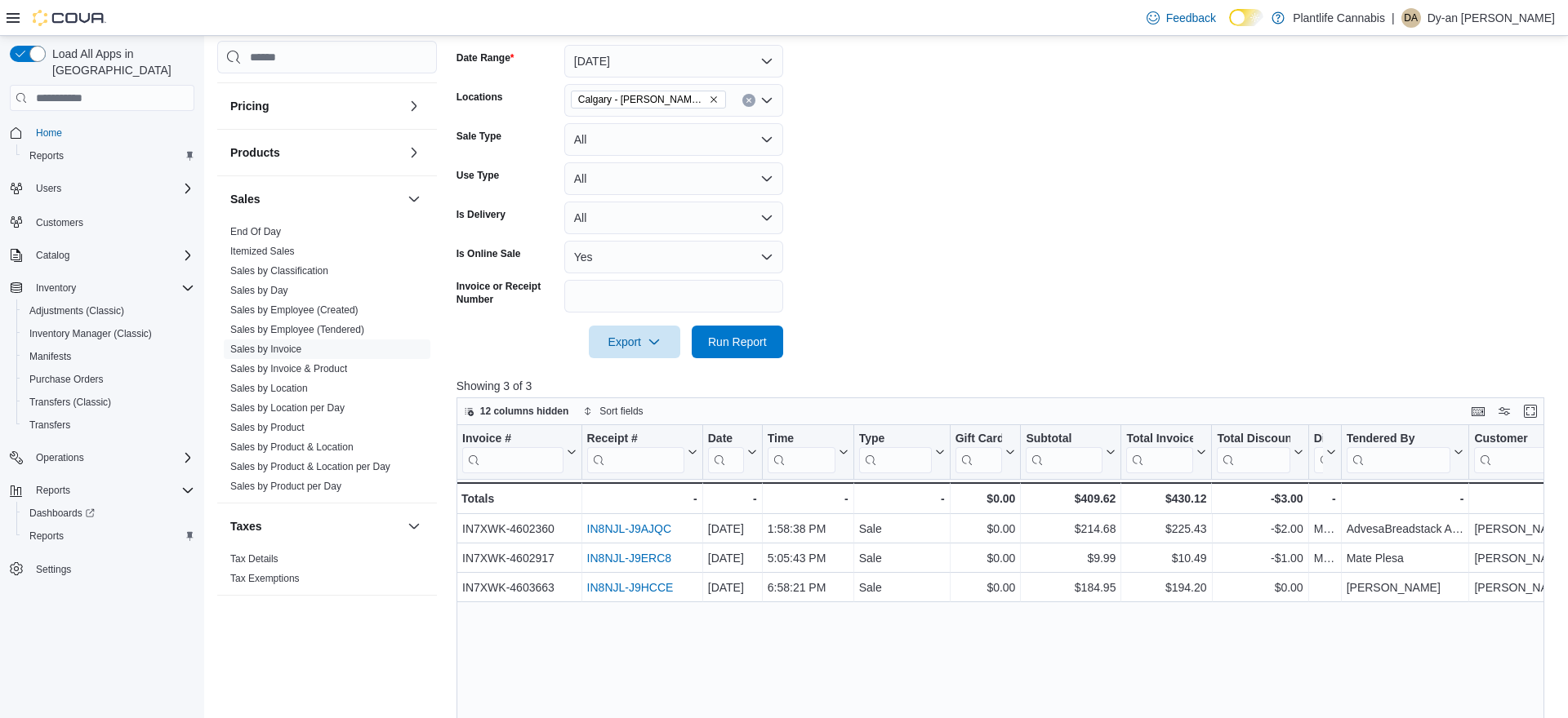
click at [908, 209] on form "Date Range [DATE] Locations [GEOGRAPHIC_DATA] - [PERSON_NAME] Regional Sale Typ…" at bounding box center [1006, 191] width 1099 height 333
click at [752, 333] on span "Run Report" at bounding box center [738, 341] width 72 height 32
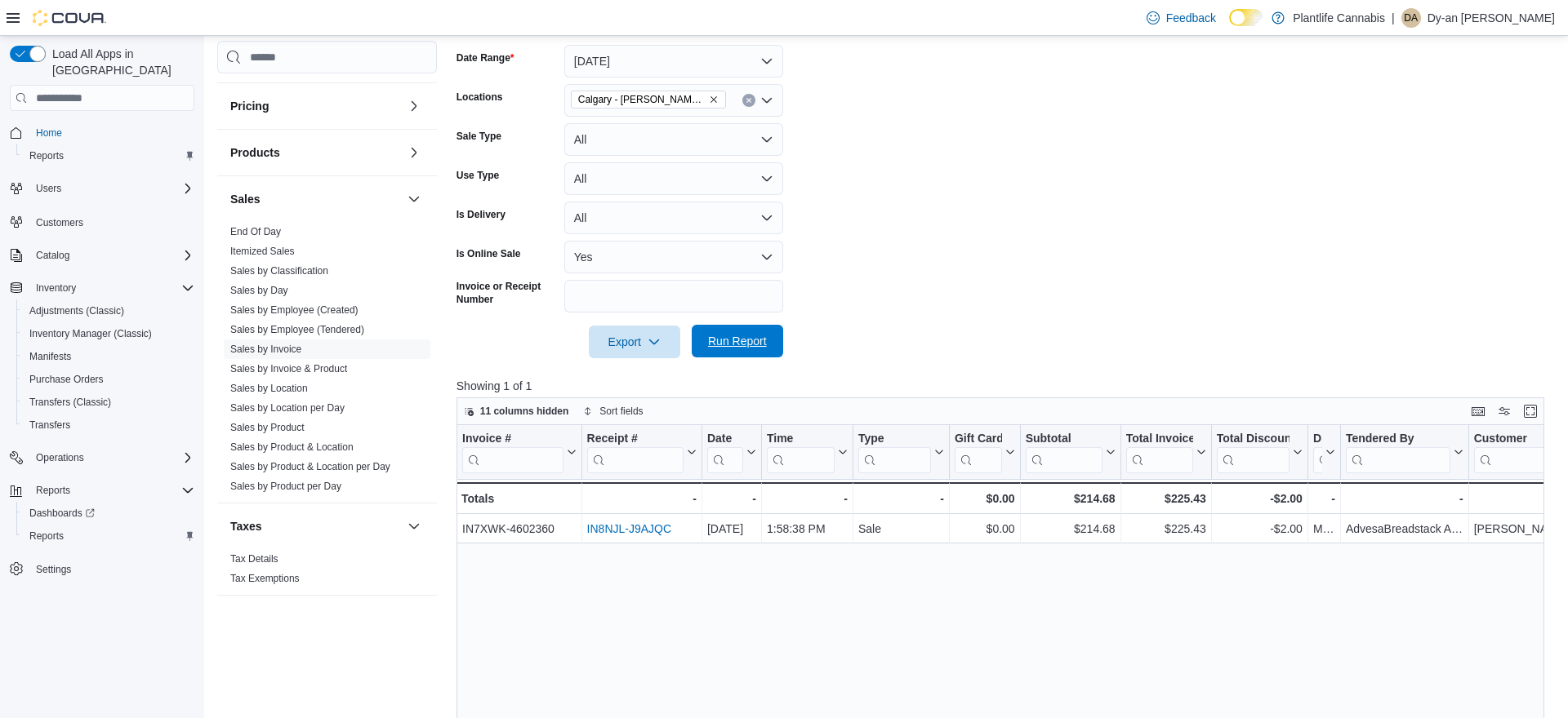
scroll to position [333, 0]
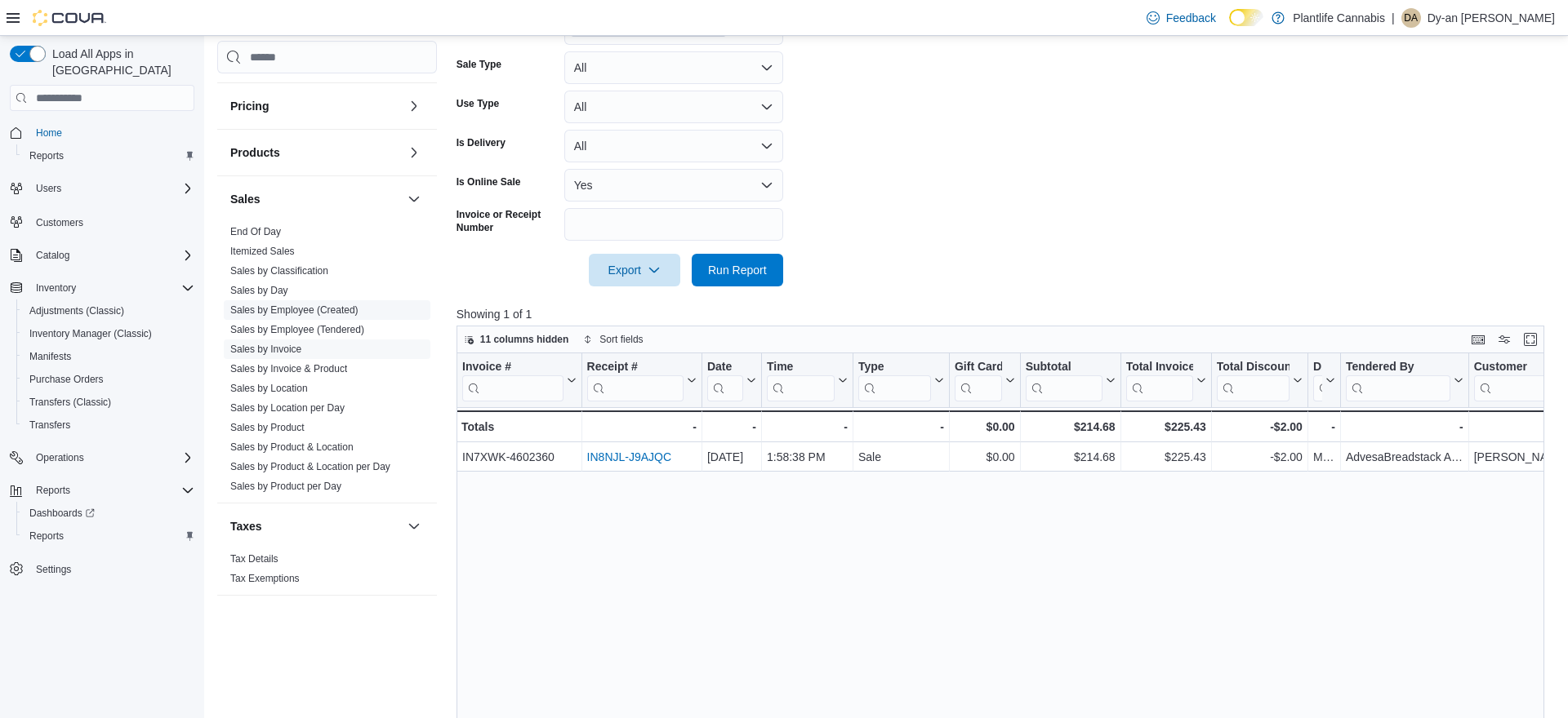
click at [325, 310] on link "Sales by Employee (Created)" at bounding box center [294, 310] width 128 height 11
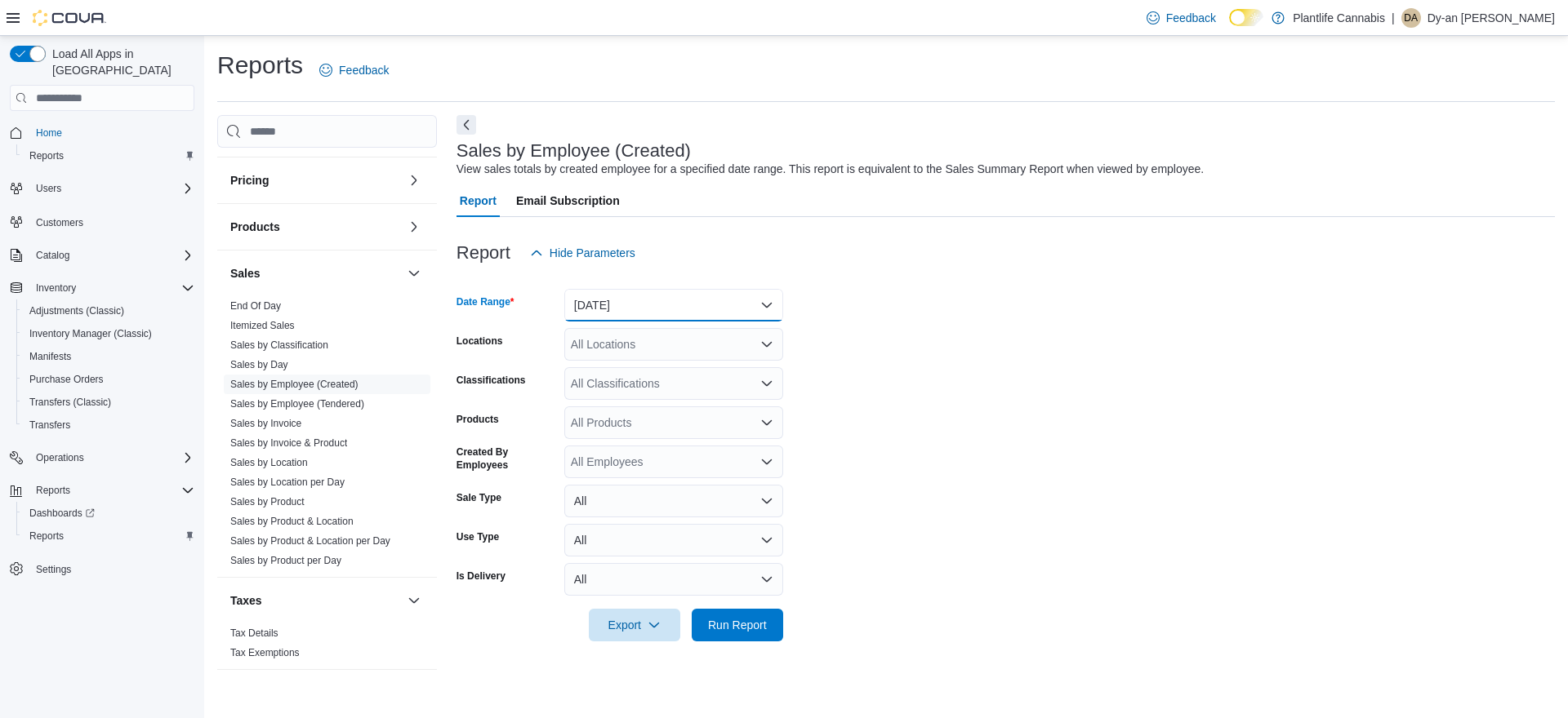
click at [623, 302] on button "[DATE]" at bounding box center [673, 305] width 219 height 32
drag, startPoint x: 611, startPoint y: 364, endPoint x: 626, endPoint y: 334, distance: 33.5
click at [611, 364] on span "[DATE]" at bounding box center [683, 370] width 187 height 19
drag, startPoint x: 626, startPoint y: 334, endPoint x: 1028, endPoint y: 326, distance: 402.1
click at [627, 334] on div "All Locations" at bounding box center [673, 344] width 219 height 32
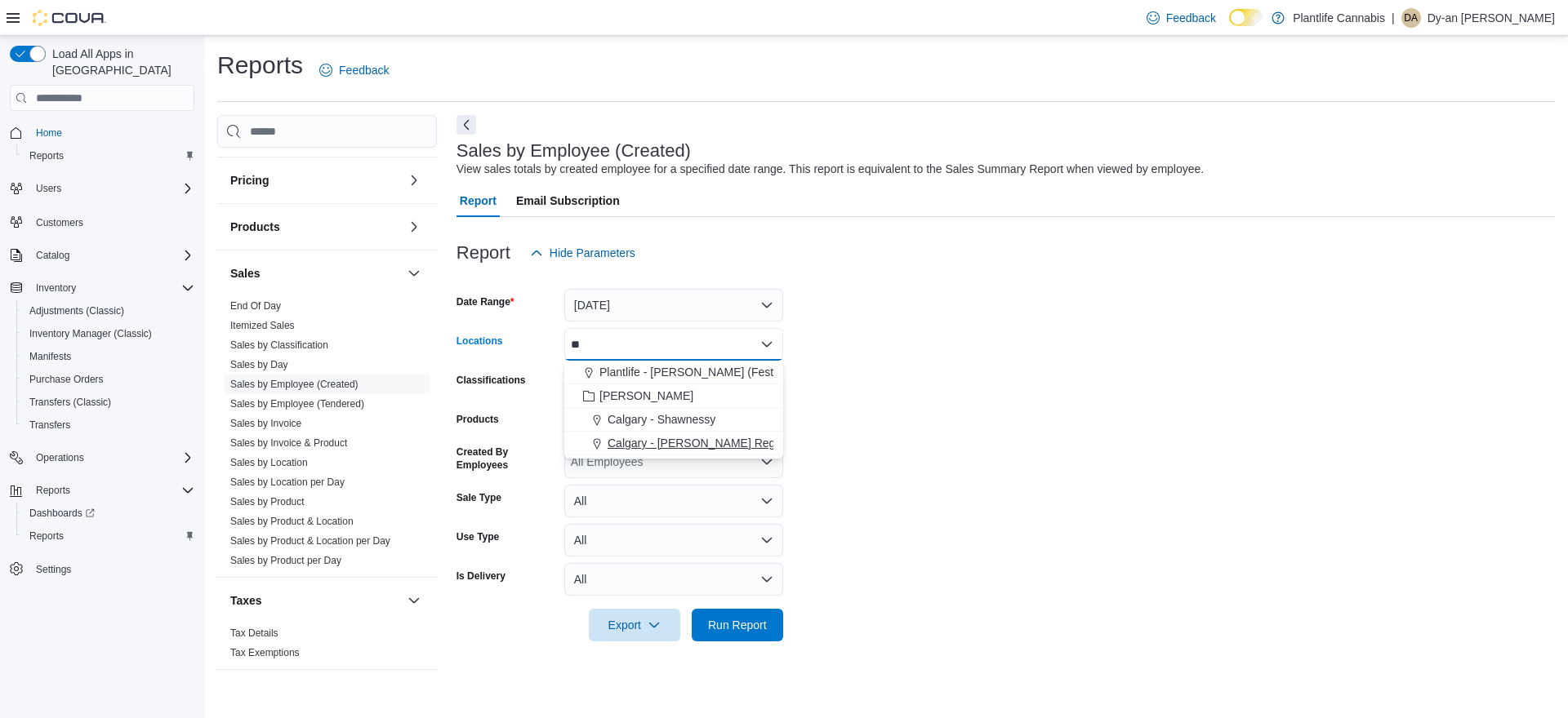
type input "**"
drag, startPoint x: 734, startPoint y: 442, endPoint x: 930, endPoint y: 427, distance: 196.6
click at [735, 442] on span "Calgary - [PERSON_NAME] Regional" at bounding box center [704, 443] width 192 height 17
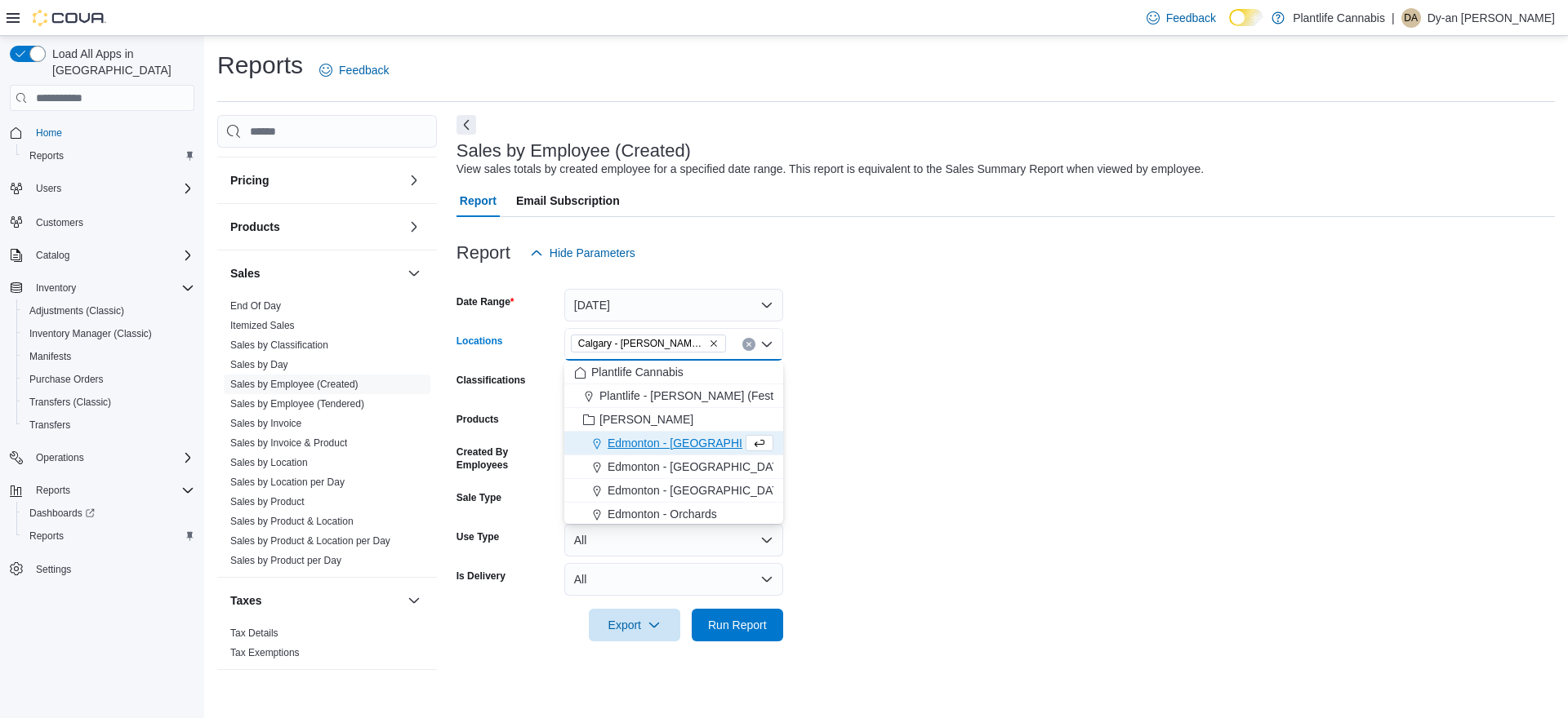
drag, startPoint x: 930, startPoint y: 427, endPoint x: 890, endPoint y: 427, distance: 40.0
click at [930, 427] on form "Date Range [DATE] Locations [GEOGRAPHIC_DATA] - [PERSON_NAME] Regional Combo bo…" at bounding box center [1006, 455] width 1099 height 372
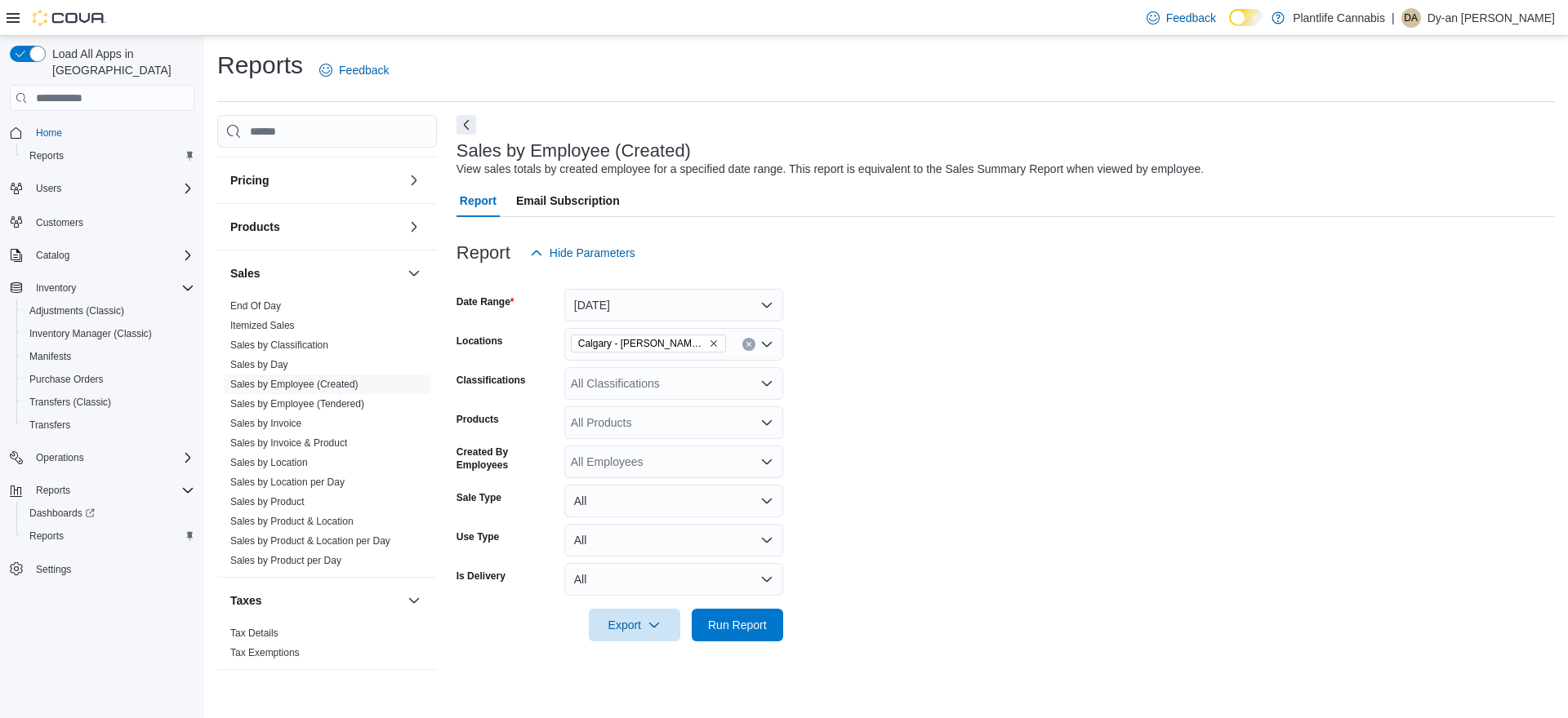
click at [647, 385] on div "All Classifications" at bounding box center [673, 383] width 219 height 32
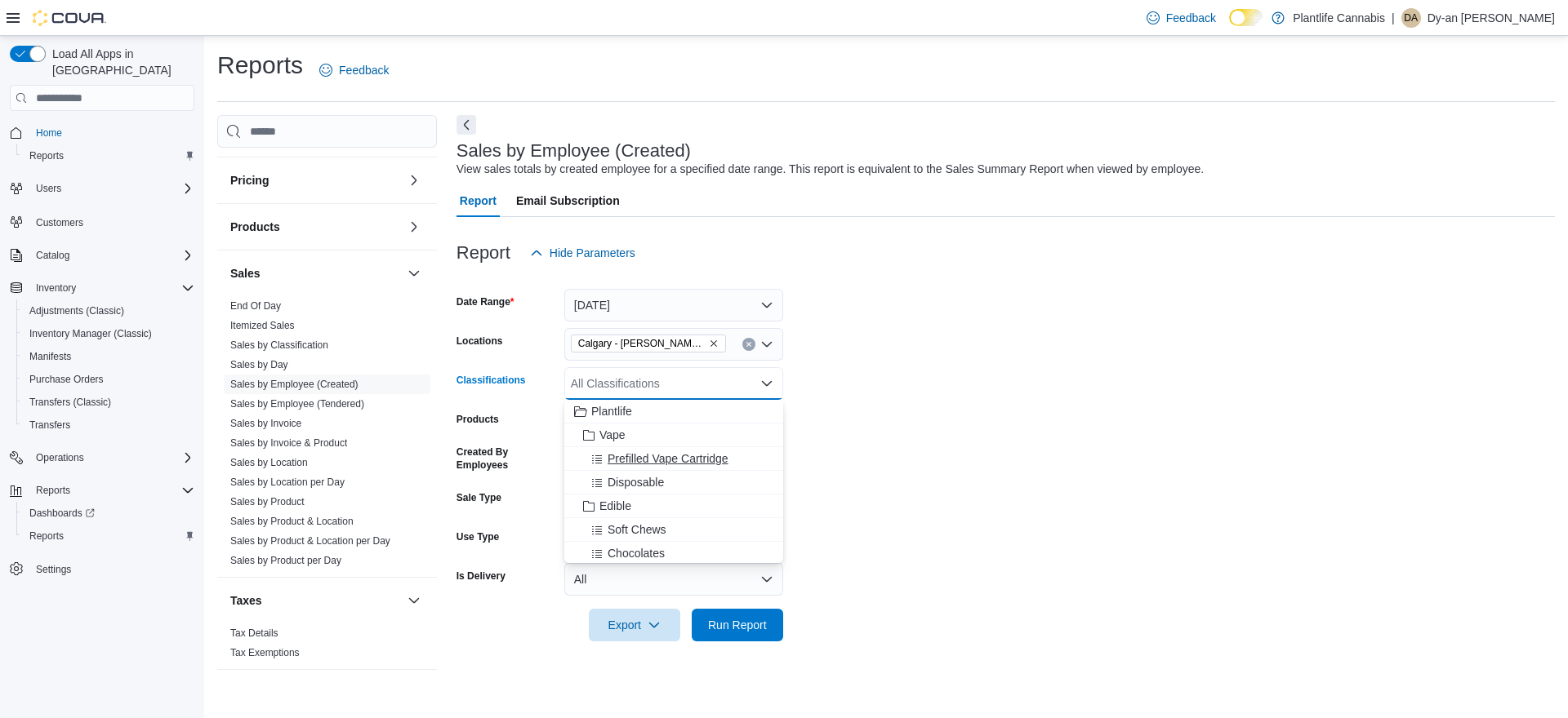
scroll to position [98, 0]
drag, startPoint x: 657, startPoint y: 545, endPoint x: 905, endPoint y: 563, distance: 248.7
click at [657, 545] on span "Accessory Group" at bounding box center [643, 550] width 88 height 17
click at [905, 563] on form "Date Range [DATE] Locations [GEOGRAPHIC_DATA] - [PERSON_NAME] Regional Classifi…" at bounding box center [1006, 455] width 1099 height 372
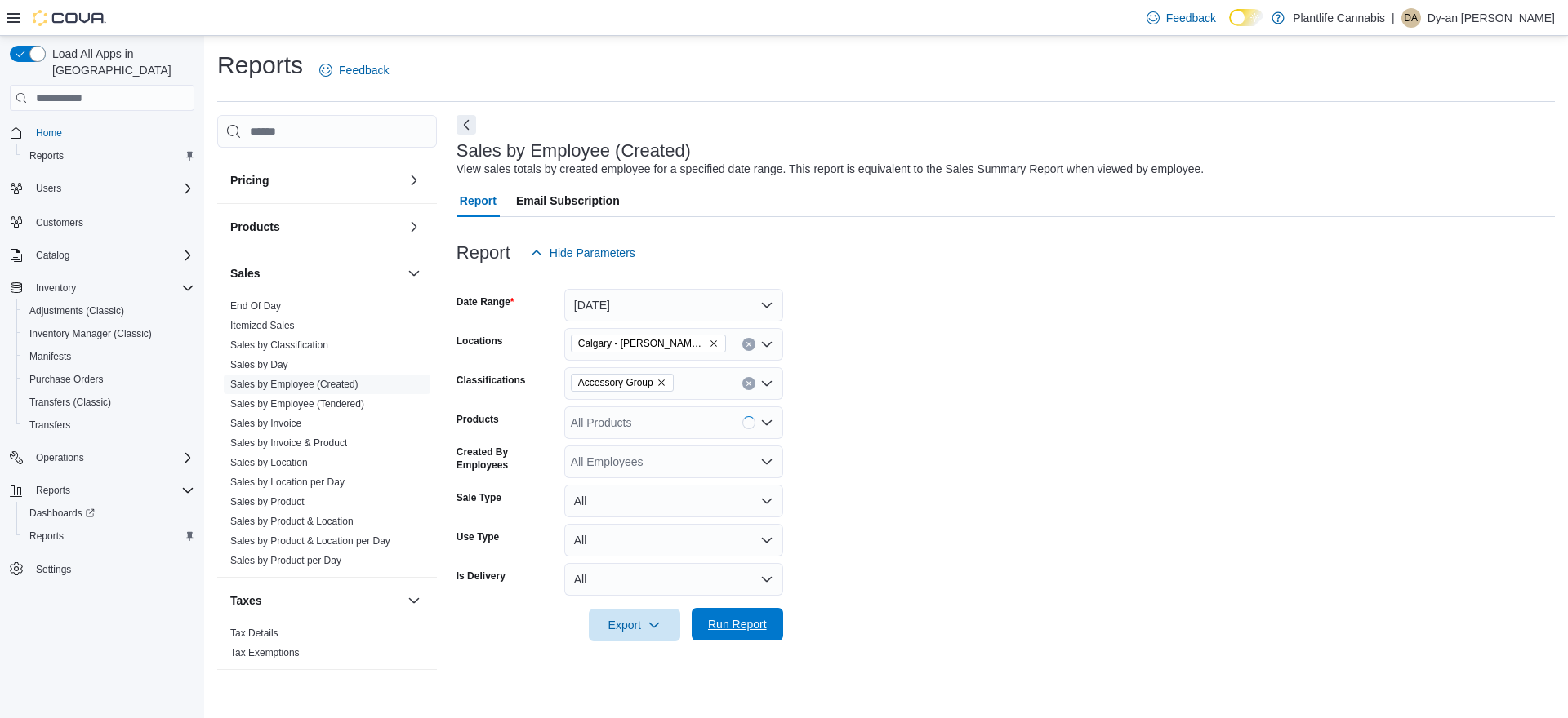
click at [780, 620] on button "Run Report" at bounding box center [737, 624] width 91 height 32
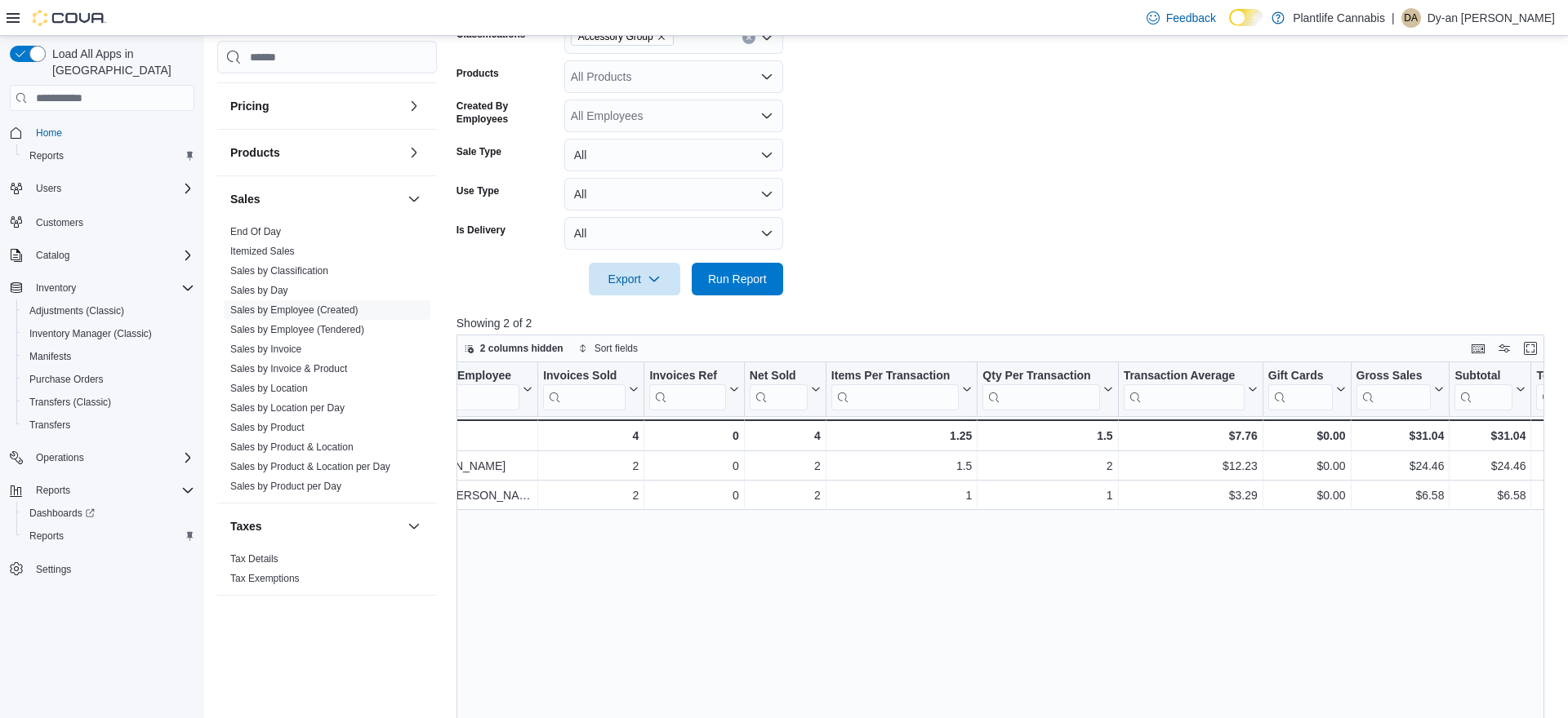
scroll to position [0, 54]
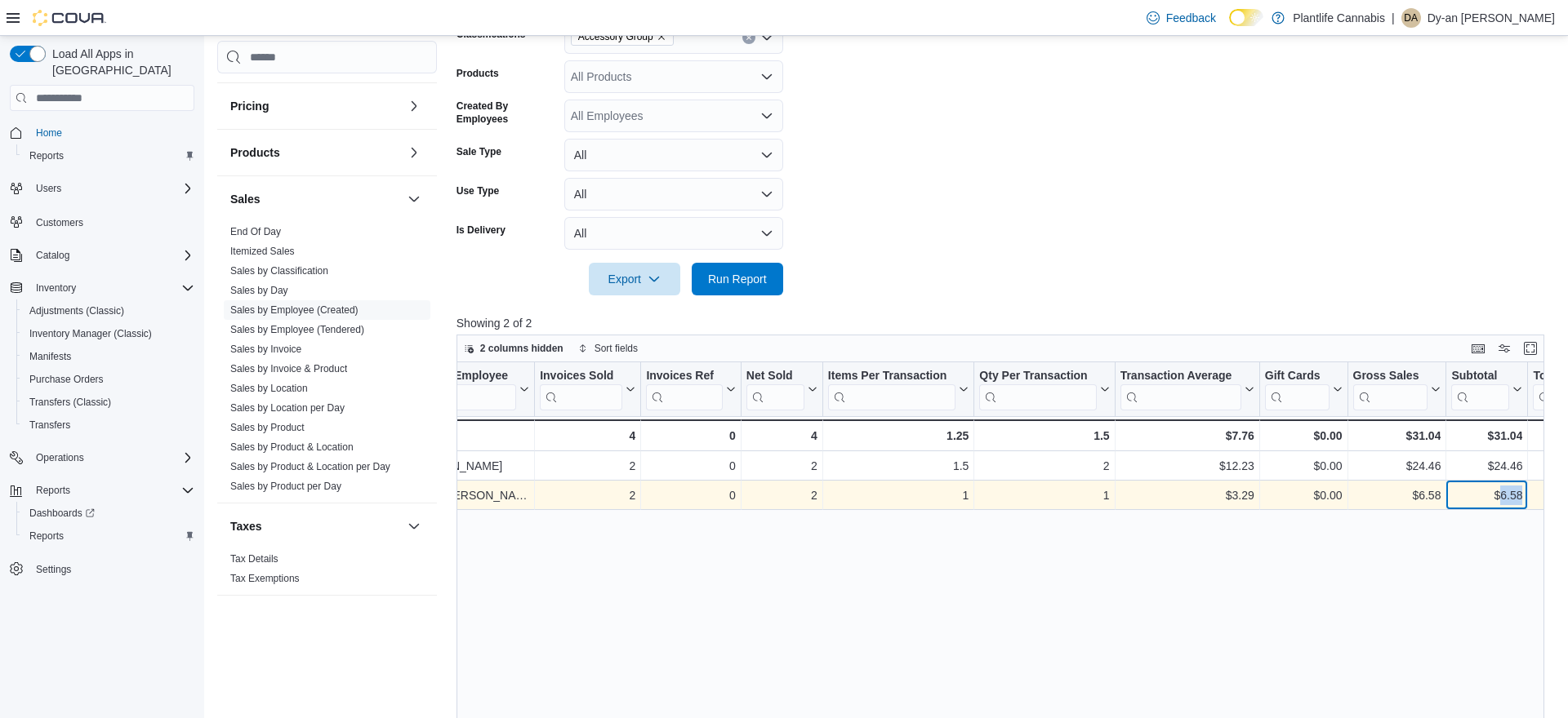
drag, startPoint x: 1525, startPoint y: 495, endPoint x: 1498, endPoint y: 499, distance: 27.3
click at [1498, 499] on div "$6.58 - Subtotal, column 10, row 2" at bounding box center [1487, 496] width 81 height 30
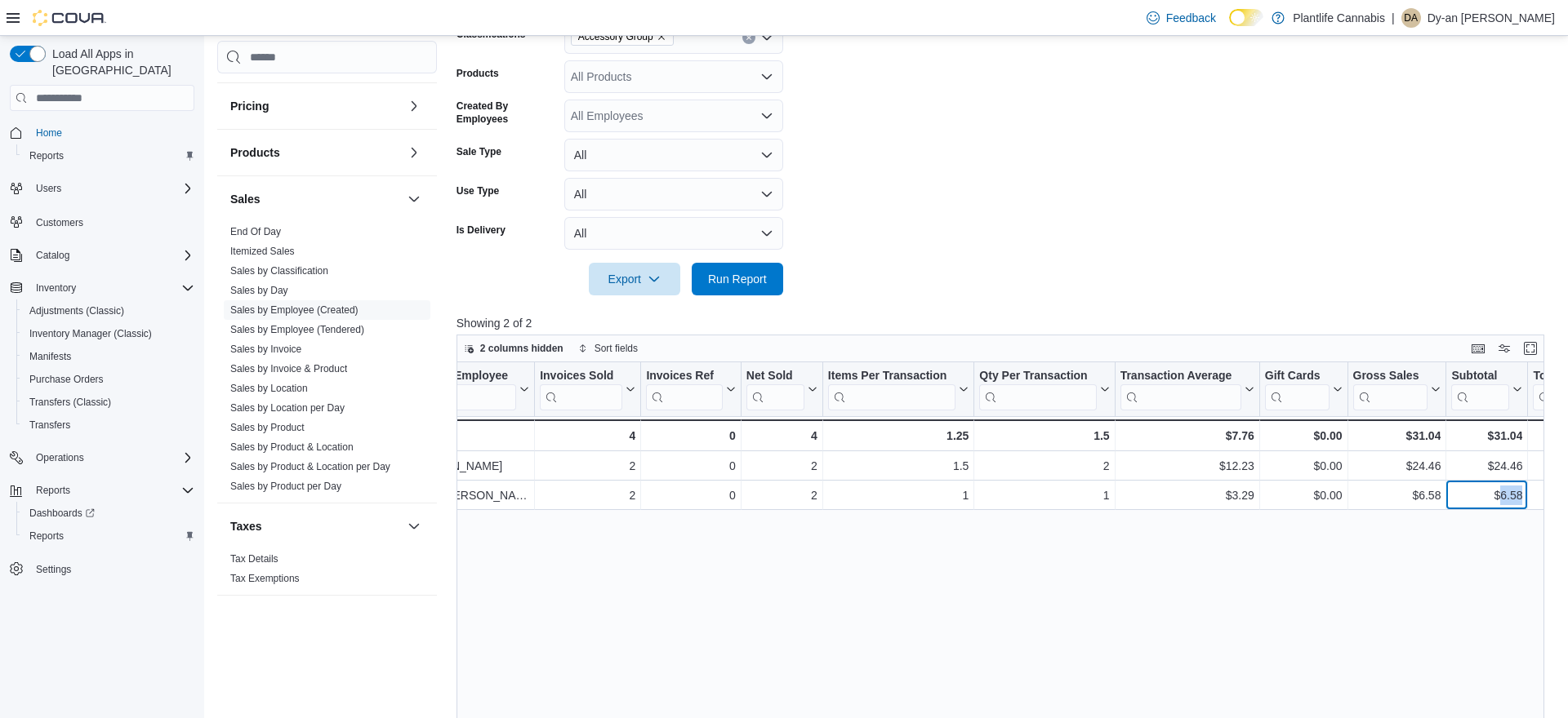
copy div "6.58"
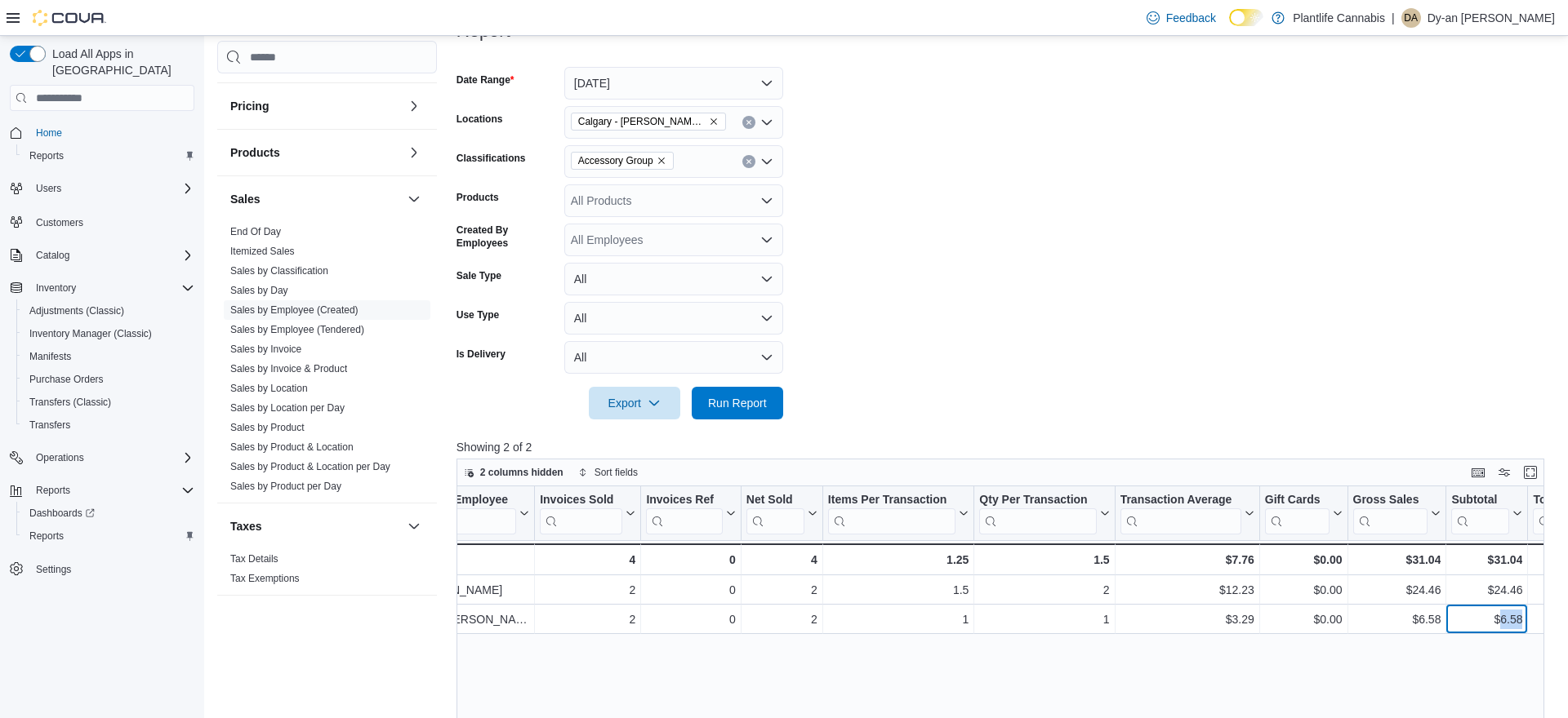
scroll to position [222, 0]
click at [667, 161] on icon "Remove Accessory Group from selection in this group" at bounding box center [661, 160] width 10 height 10
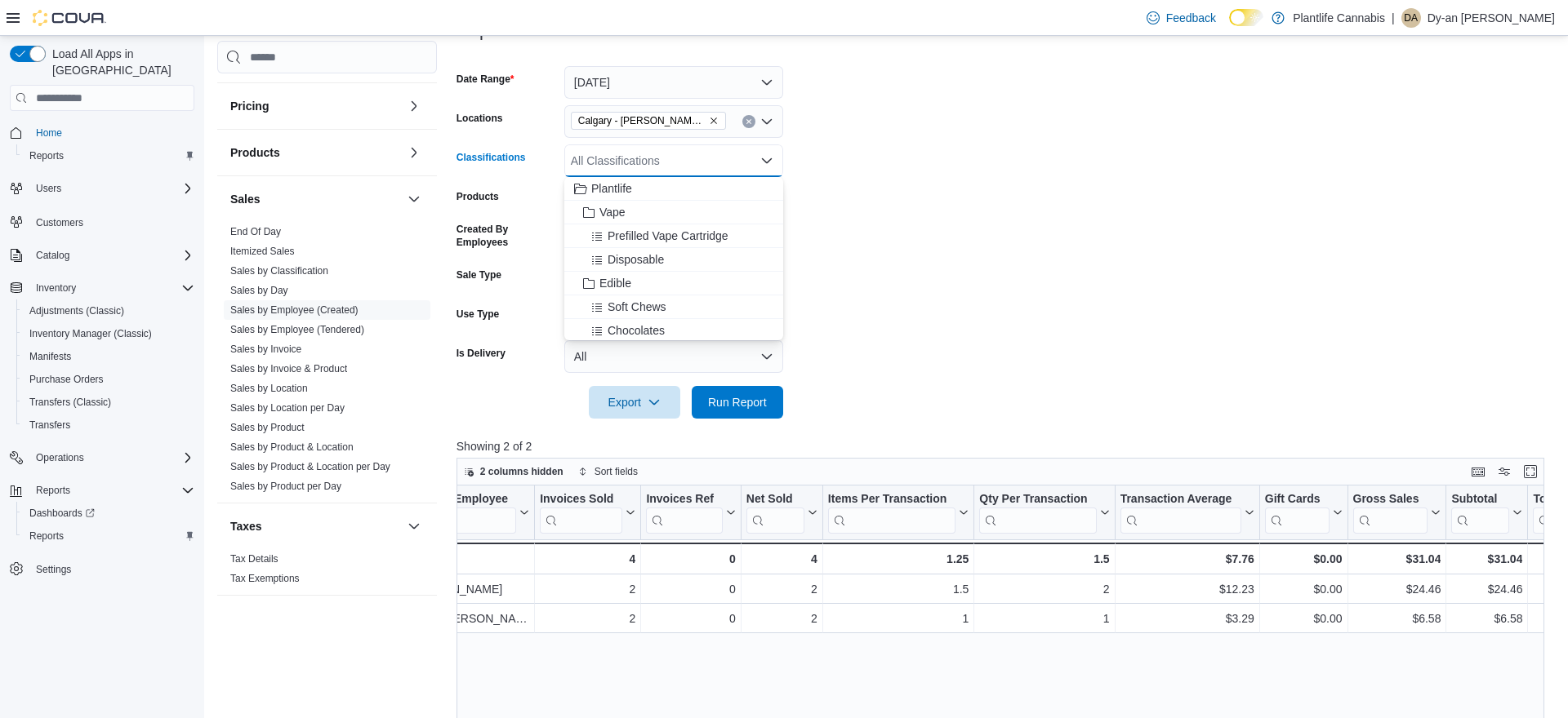
drag, startPoint x: 1030, startPoint y: 341, endPoint x: 971, endPoint y: 350, distance: 59.7
click at [1030, 341] on form "Date Range [DATE] Locations [GEOGRAPHIC_DATA] - [PERSON_NAME] Regional Classifi…" at bounding box center [1006, 232] width 1099 height 372
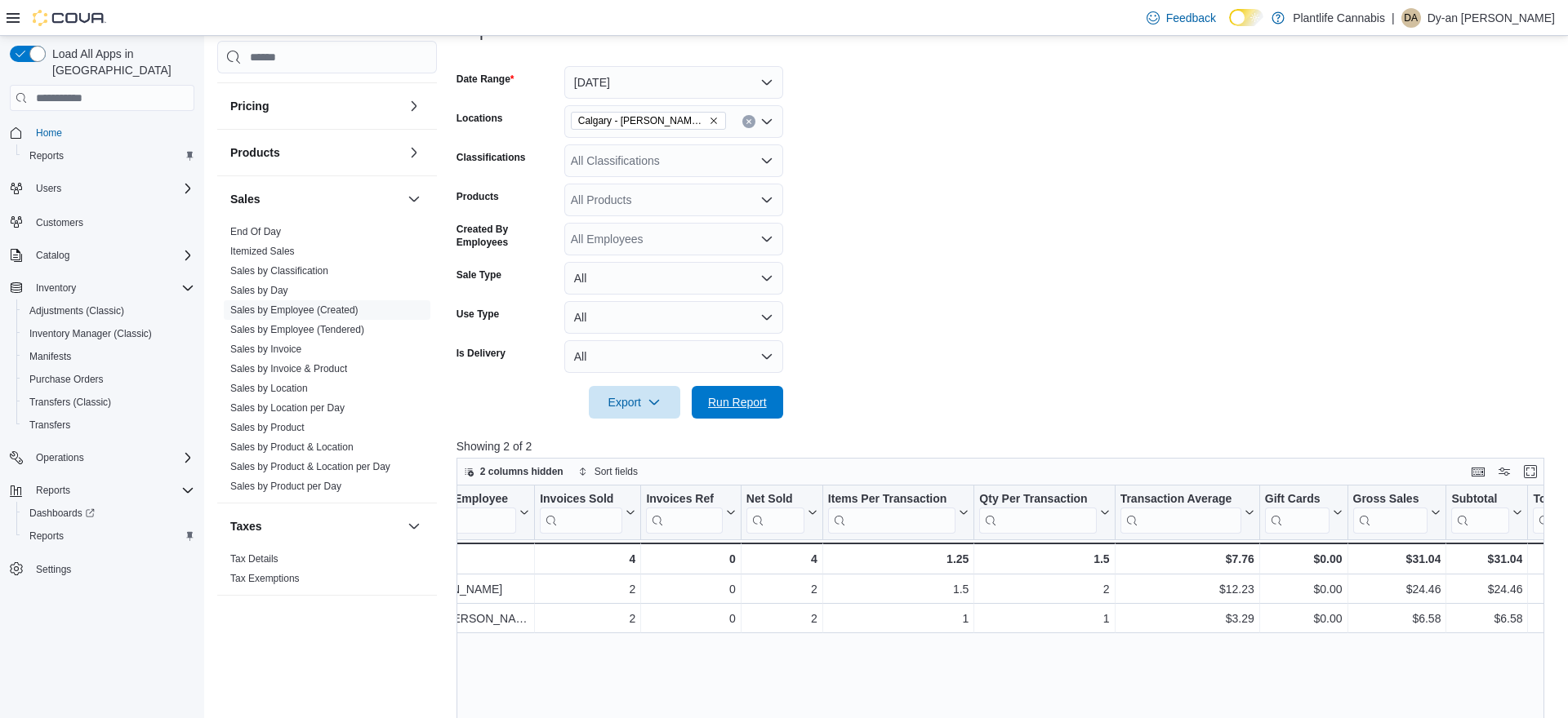
drag, startPoint x: 772, startPoint y: 400, endPoint x: 965, endPoint y: 358, distance: 197.5
click at [778, 399] on button "Run Report" at bounding box center [737, 401] width 91 height 32
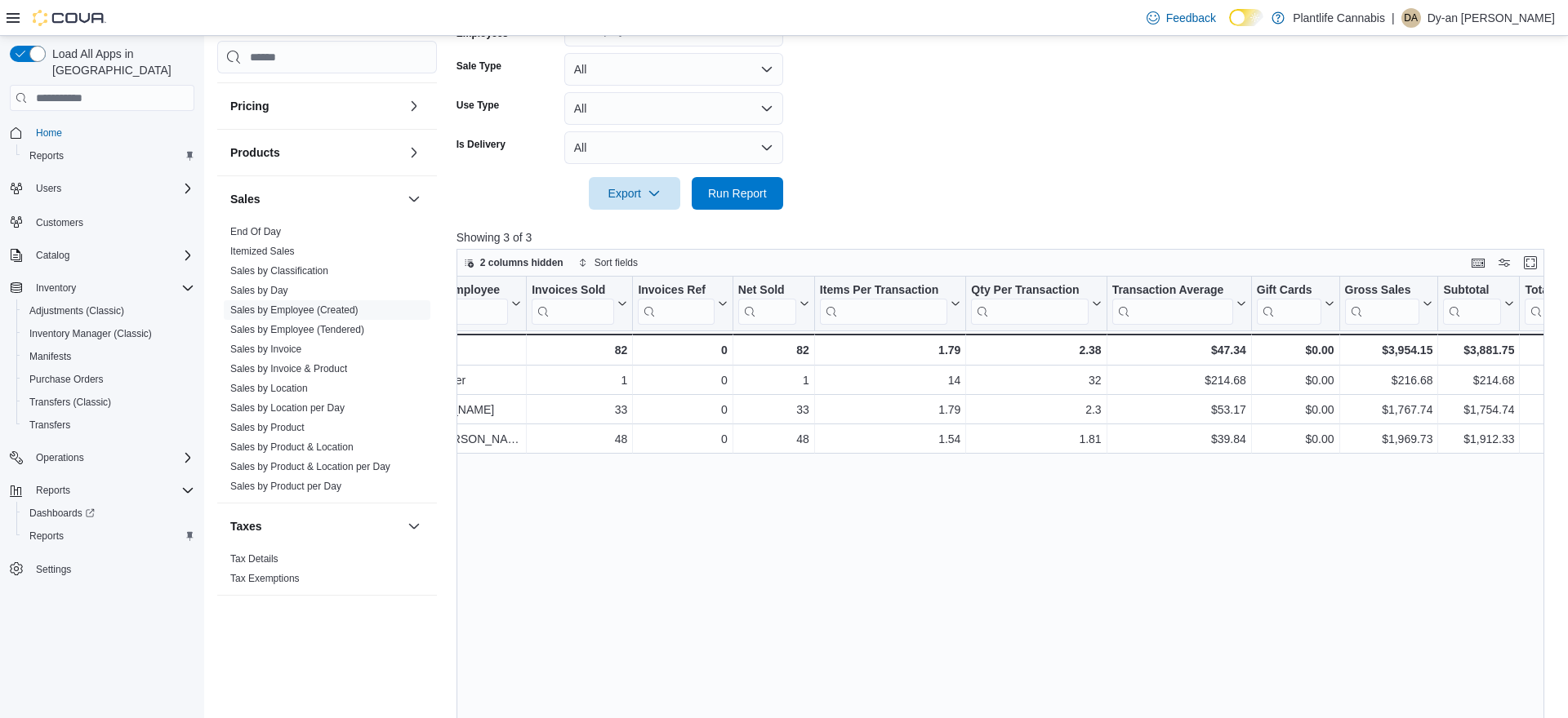
scroll to position [0, 88]
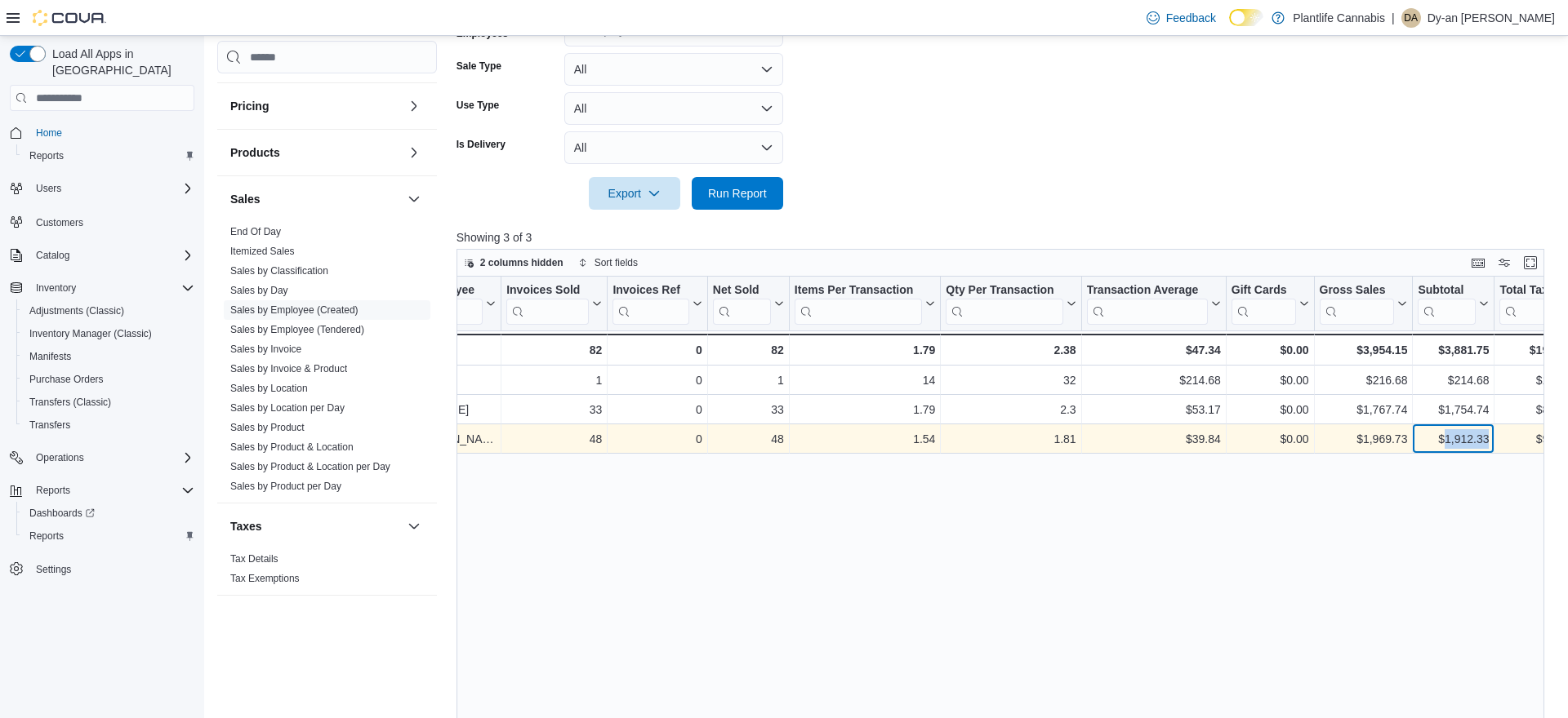
drag, startPoint x: 1490, startPoint y: 437, endPoint x: 1440, endPoint y: 448, distance: 51.2
click at [1440, 448] on div "$1,912.33 - Subtotal, column 10, row 3" at bounding box center [1453, 439] width 81 height 30
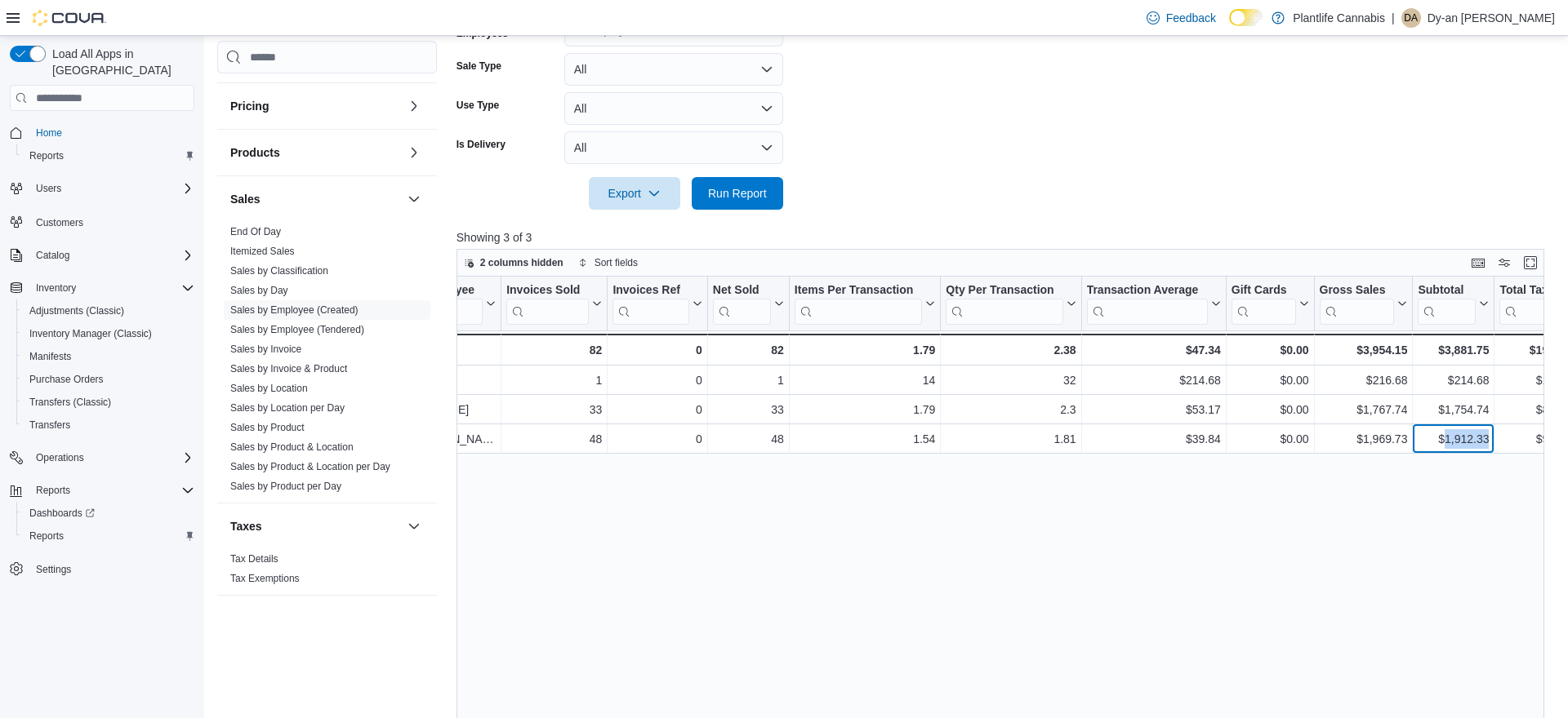
copy div "1,912.33"
click at [299, 389] on link "Sales by Location" at bounding box center [269, 389] width 78 height 11
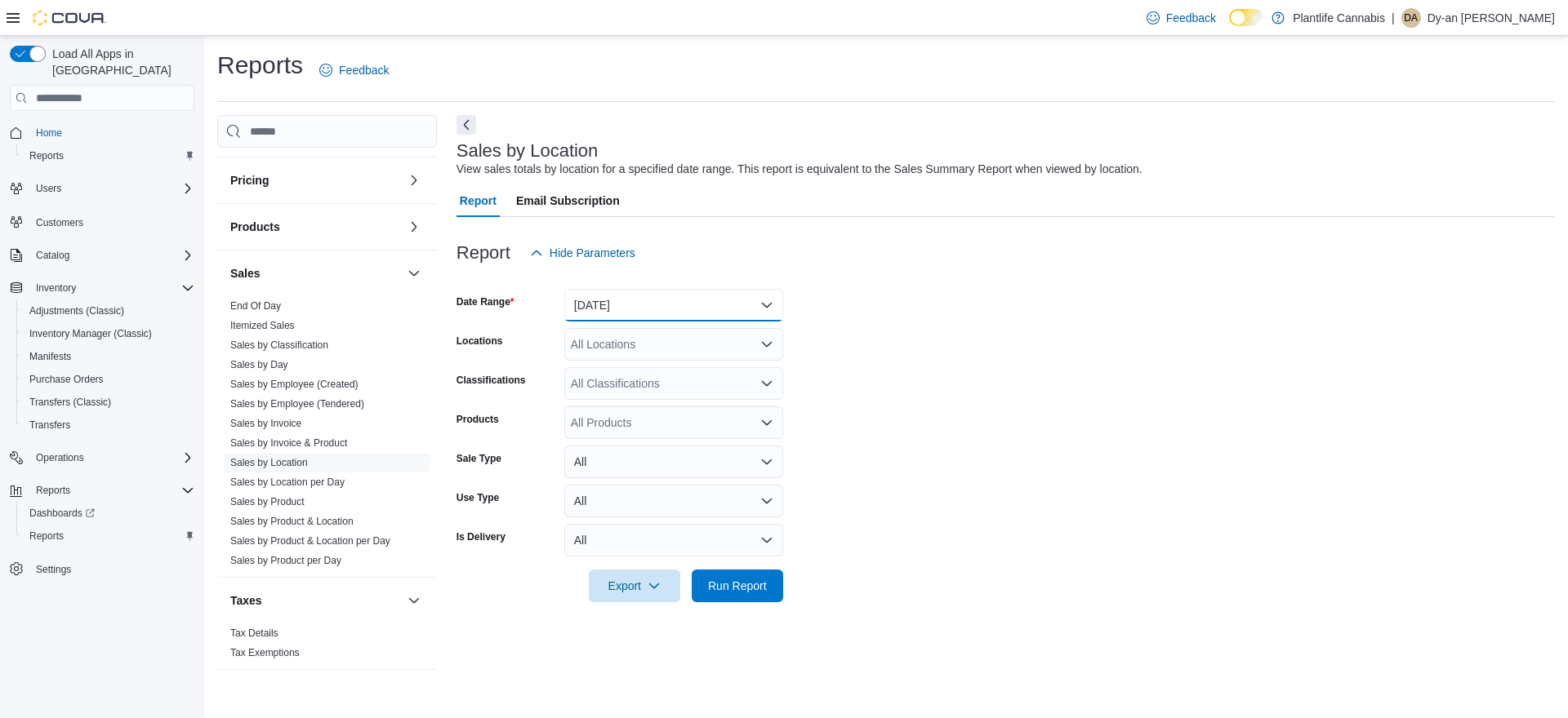
click at [642, 311] on button "[DATE]" at bounding box center [673, 305] width 219 height 32
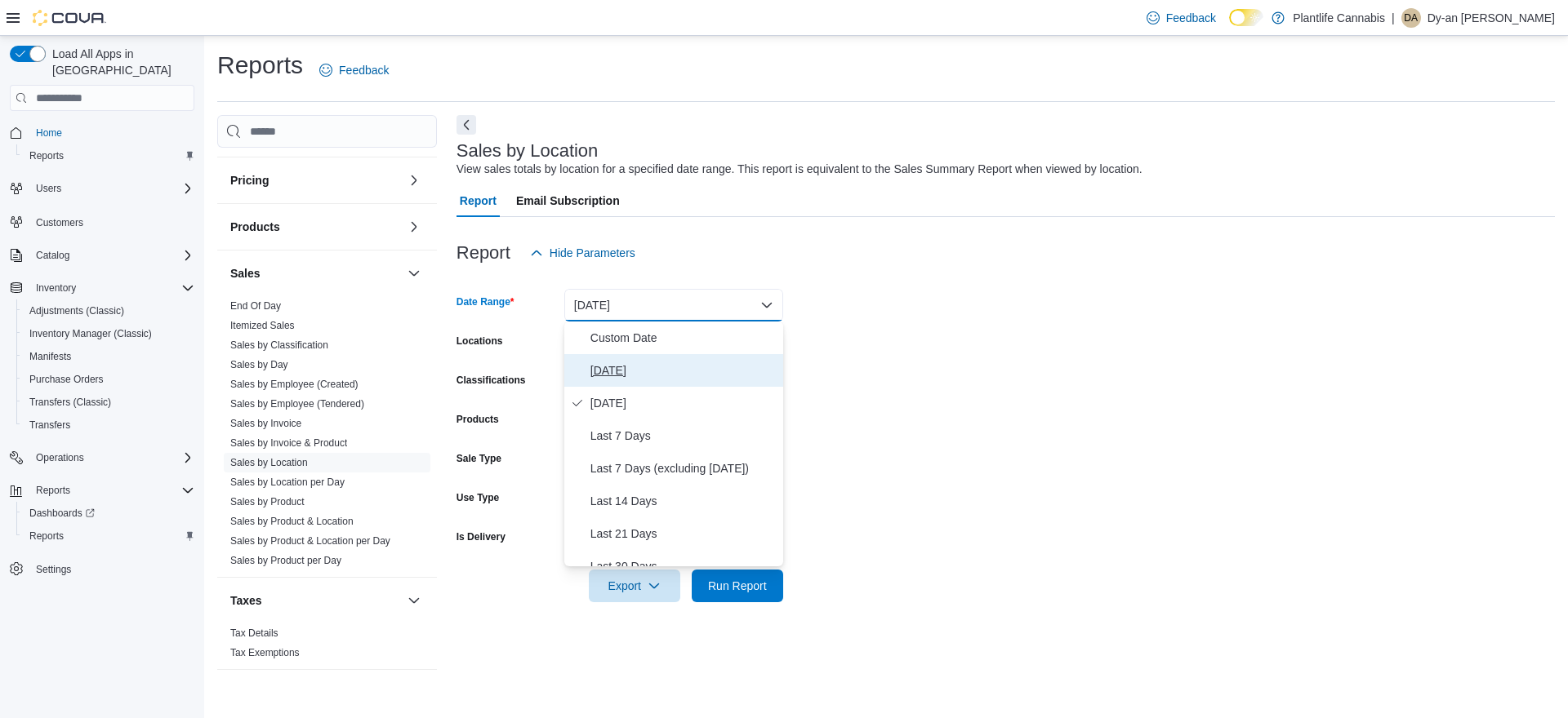
drag, startPoint x: 611, startPoint y: 364, endPoint x: 616, endPoint y: 355, distance: 10.3
click at [611, 364] on span "[DATE]" at bounding box center [683, 370] width 187 height 19
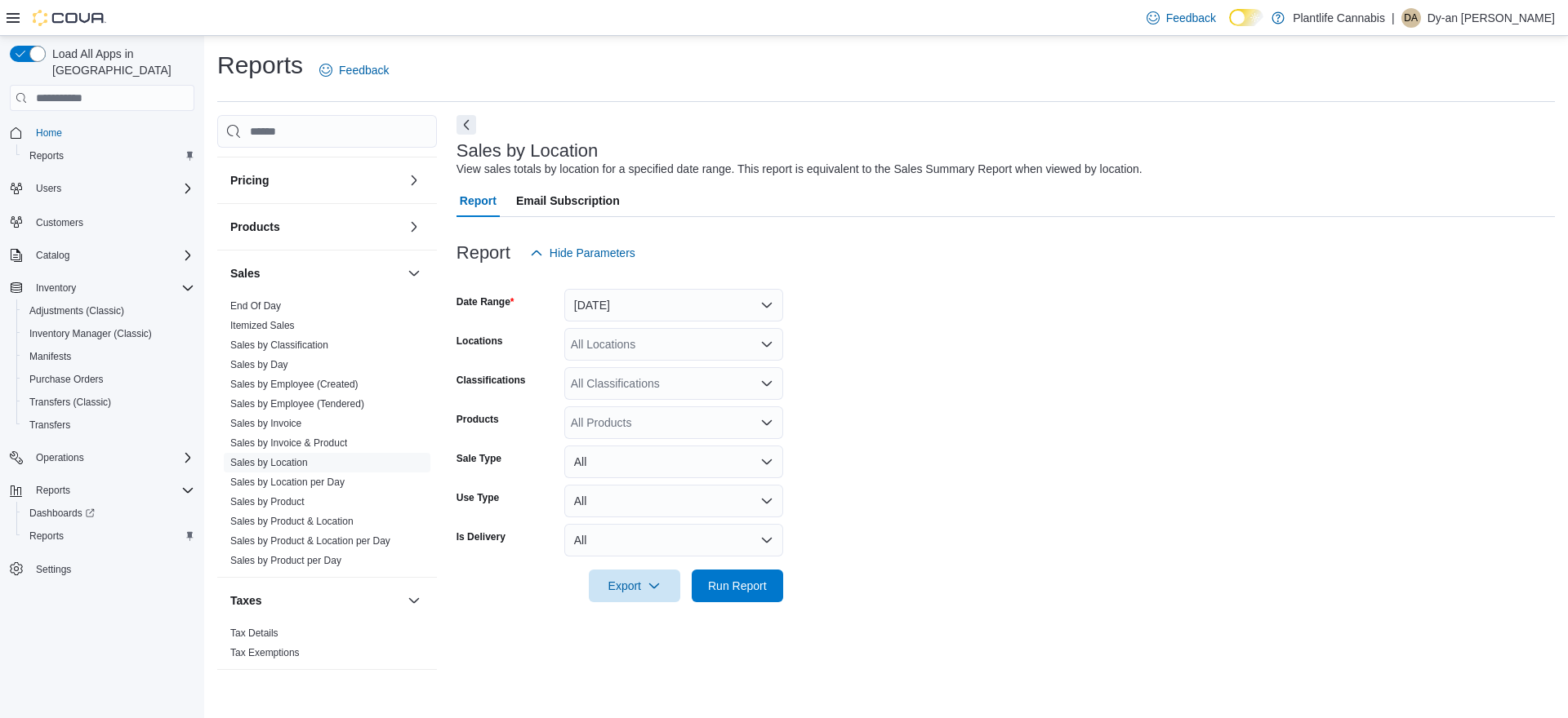
click at [624, 347] on div "All Locations" at bounding box center [673, 344] width 219 height 32
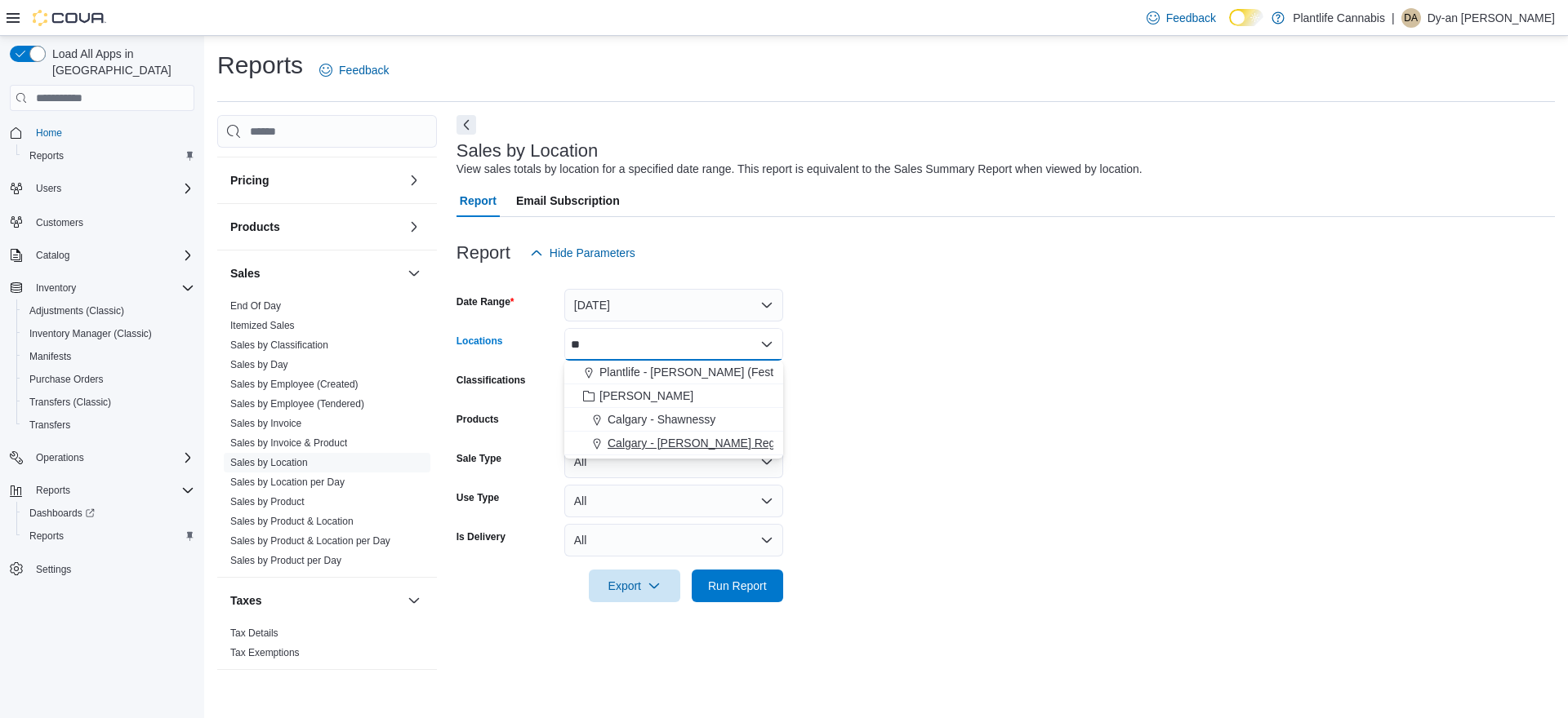
type input "**"
drag, startPoint x: 735, startPoint y: 449, endPoint x: 985, endPoint y: 432, distance: 250.6
click at [735, 449] on span "Calgary - [PERSON_NAME] Regional" at bounding box center [704, 443] width 192 height 17
click at [992, 432] on form "Date Range [DATE] Locations Combo box. Selected. sh. Selected. Combo box input.…" at bounding box center [1006, 436] width 1099 height 333
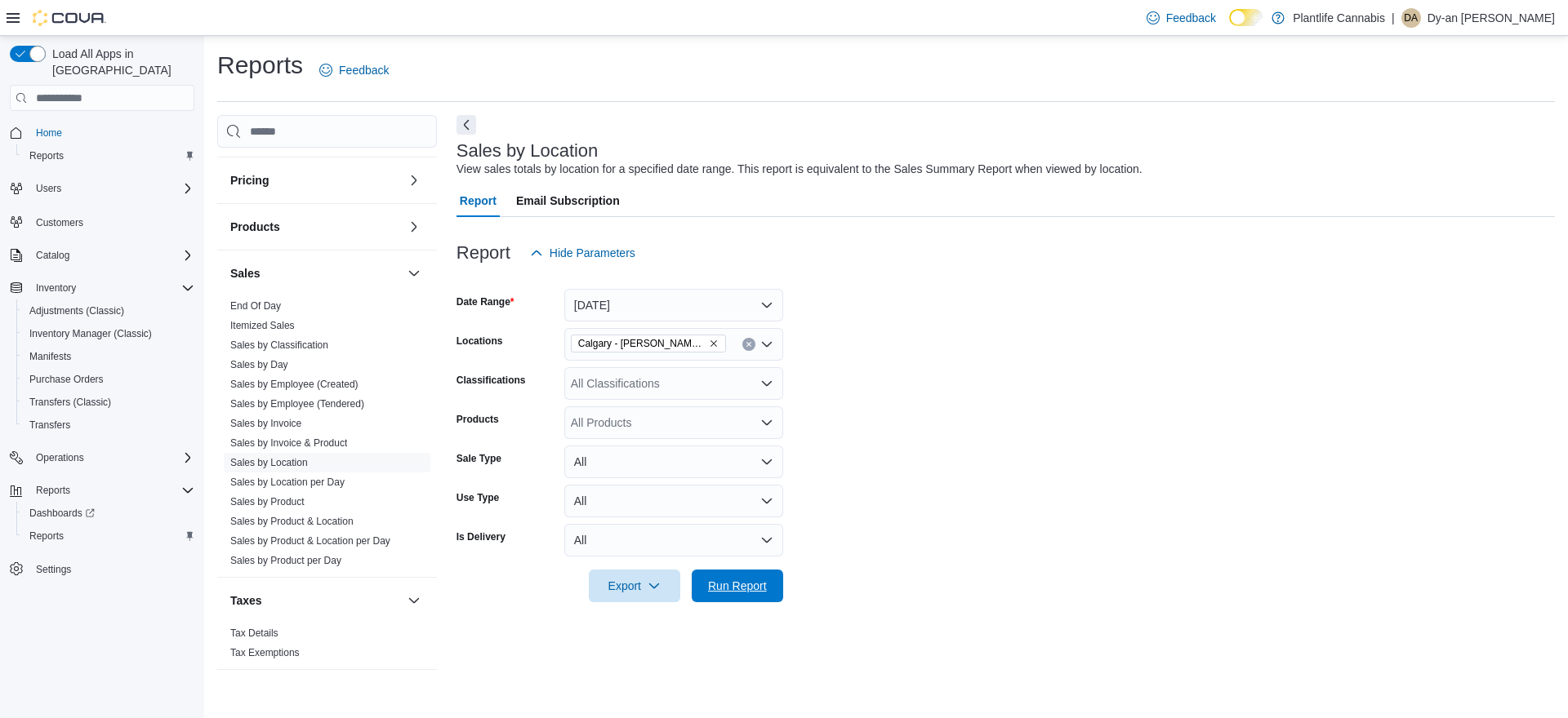
click at [755, 585] on span "Run Report" at bounding box center [738, 586] width 59 height 17
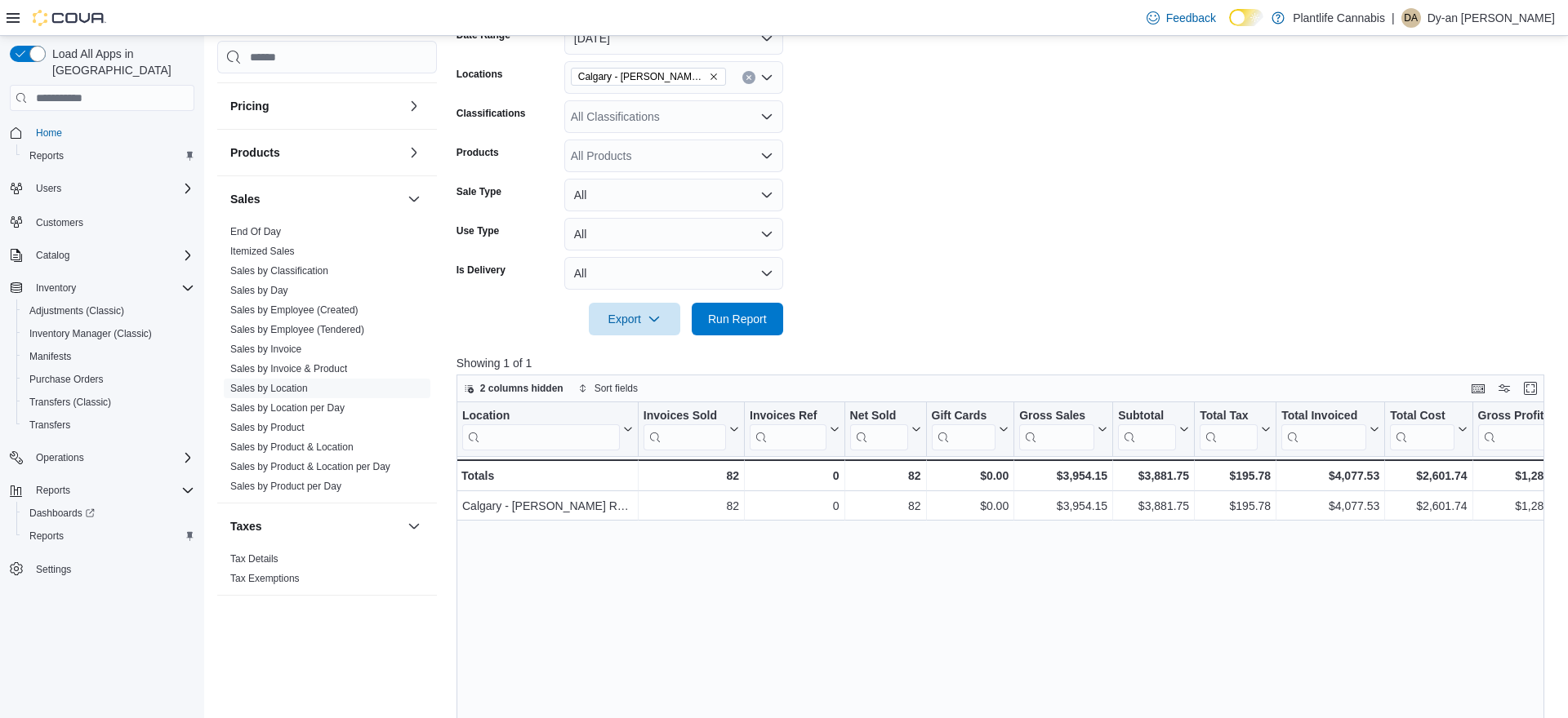
scroll to position [285, 0]
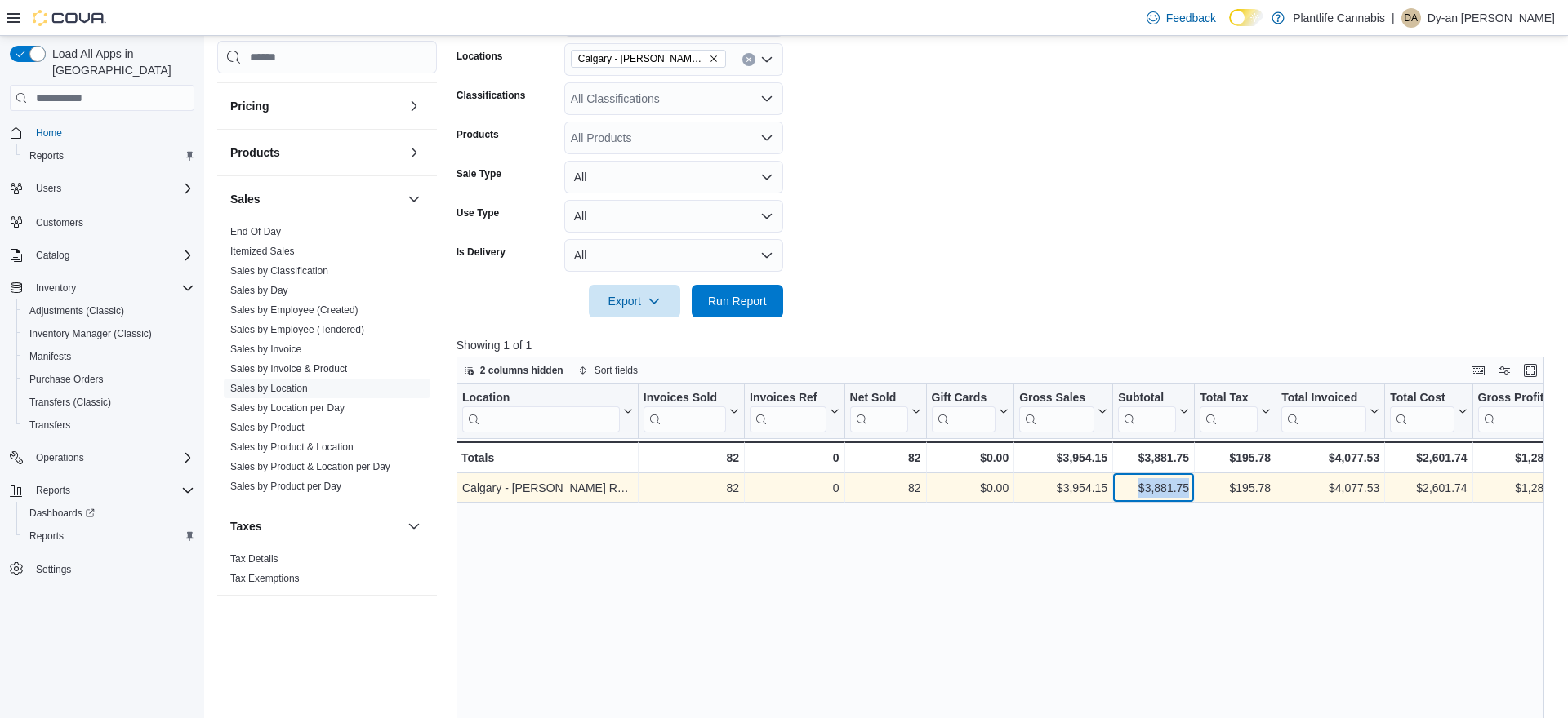
drag, startPoint x: 1189, startPoint y: 487, endPoint x: 1129, endPoint y: 492, distance: 60.2
click at [1129, 492] on div "$3,881.75 - Subtotal, column 7, row 1" at bounding box center [1153, 488] width 81 height 30
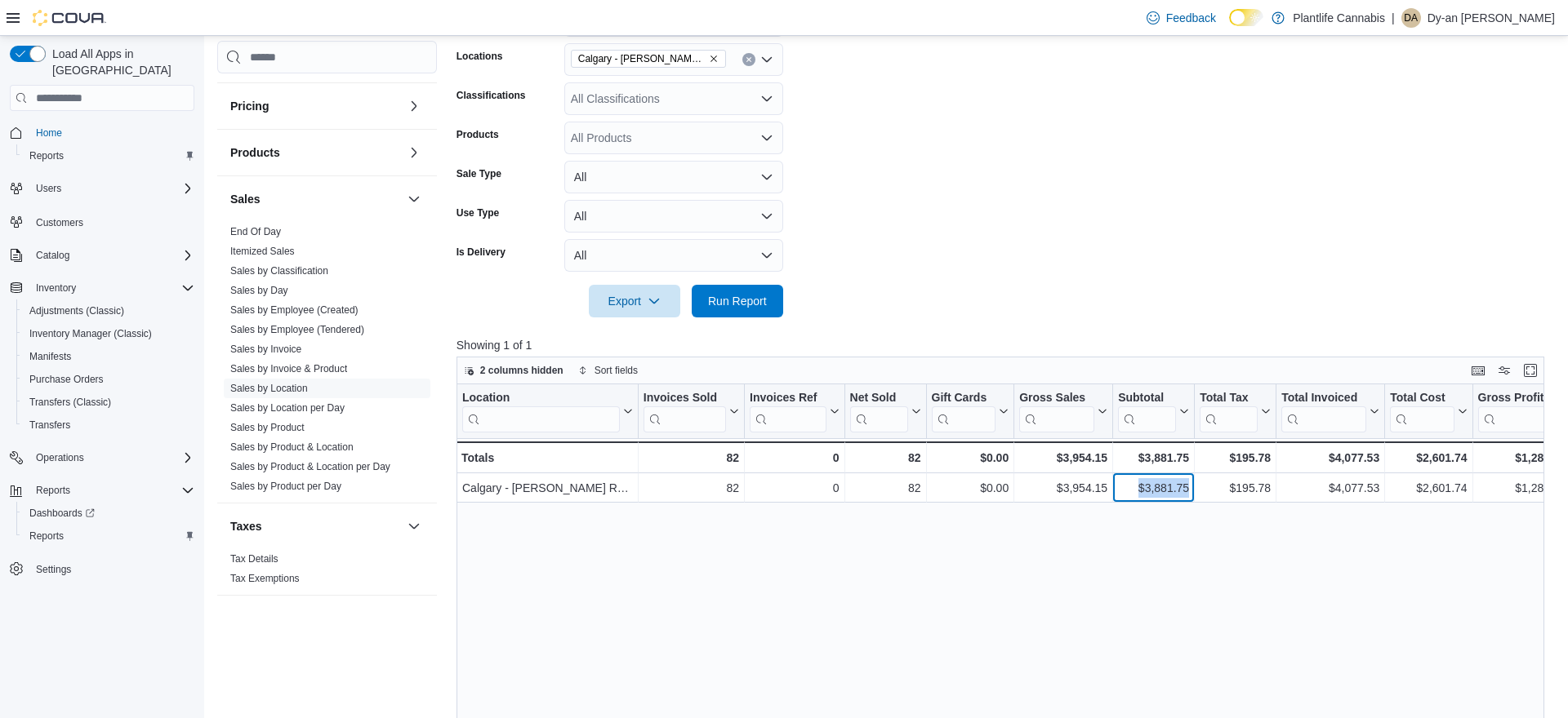
copy div "$3,881.75"
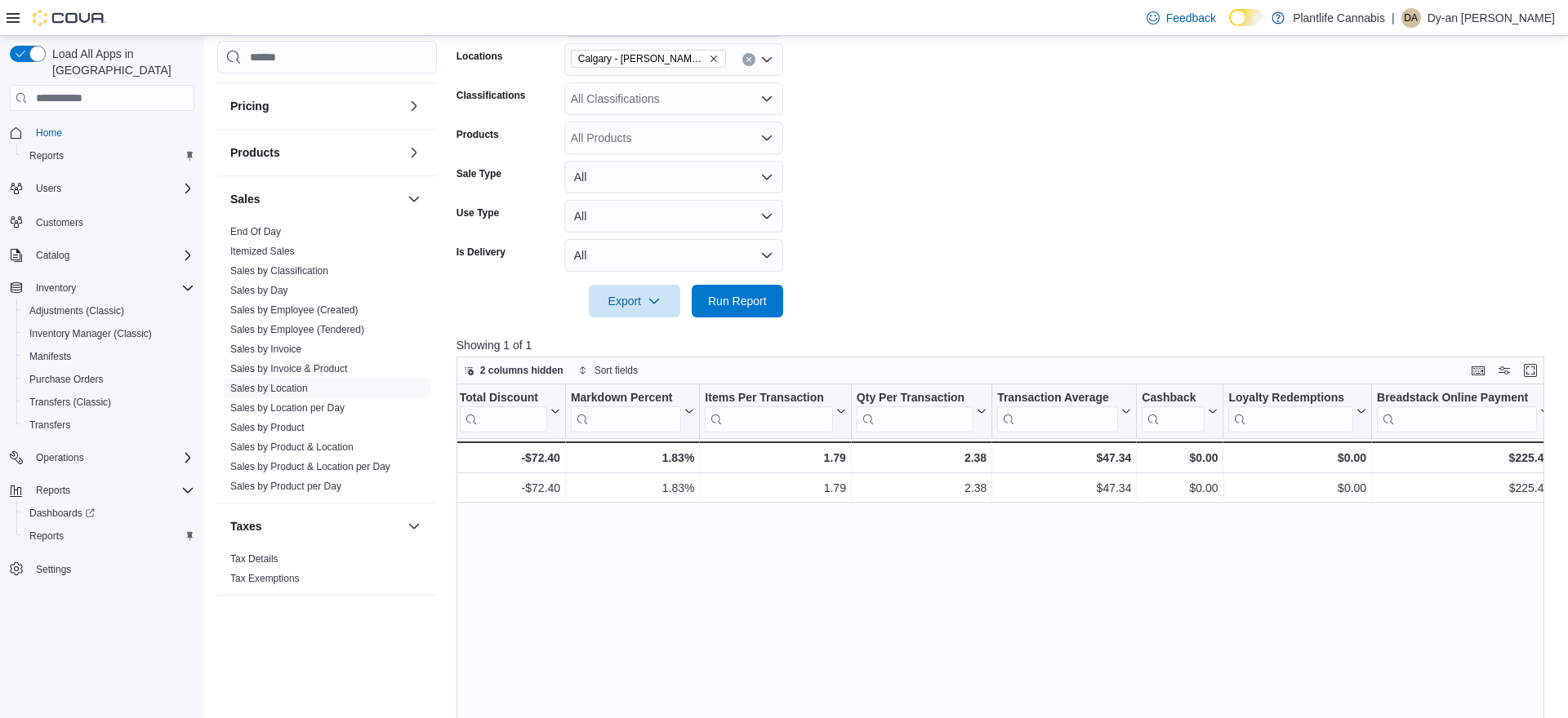
scroll to position [0, 1728]
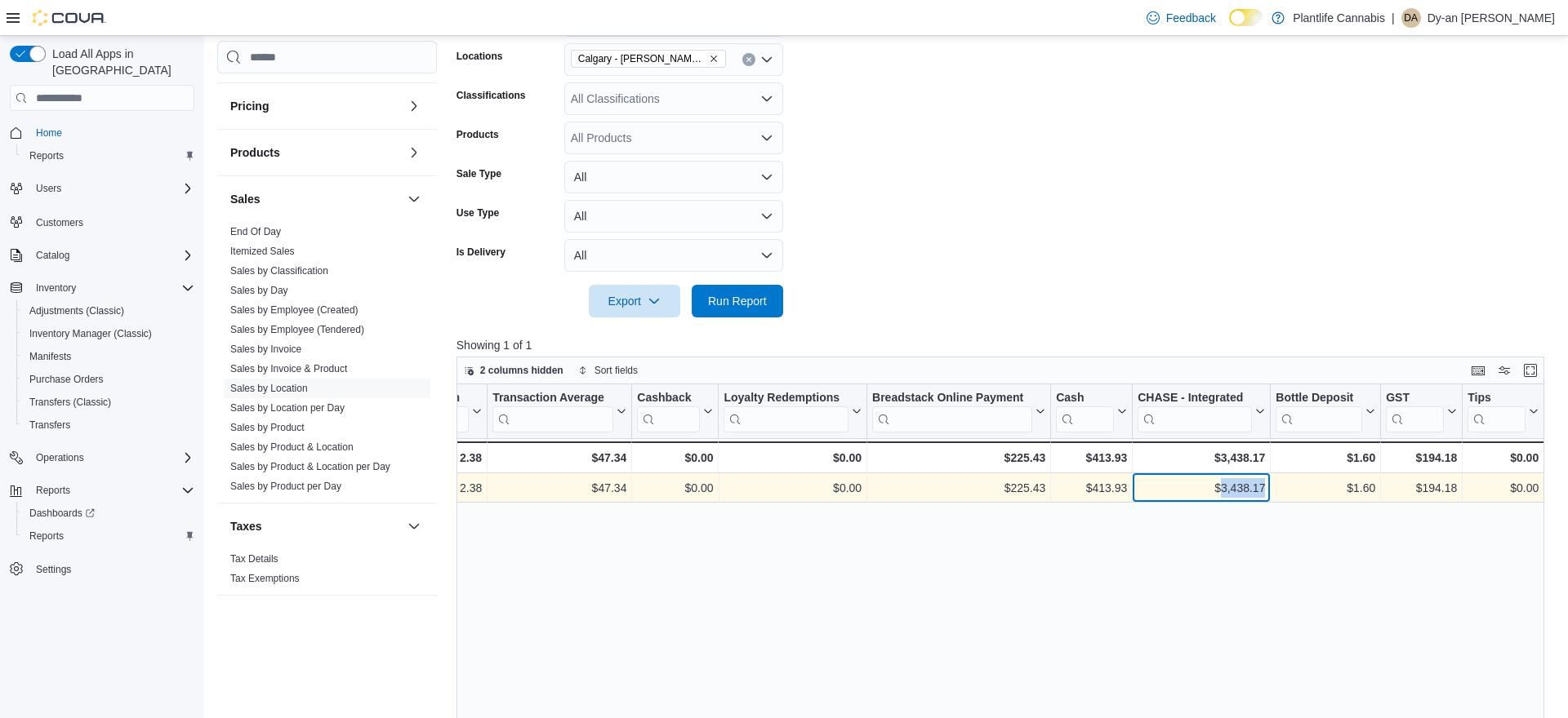
drag, startPoint x: 1264, startPoint y: 488, endPoint x: 1218, endPoint y: 492, distance: 46.2
click at [1219, 492] on div "$3,438.17" at bounding box center [1201, 487] width 127 height 19
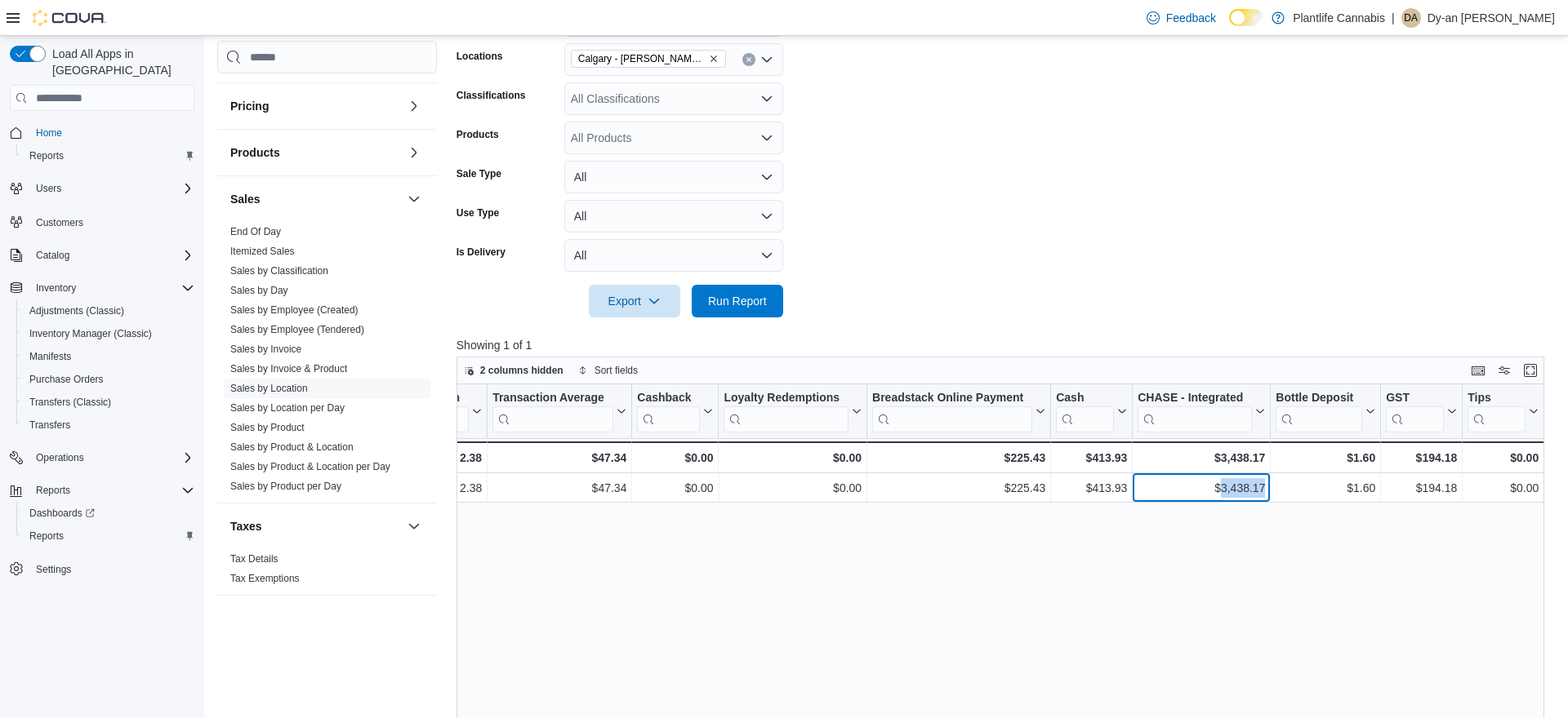
copy div "3,438.17"
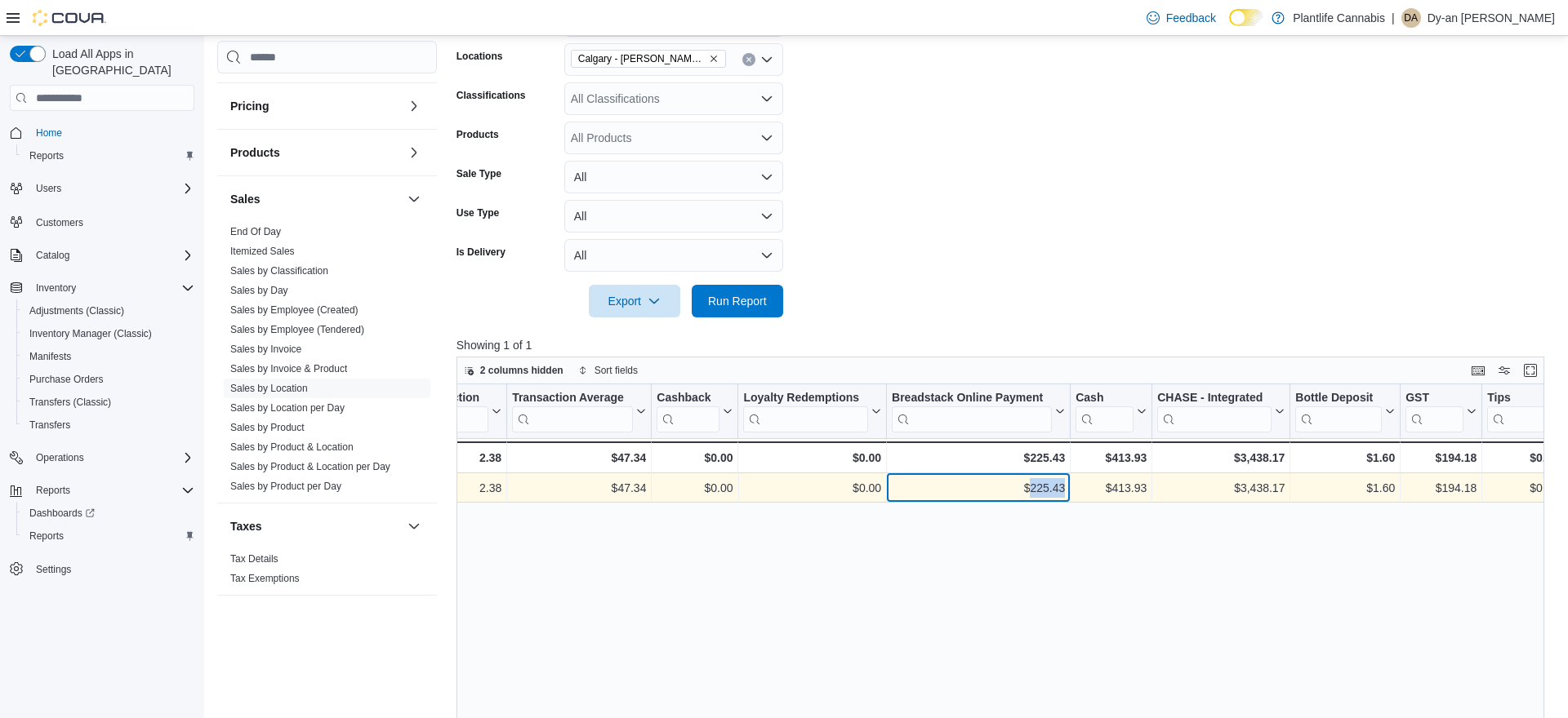
drag, startPoint x: 1067, startPoint y: 487, endPoint x: 1025, endPoint y: 497, distance: 43.2
click at [1025, 497] on div "$225.43 - Breadstack Online Payment, column 20, row 1" at bounding box center [978, 488] width 184 height 30
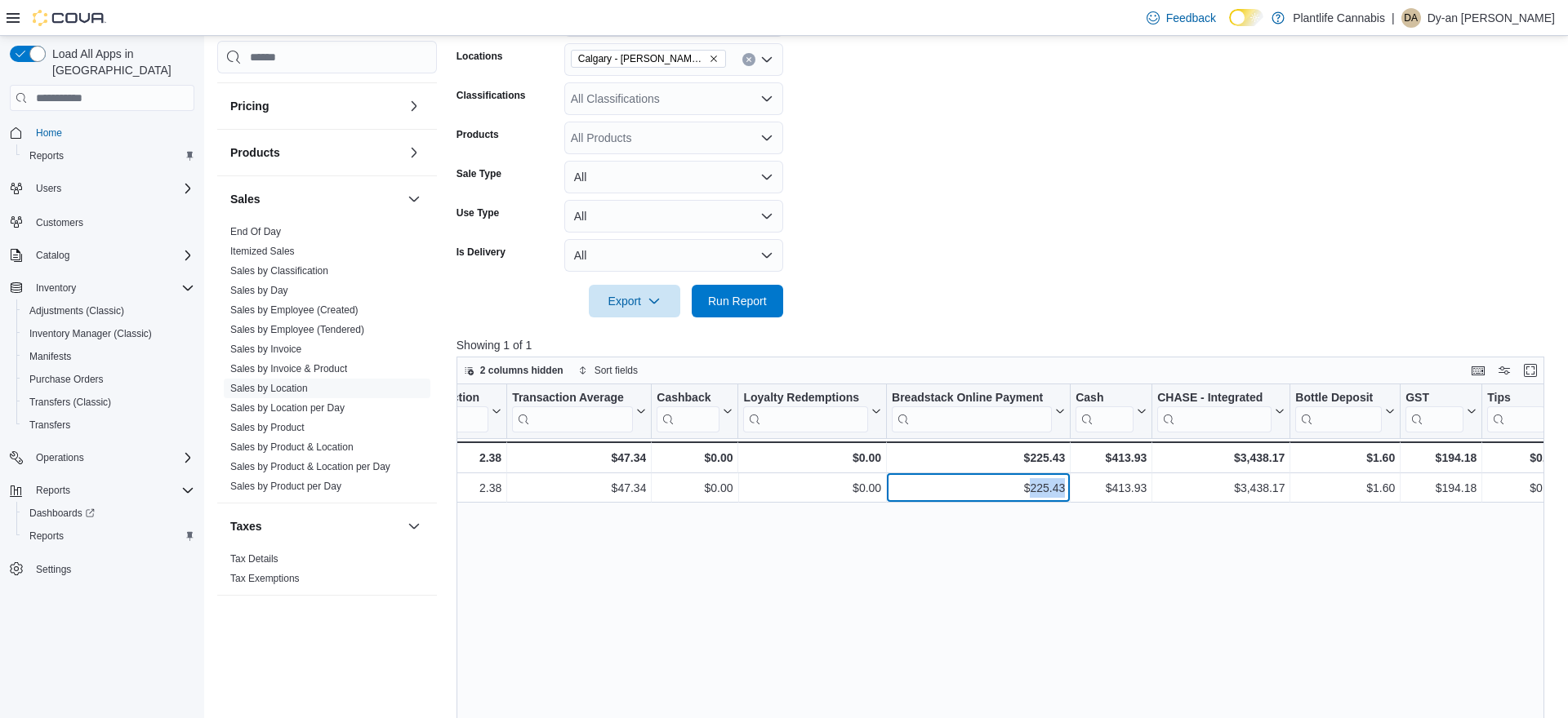
copy div "225.43"
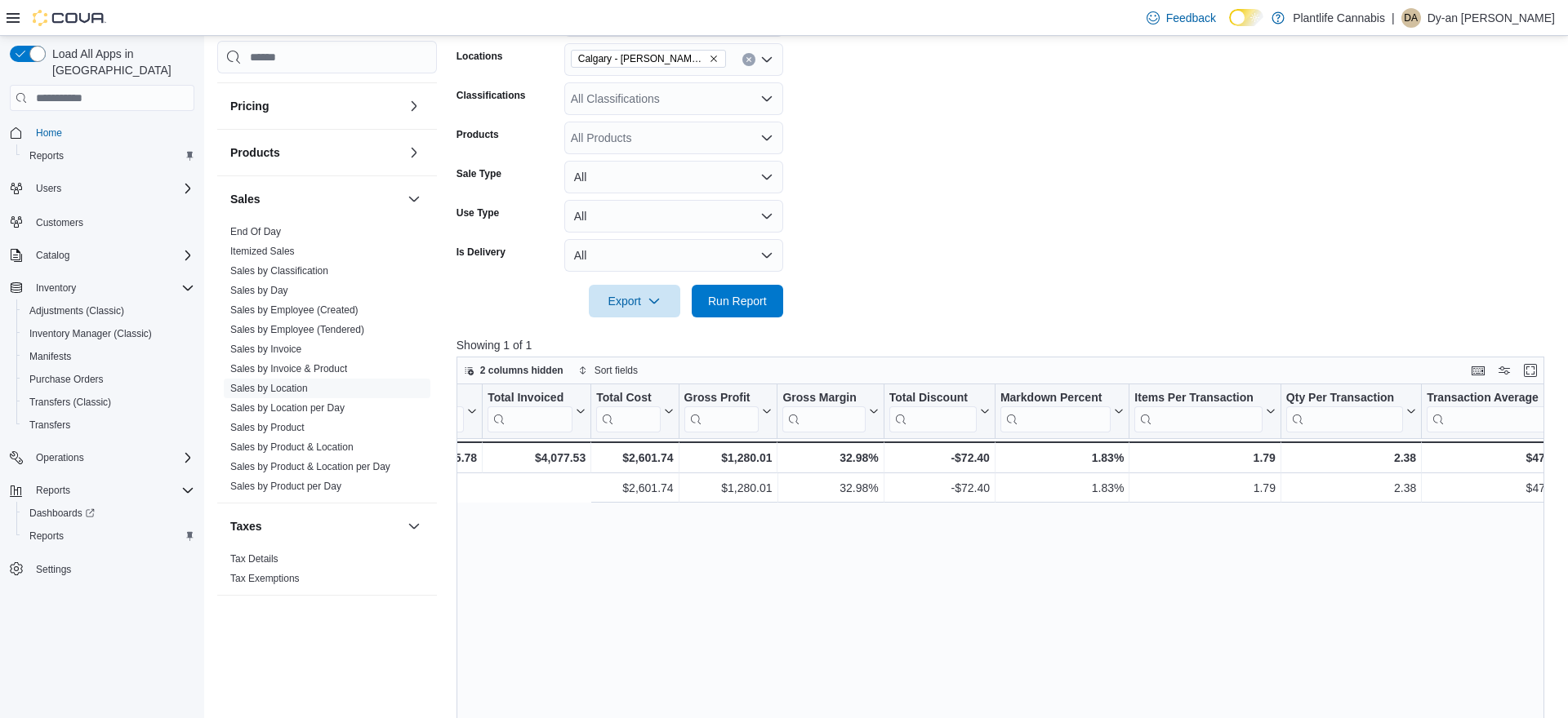
scroll to position [0, 0]
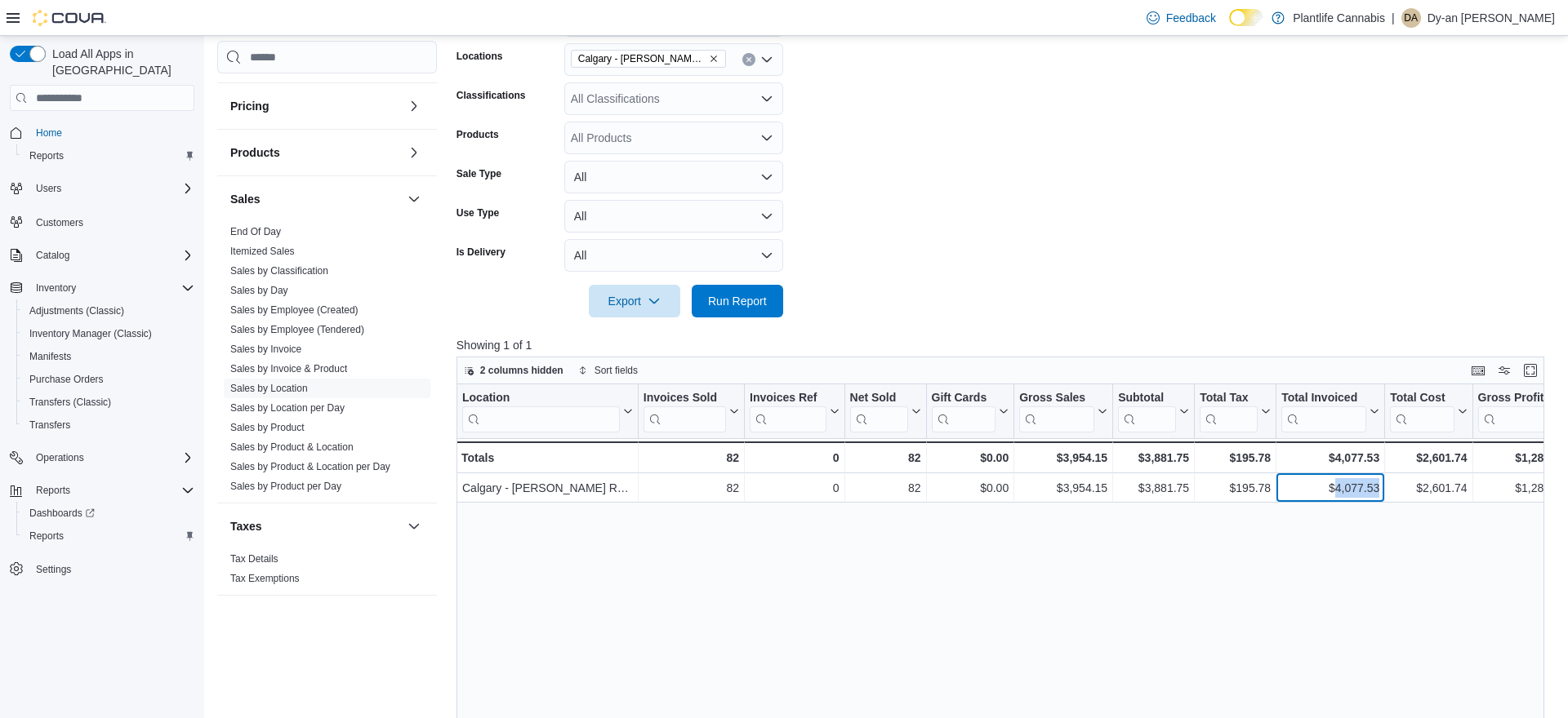
drag, startPoint x: 1378, startPoint y: 490, endPoint x: 1306, endPoint y: 533, distance: 83.9
click at [1331, 497] on div "$4,077.53 - Total Invoiced, column 9, row 1" at bounding box center [1331, 488] width 109 height 30
copy div "4,077.53"
